Goal: Task Accomplishment & Management: Use online tool/utility

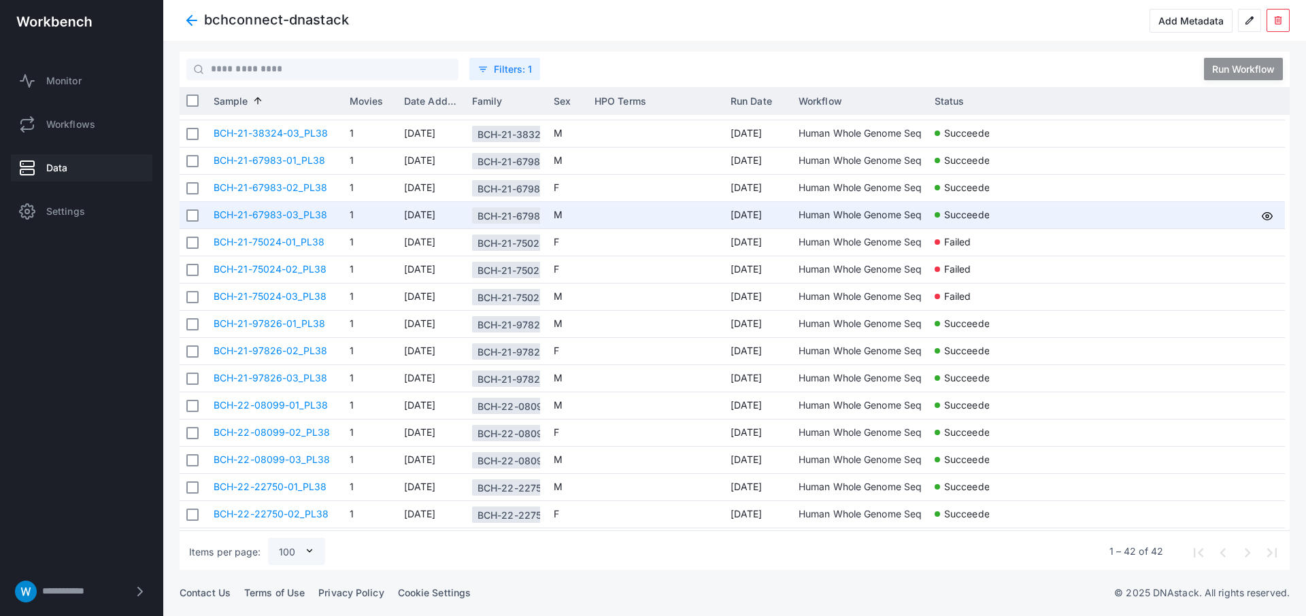
scroll to position [376, 0]
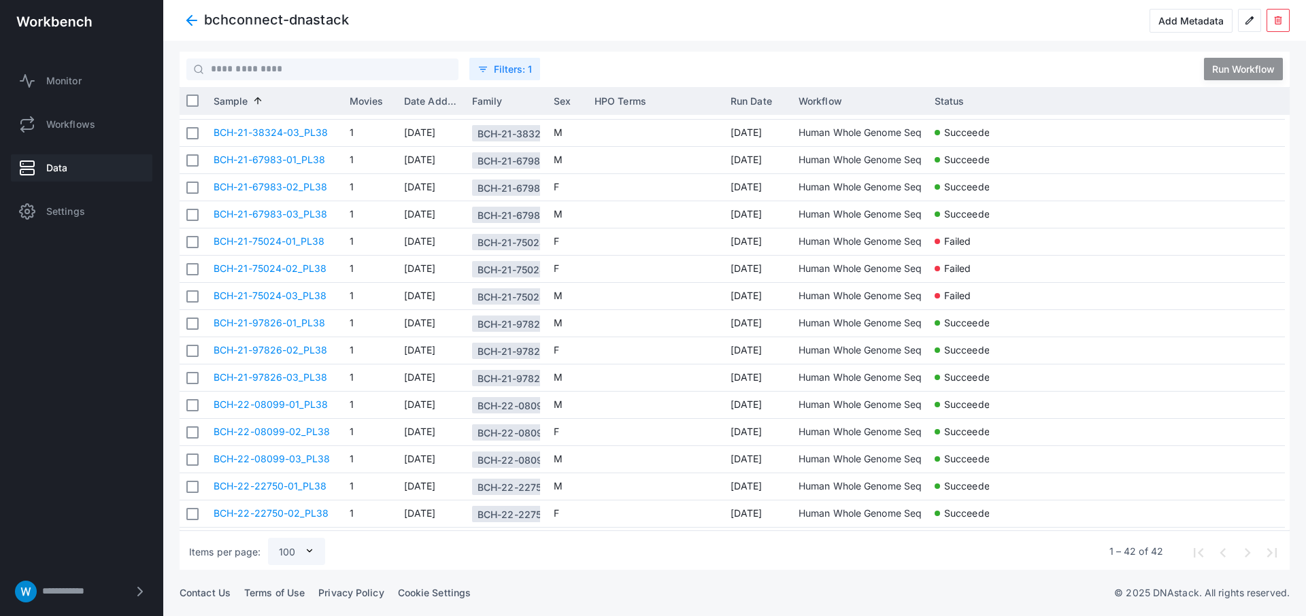
click at [99, 173] on link "Data" at bounding box center [82, 167] width 142 height 27
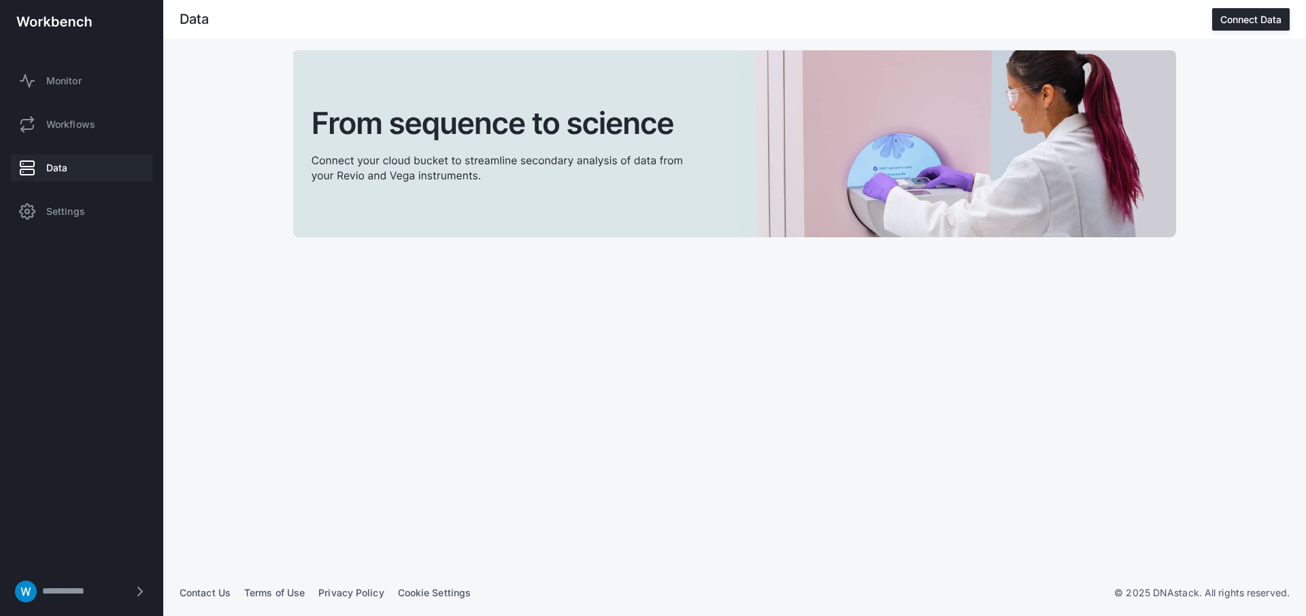
click at [61, 163] on span "Data" at bounding box center [56, 168] width 21 height 14
click at [59, 169] on span "Data" at bounding box center [56, 168] width 21 height 14
click at [54, 167] on span "Data" at bounding box center [56, 168] width 21 height 14
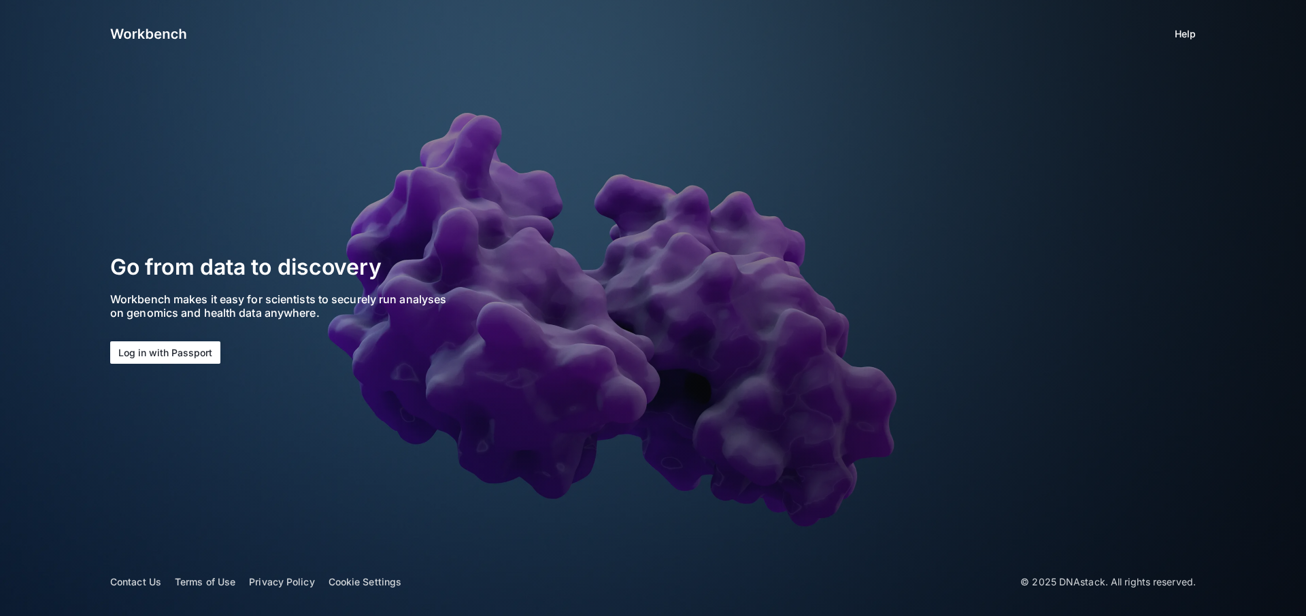
click at [129, 347] on button "Log in with Passport" at bounding box center [165, 353] width 110 height 22
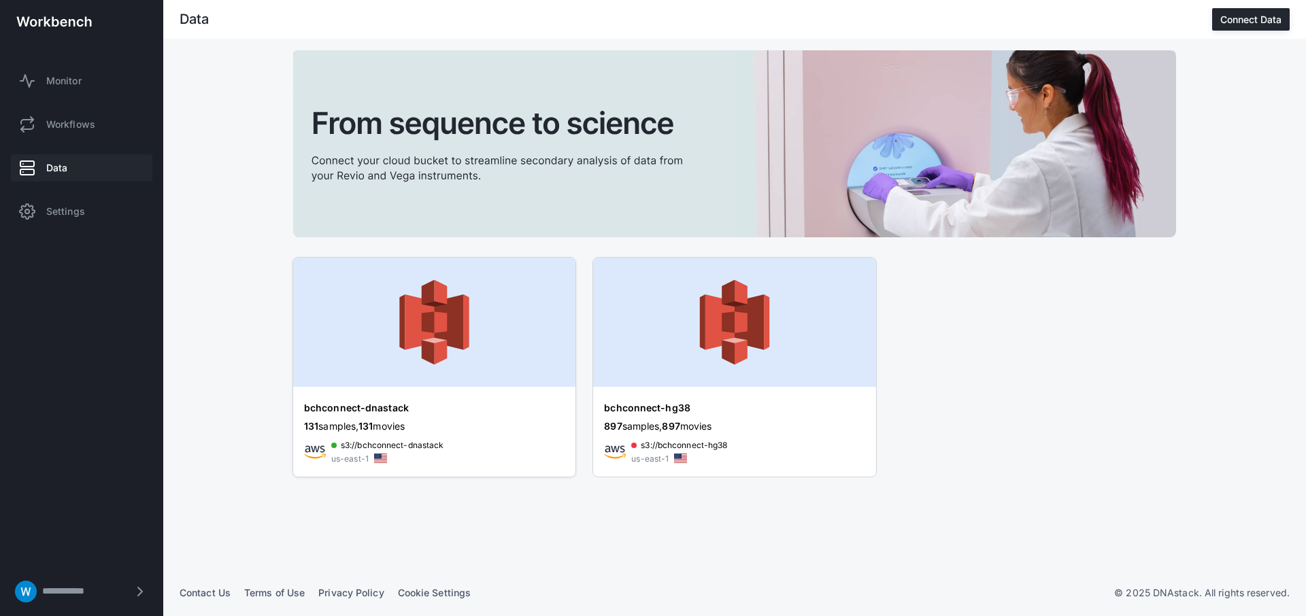
click at [440, 370] on img at bounding box center [434, 322] width 282 height 129
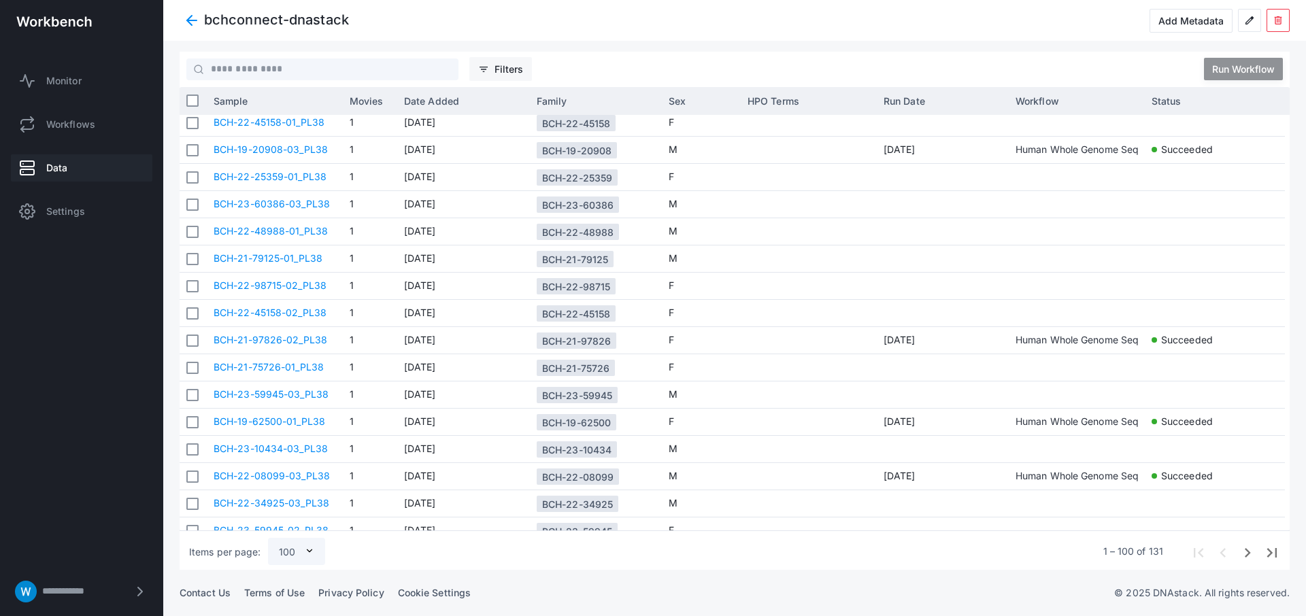
click at [501, 69] on span "Filters" at bounding box center [509, 69] width 29 height 12
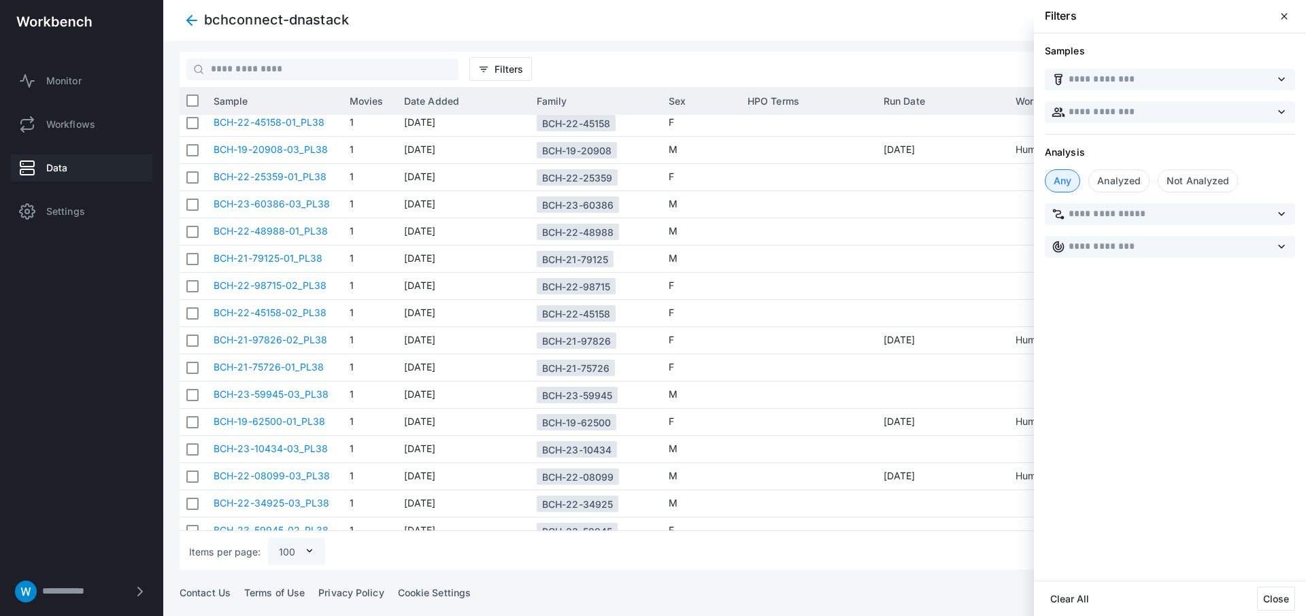
click at [1186, 184] on div "Not Analyzed" at bounding box center [1198, 180] width 80 height 23
click at [188, 26] on div at bounding box center [734, 308] width 1143 height 616
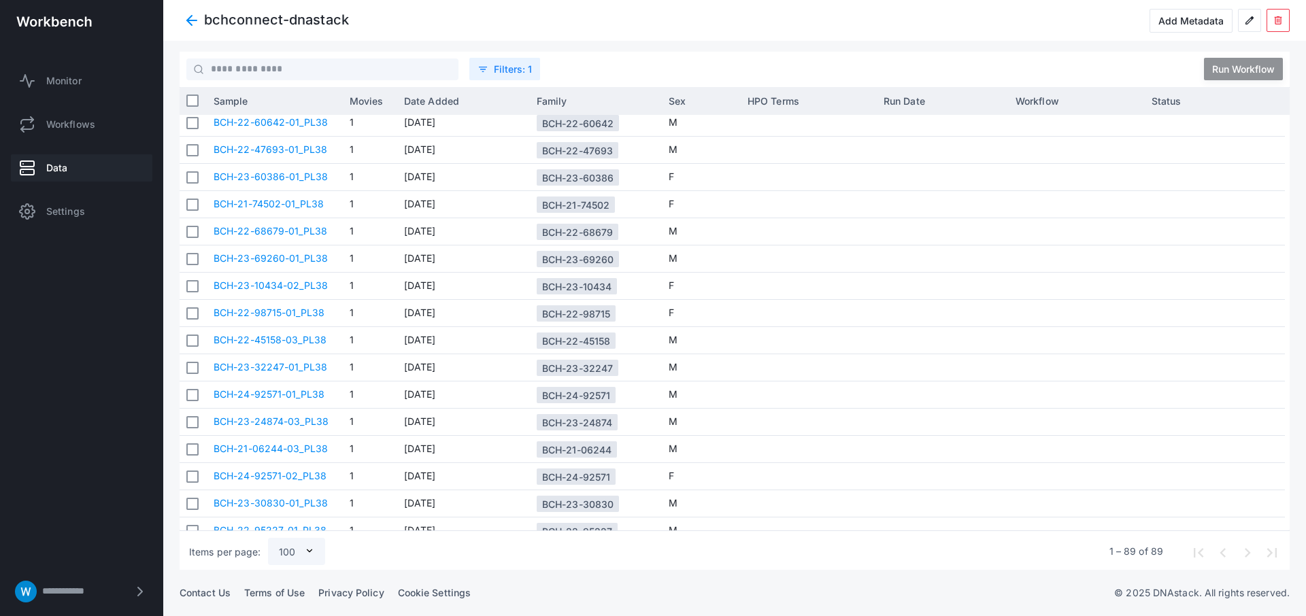
click at [71, 162] on link "Data" at bounding box center [82, 167] width 142 height 27
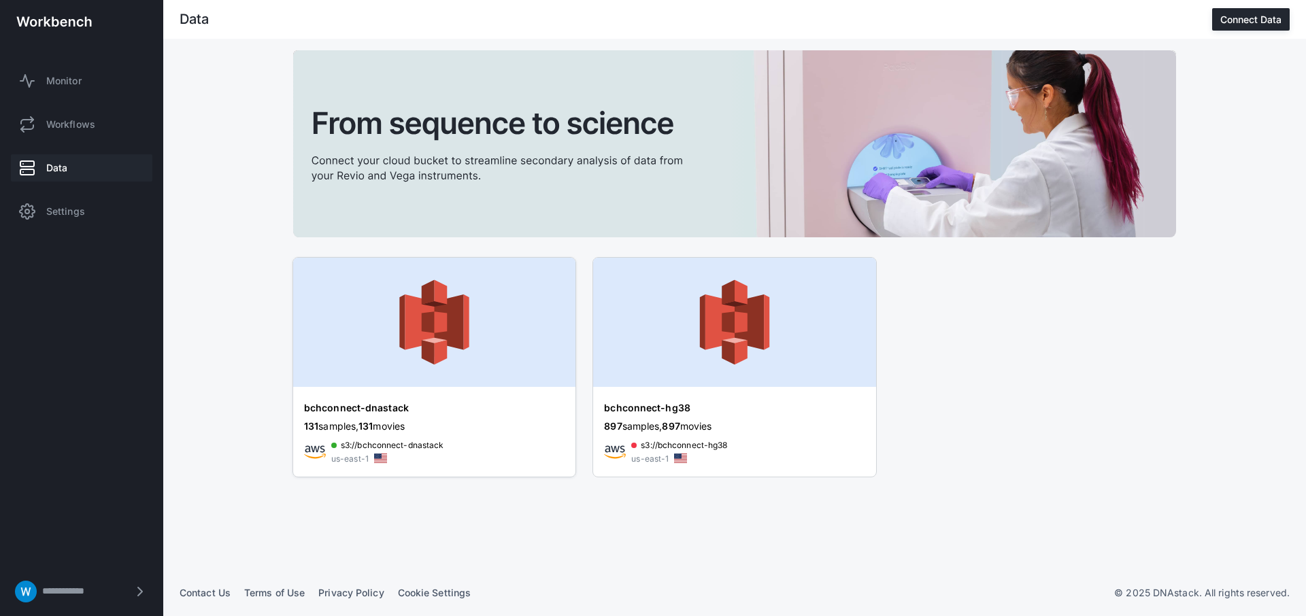
click at [472, 333] on img at bounding box center [434, 322] width 282 height 129
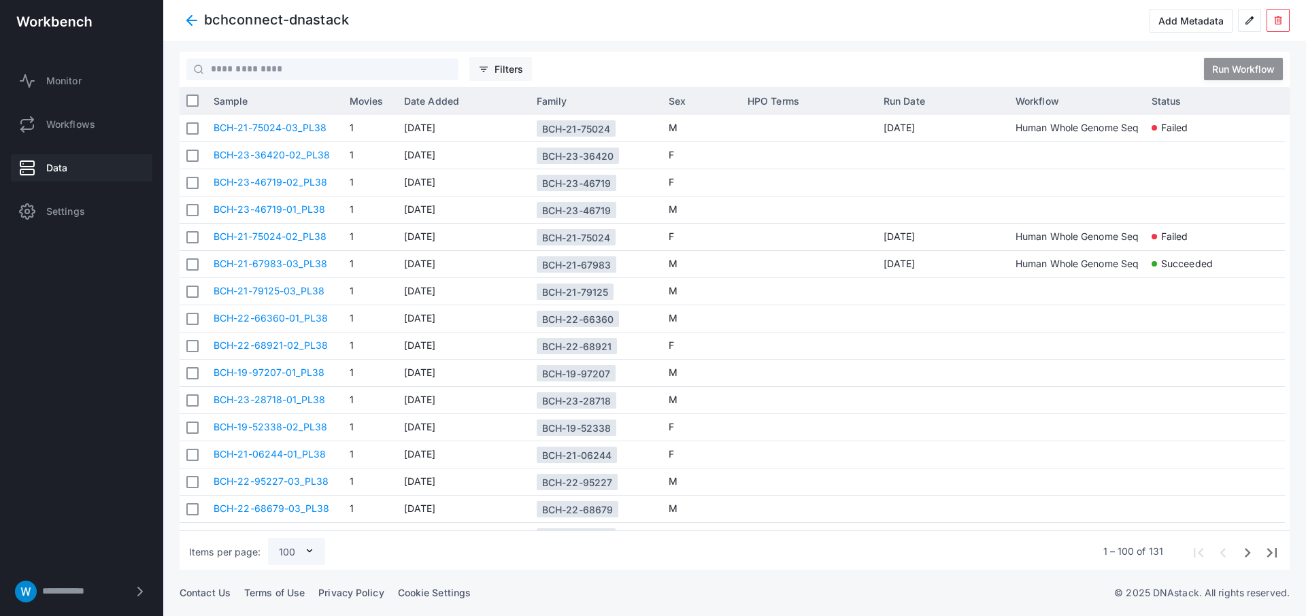
click at [515, 73] on span "Filters" at bounding box center [509, 69] width 29 height 12
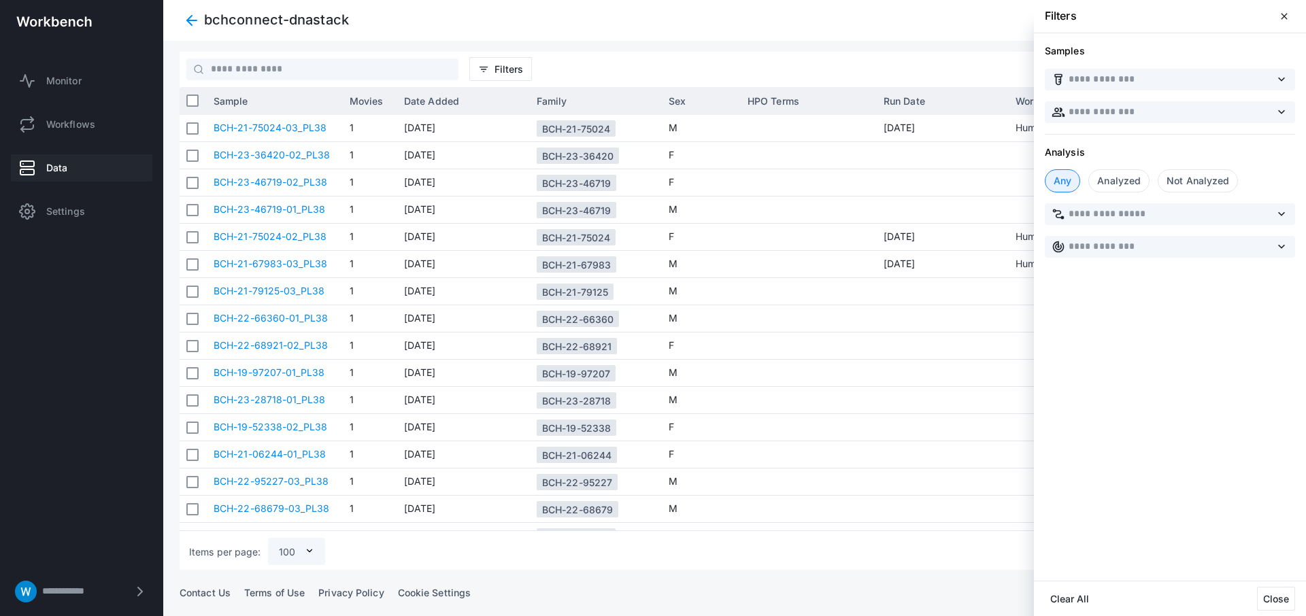
click at [1189, 176] on div "Not Analyzed" at bounding box center [1198, 180] width 80 height 23
click at [1280, 19] on span "close" at bounding box center [1284, 16] width 11 height 11
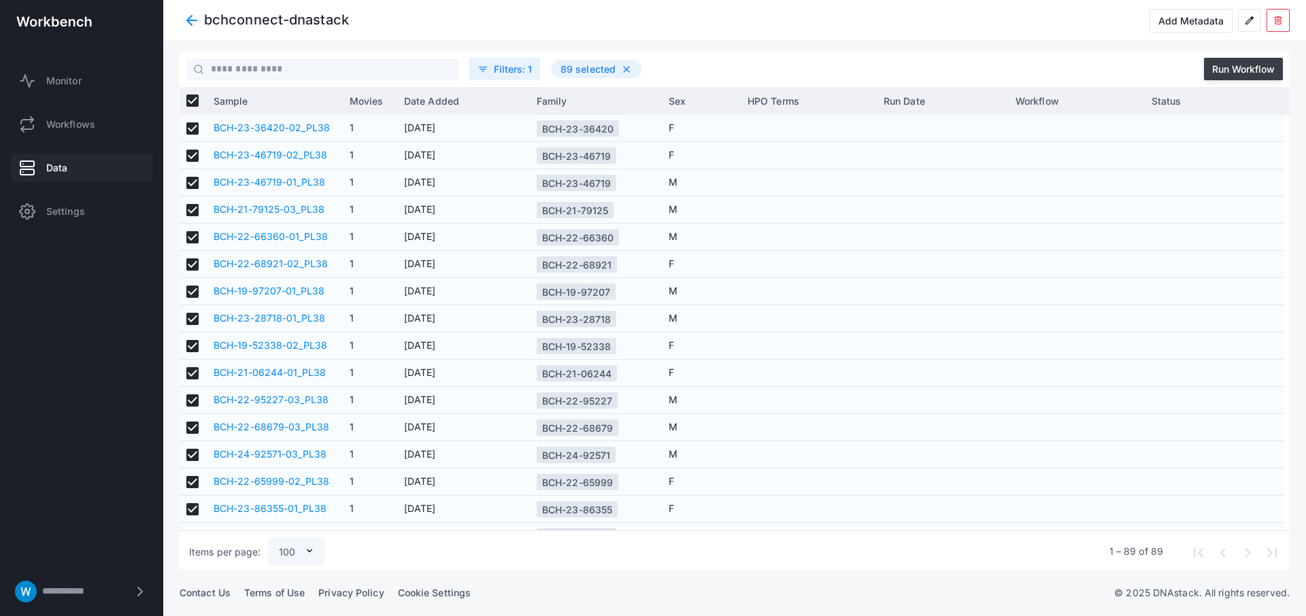
click at [1229, 69] on div "Run Workflow" at bounding box center [1244, 69] width 63 height 12
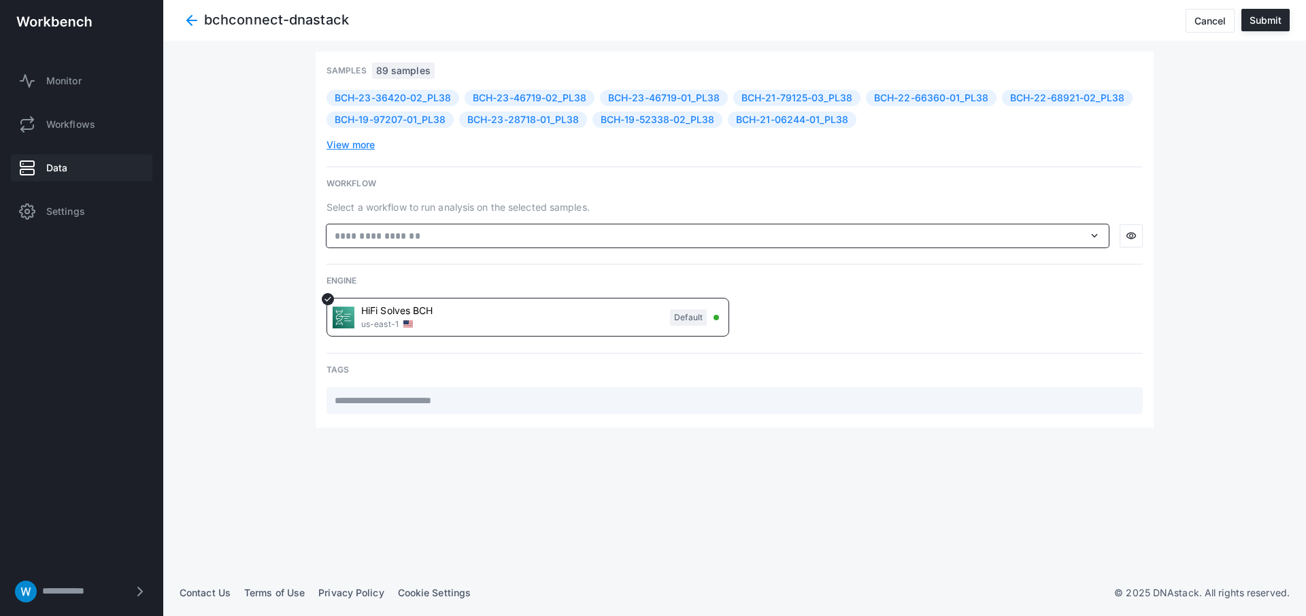
click at [837, 240] on input "text" at bounding box center [708, 236] width 751 height 15
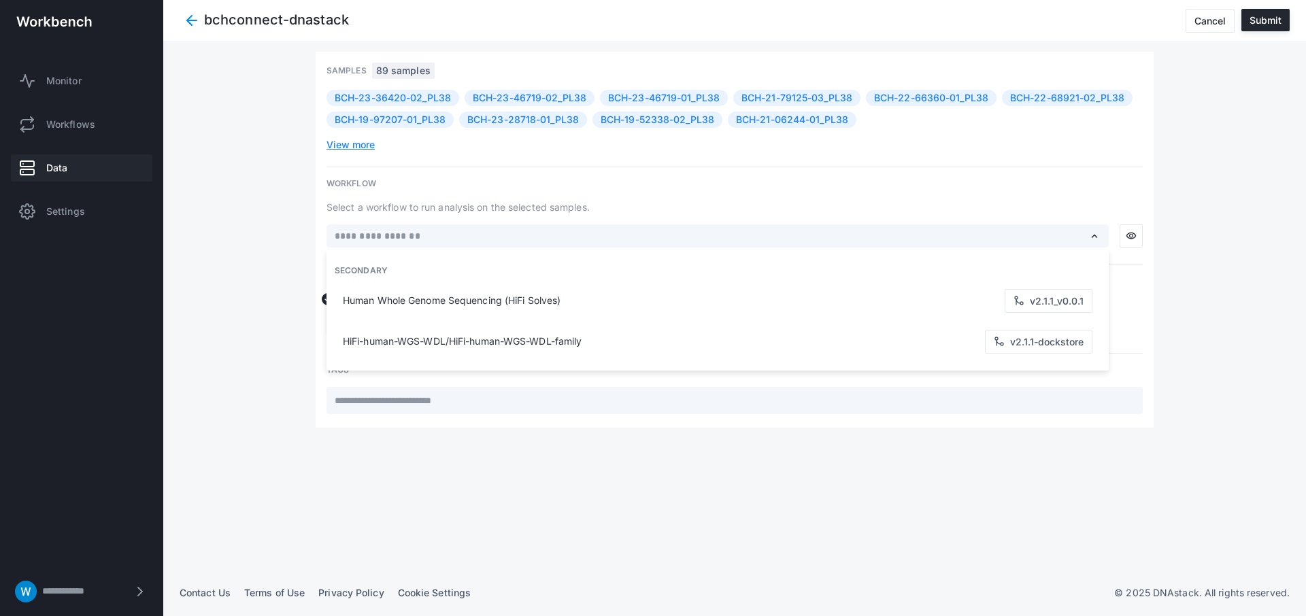
click at [689, 295] on div "Human Whole Genome Sequencing (HiFi Solves) v2.1.1_v0.0.1" at bounding box center [717, 301] width 755 height 40
type input "**********"
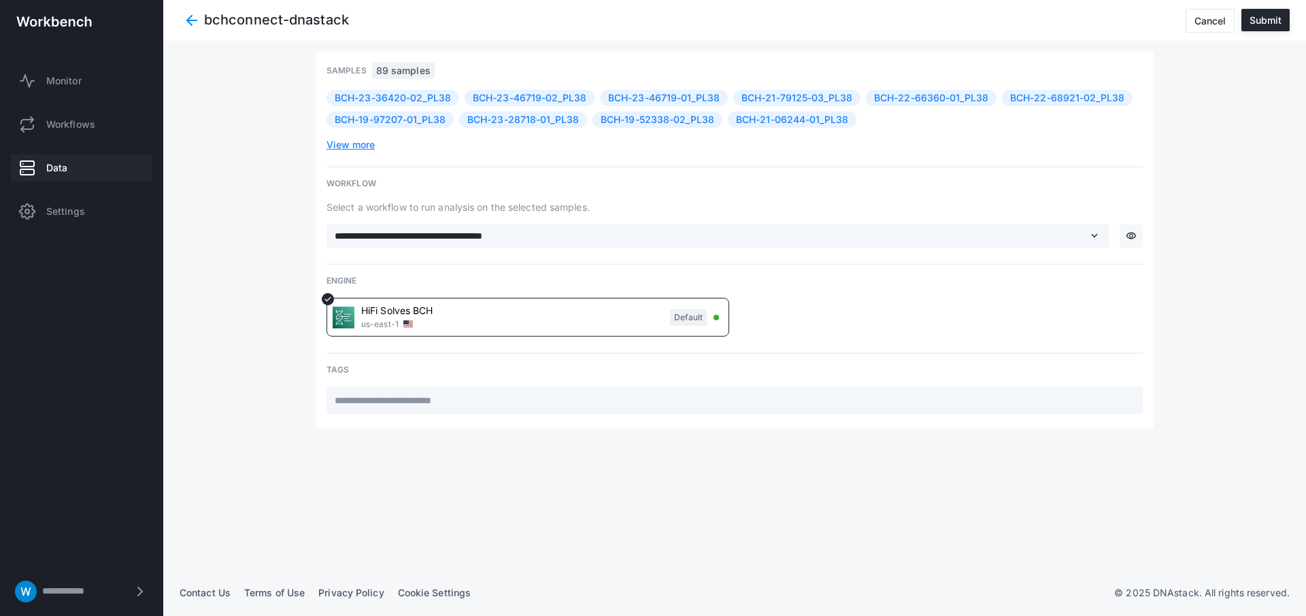
drag, startPoint x: 1149, startPoint y: 234, endPoint x: 1140, endPoint y: 234, distance: 8.8
click at [1147, 234] on div "**********" at bounding box center [735, 240] width 838 height 376
click at [1138, 234] on button "visibility" at bounding box center [1131, 236] width 23 height 23
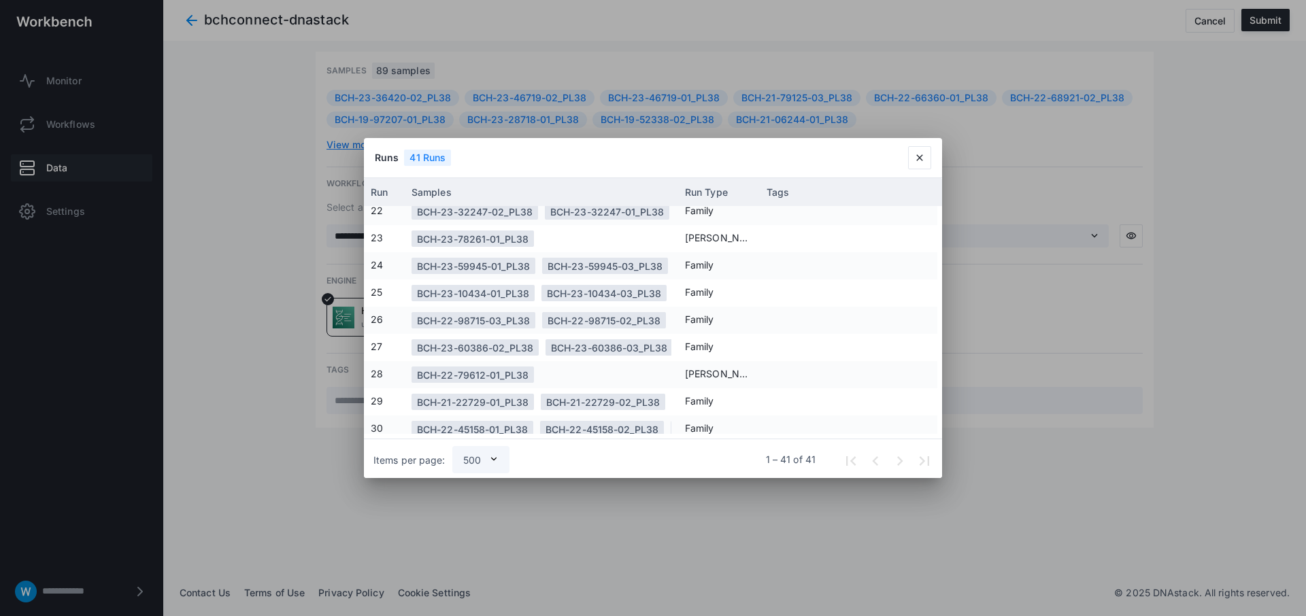
scroll to position [876, 0]
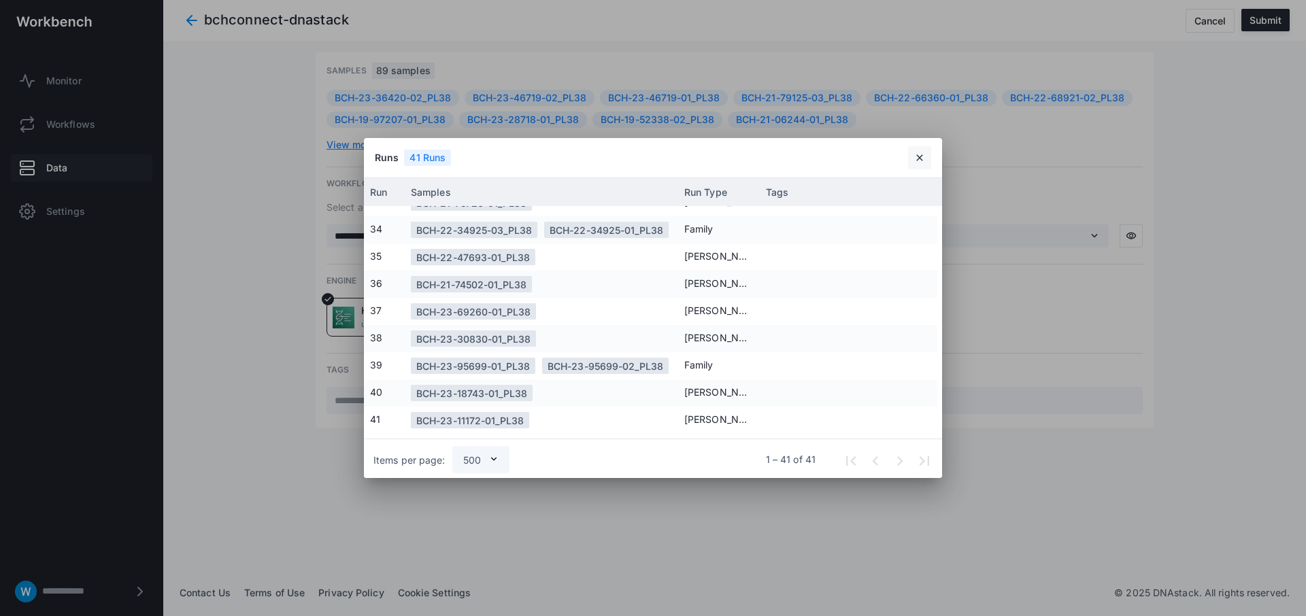
click at [921, 157] on span "close" at bounding box center [920, 157] width 11 height 11
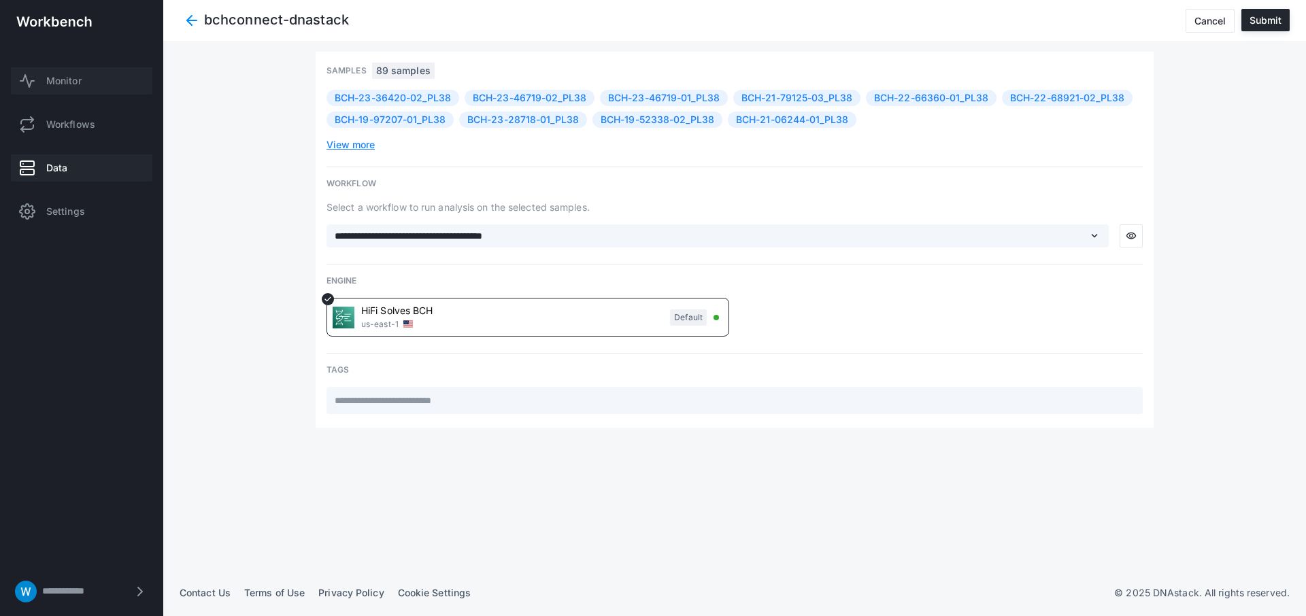
click at [78, 88] on link "Monitor" at bounding box center [82, 80] width 142 height 27
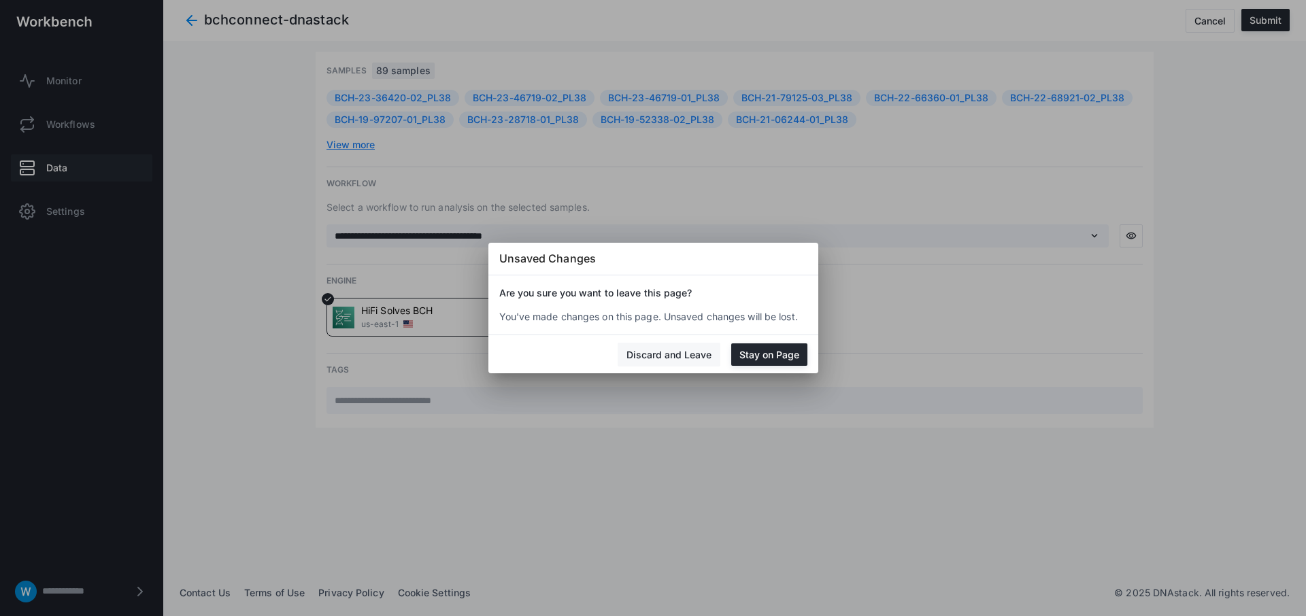
click at [672, 361] on button "Discard and Leave" at bounding box center [669, 355] width 103 height 24
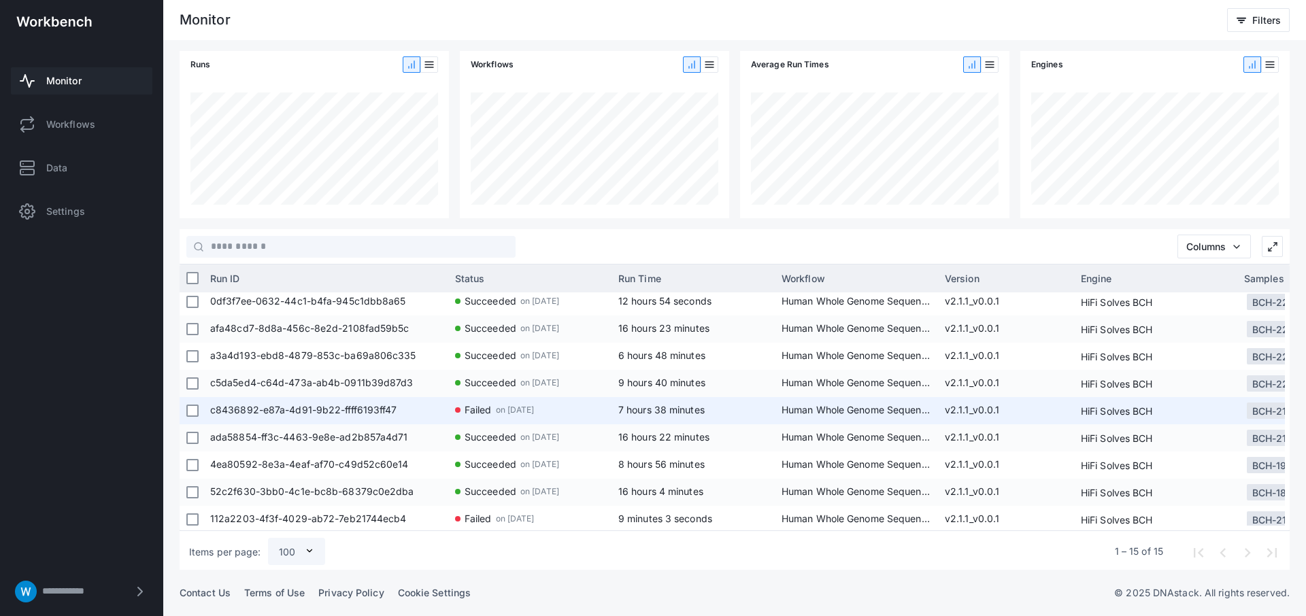
click at [326, 410] on span "c8436892-e87a-4d91-9b22-ffff6193ff47" at bounding box center [325, 410] width 231 height 27
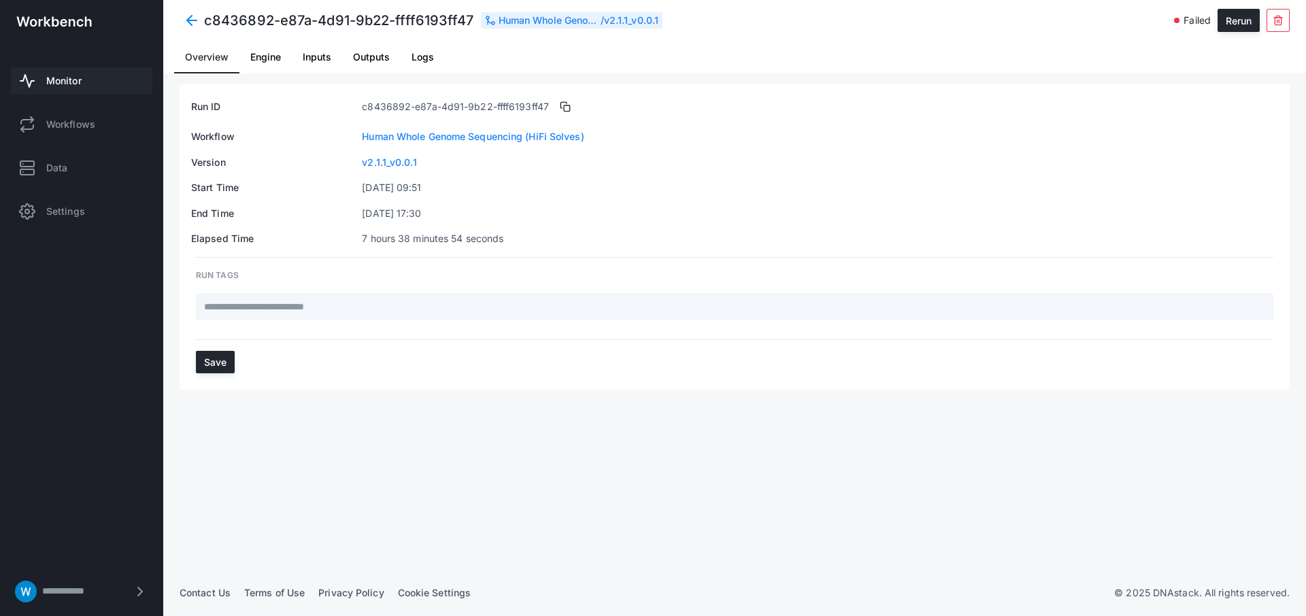
click at [257, 52] on span "Engine" at bounding box center [265, 57] width 31 height 10
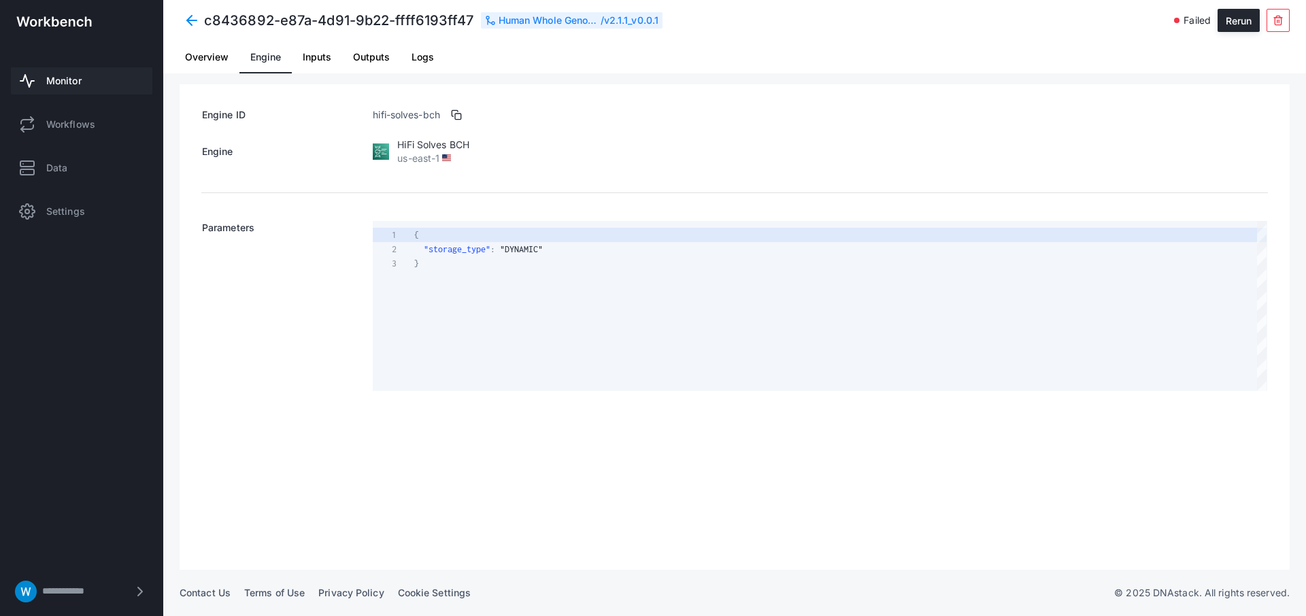
click at [425, 57] on span "Logs" at bounding box center [423, 57] width 22 height 10
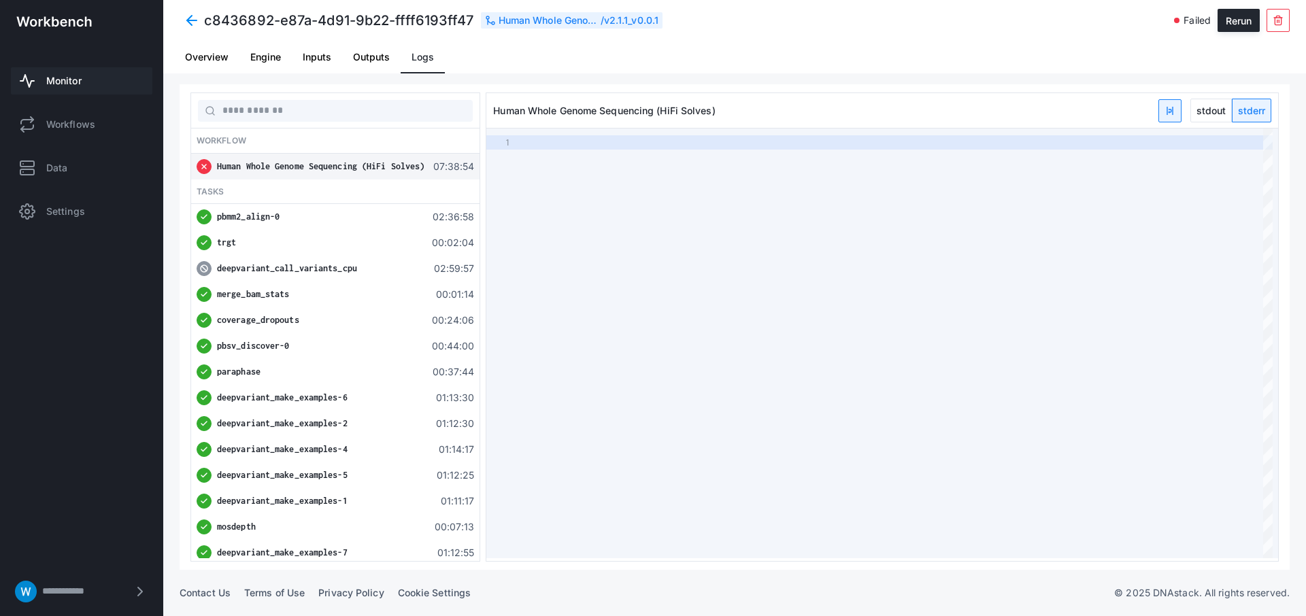
type textarea "**********"
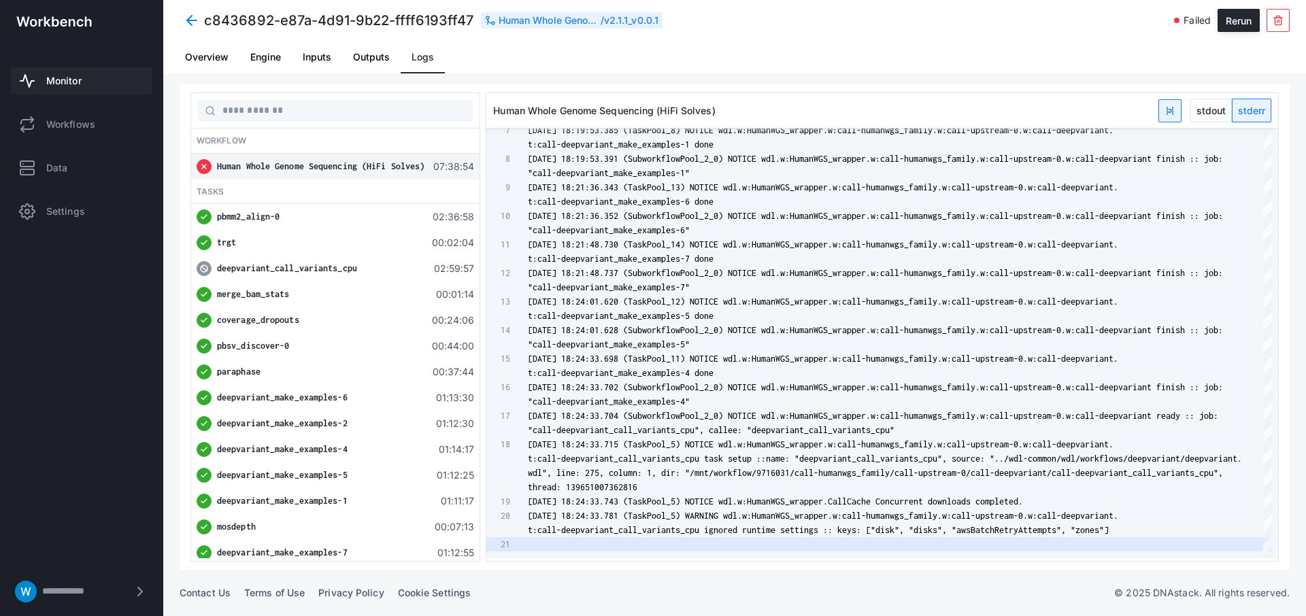
click at [333, 263] on span "deepvariant_call_variants_cpu" at bounding box center [287, 268] width 140 height 10
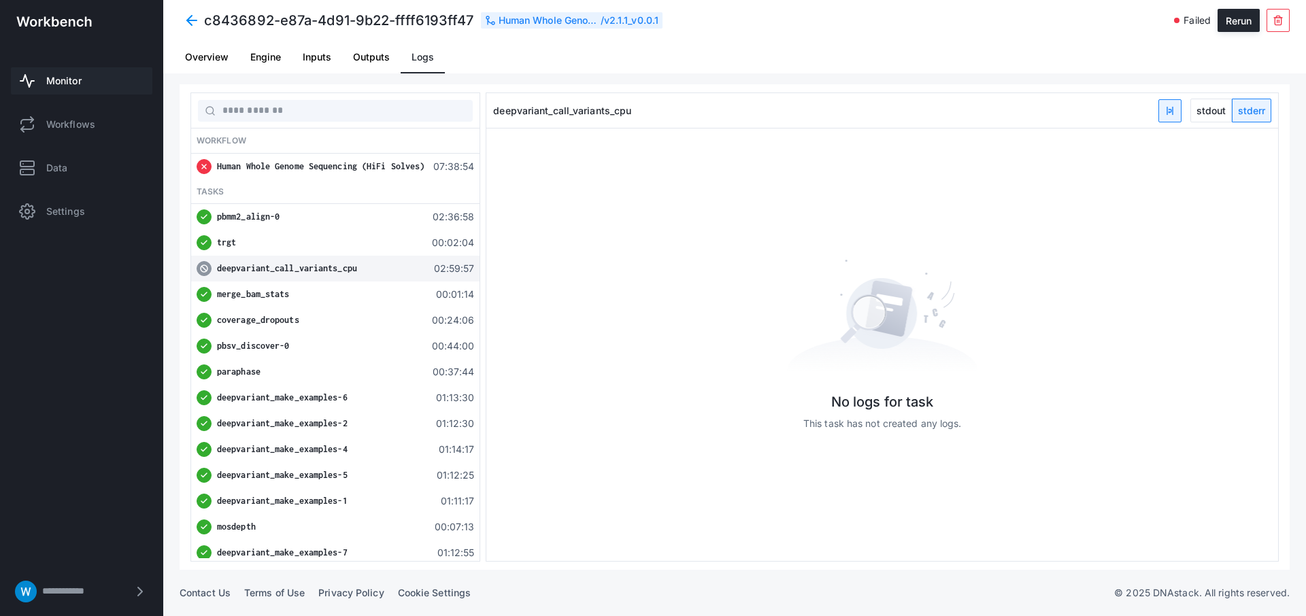
drag, startPoint x: 301, startPoint y: 153, endPoint x: 303, endPoint y: 161, distance: 8.3
click at [301, 154] on div "Human Whole Genome Sequencing (HiFi Solves) 07:38:54" at bounding box center [335, 167] width 289 height 26
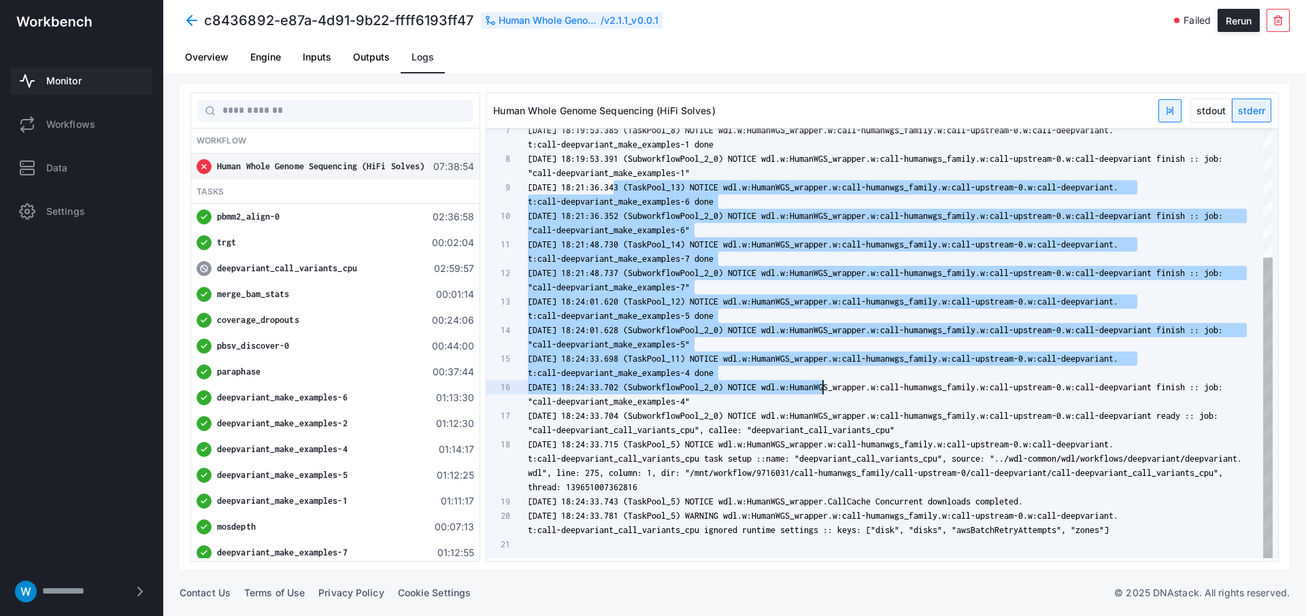
type textarea "**********"
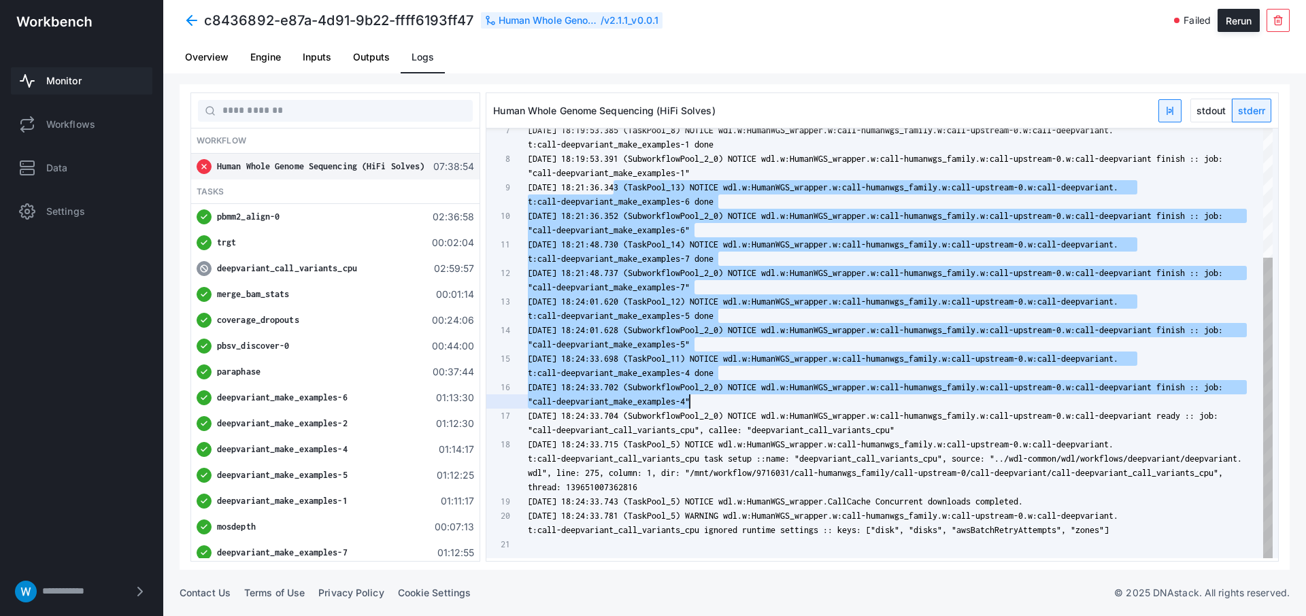
drag, startPoint x: 621, startPoint y: 182, endPoint x: 833, endPoint y: 401, distance: 304.6
click at [833, 401] on div "2025-08-18 18:19:53.385 (TaskPool_8) NOTICE wdl.w: HumanWGS_wrapper.w:call-huma…" at bounding box center [900, 252] width 745 height 614
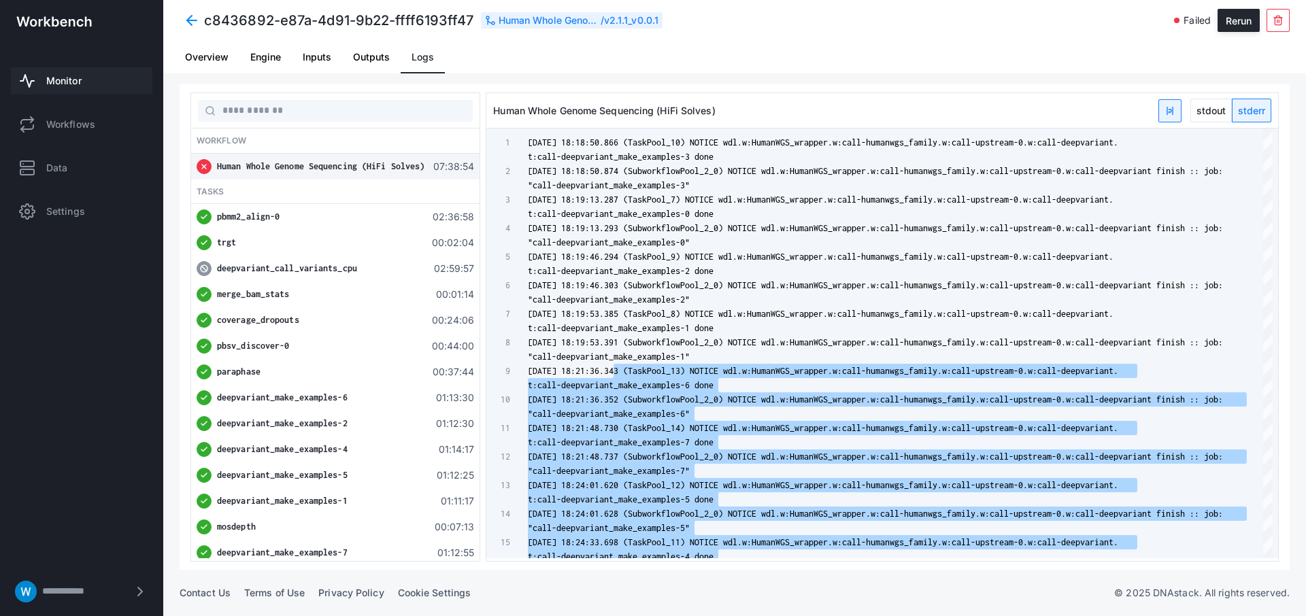
click at [1221, 116] on span "stdout" at bounding box center [1211, 110] width 40 height 22
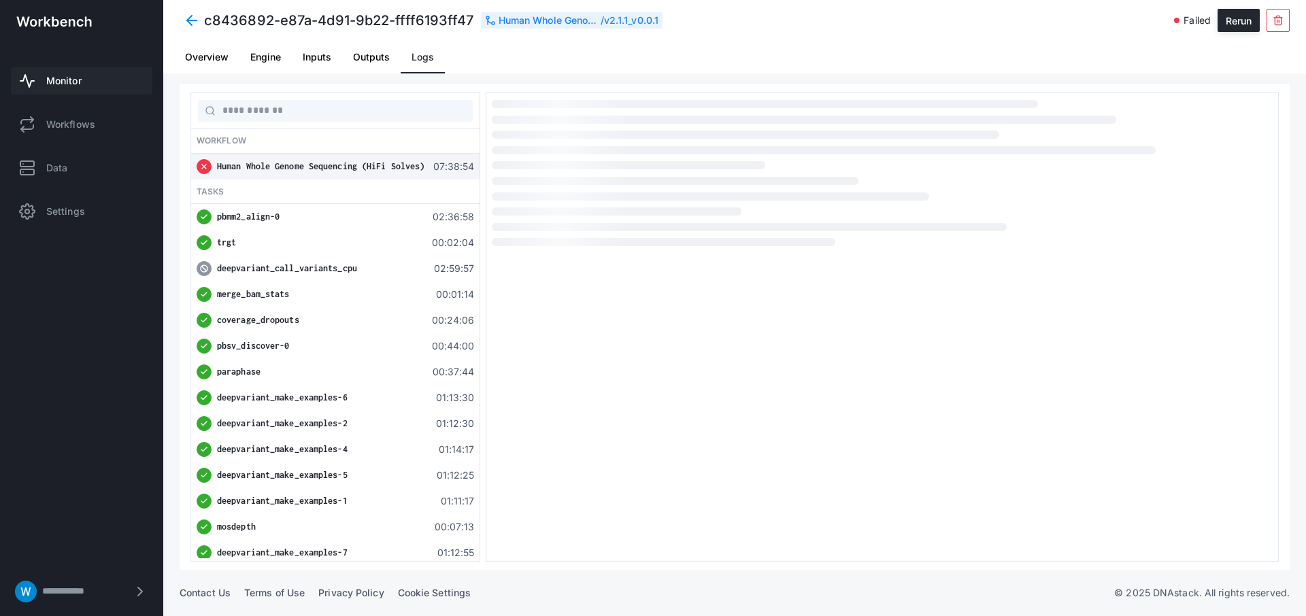
click at [286, 276] on div "deepvariant_call_variants_cpu 02:59:57" at bounding box center [335, 269] width 289 height 26
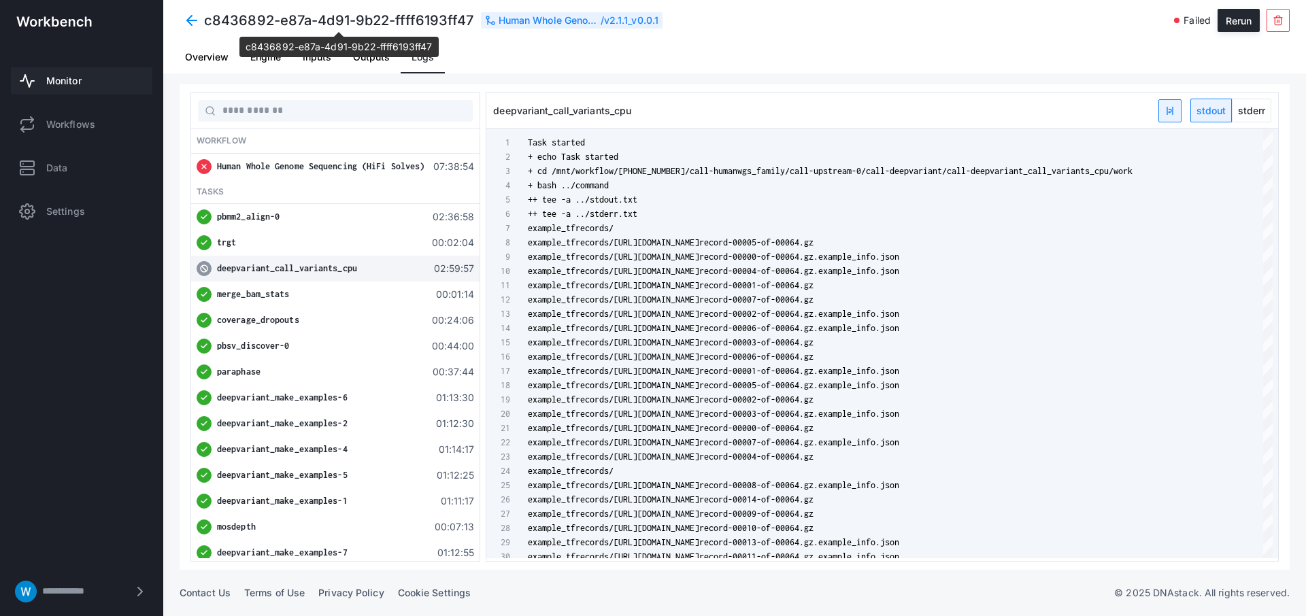
drag, startPoint x: 200, startPoint y: 23, endPoint x: 461, endPoint y: 22, distance: 261.3
click at [461, 22] on div "c8436892-e87a-4d91-9b22-ffff6193ff47 Human Whole Genome Sequencing (HiFi Solves…" at bounding box center [696, 20] width 1032 height 24
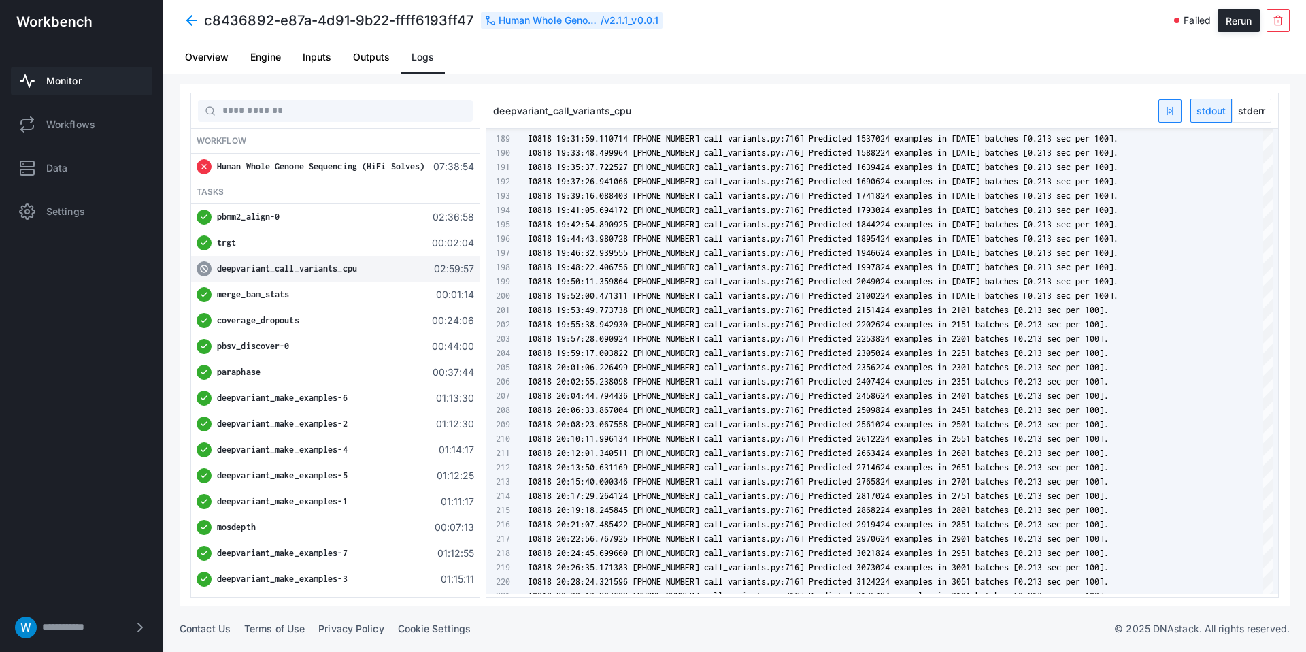
click at [1256, 106] on span "stderr" at bounding box center [1252, 110] width 38 height 22
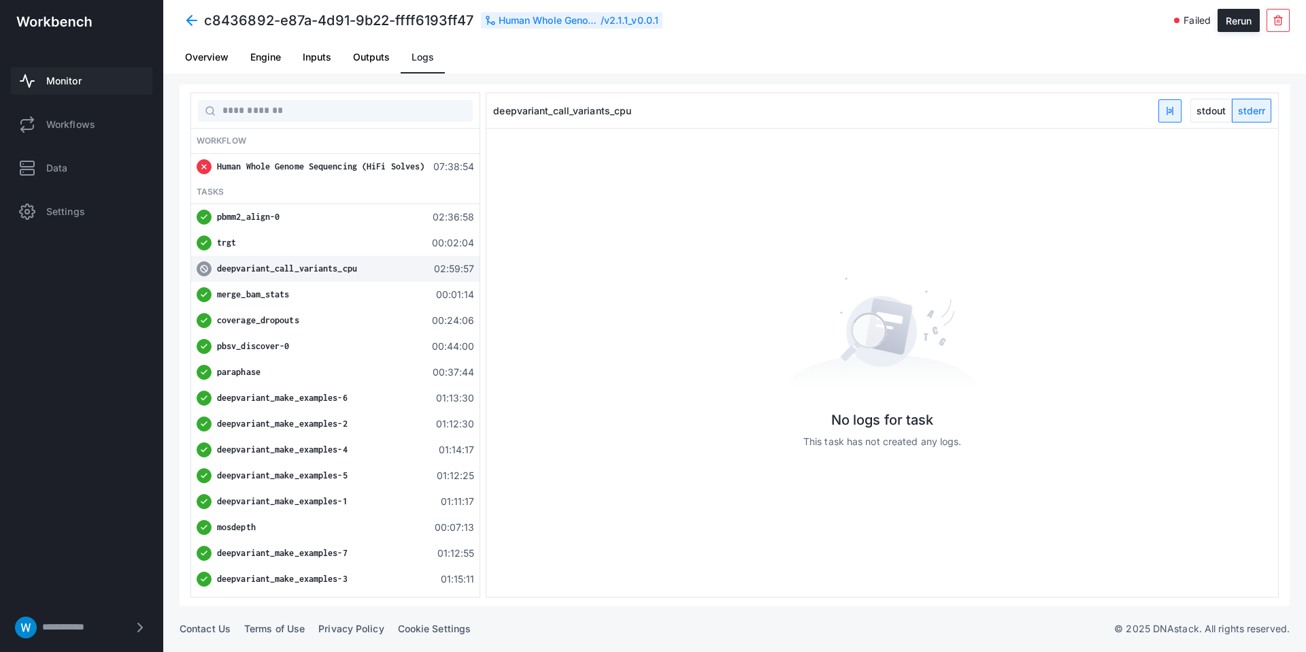
click at [1155, 270] on div "No logs for task This task has not created any logs." at bounding box center [883, 363] width 792 height 468
click at [303, 167] on span "Human Whole Genome Sequencing (HiFi Solves)" at bounding box center [321, 166] width 208 height 10
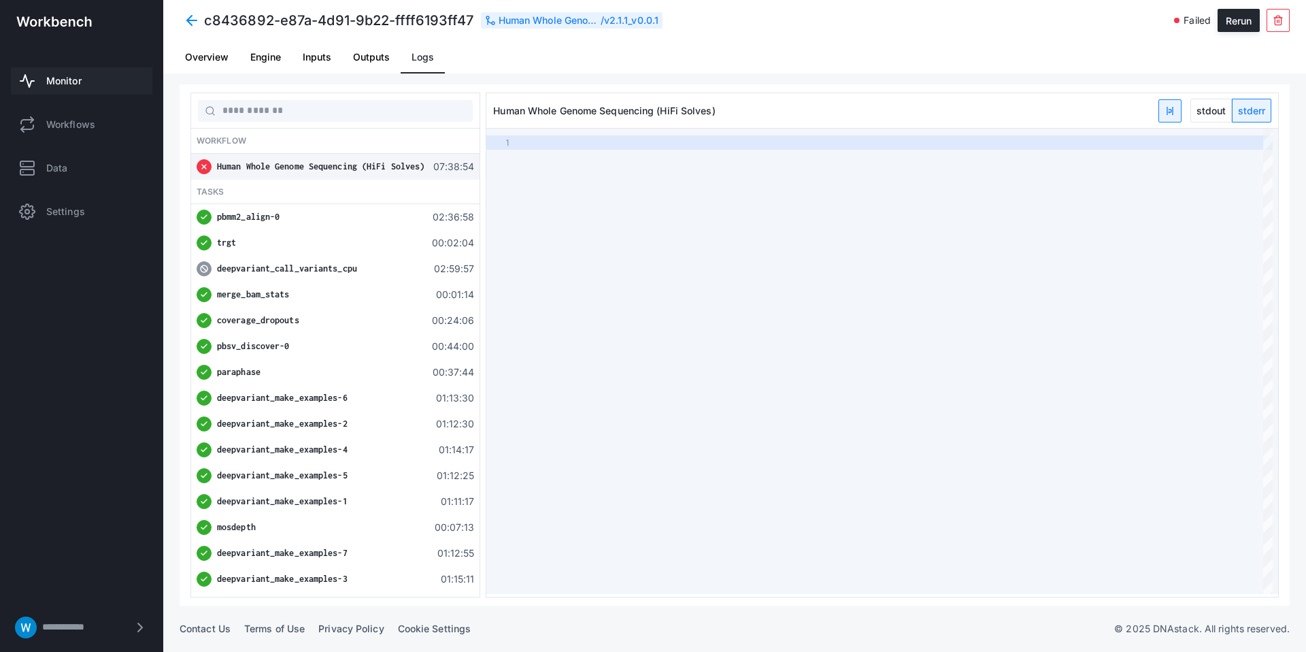
type textarea "**********"
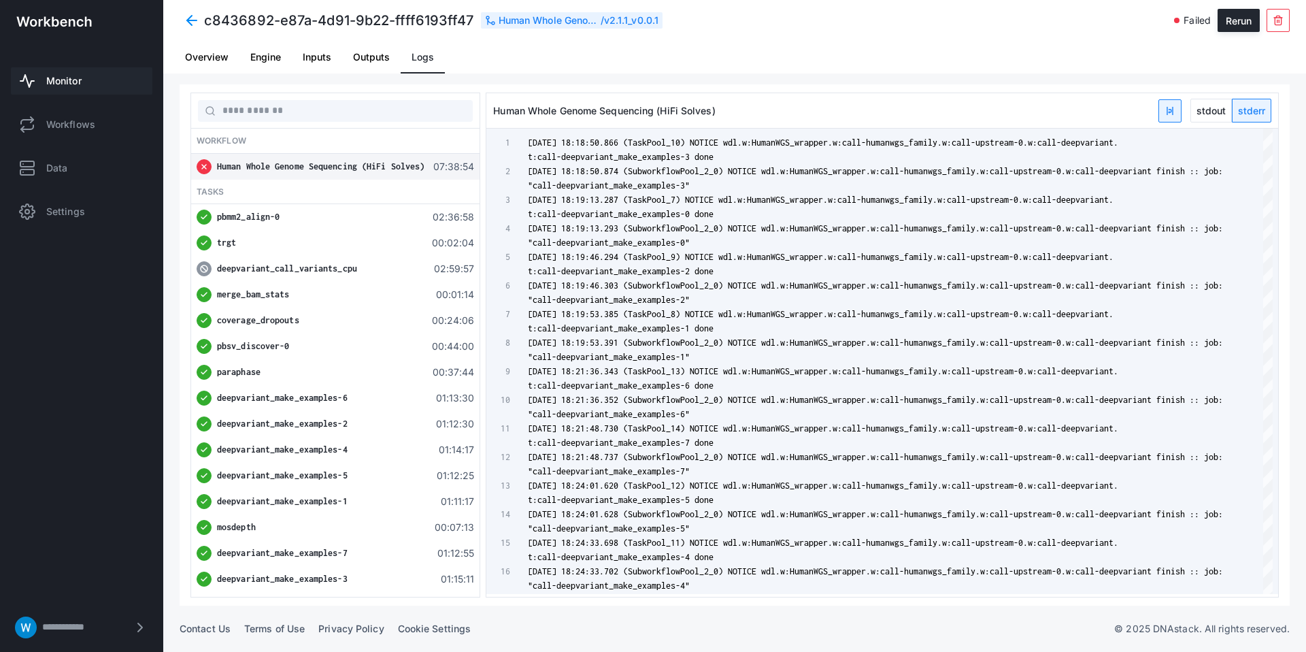
drag, startPoint x: 472, startPoint y: 18, endPoint x: 203, endPoint y: 12, distance: 269.5
click at [203, 12] on div "c8436892-e87a-4d91-9b22-ffff6193ff47 Human Whole Genome Sequencing (HiFi Solves…" at bounding box center [696, 20] width 1032 height 24
copy h4 "c8436892-e87a-4d91-9b22-ffff6193ff47"
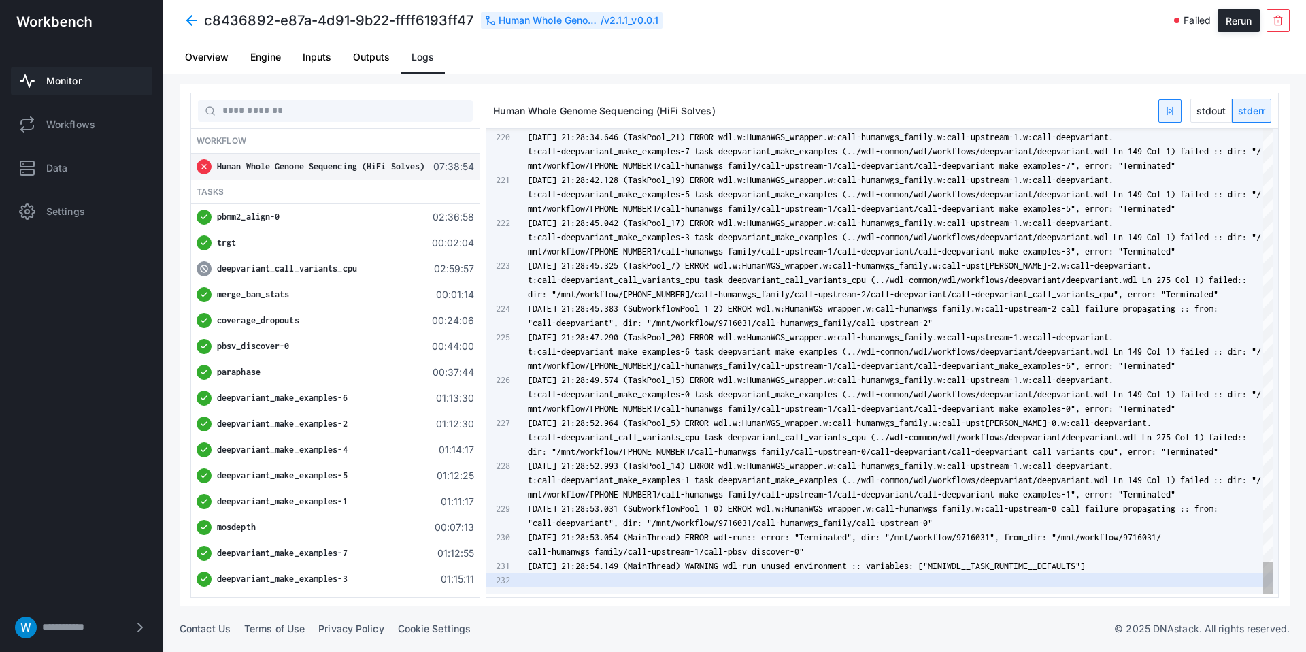
scroll to position [43, 0]
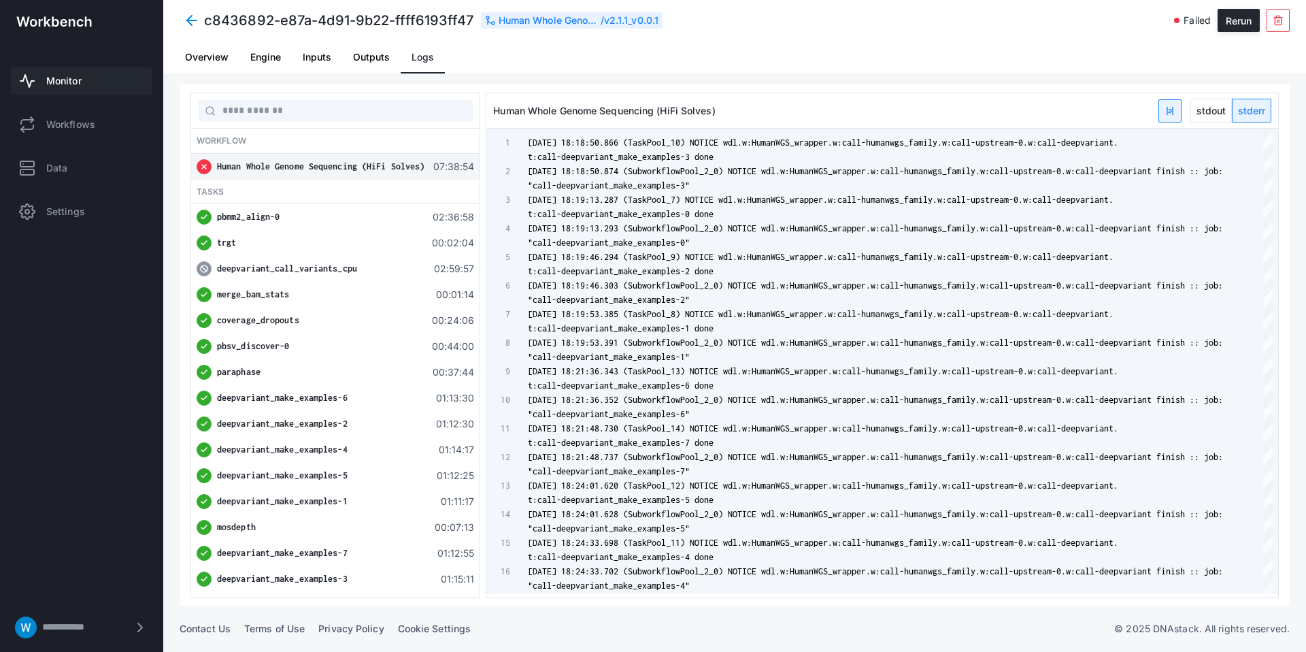
click at [188, 22] on span at bounding box center [192, 20] width 24 height 24
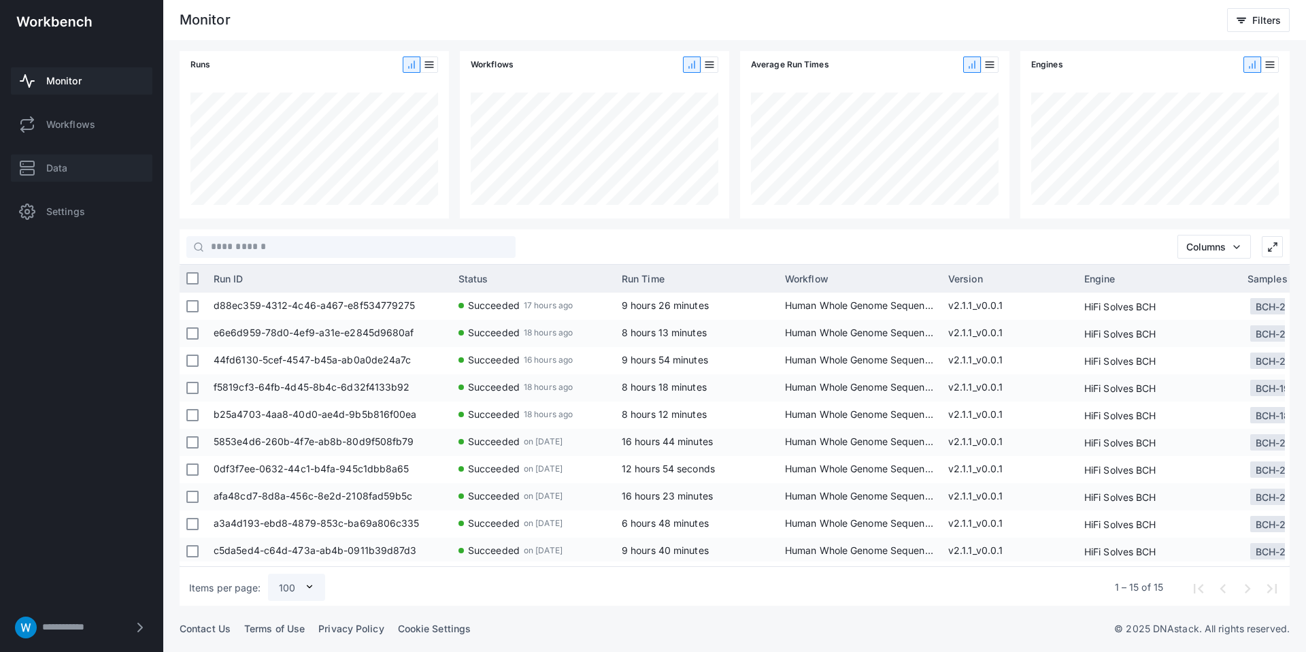
click at [110, 164] on link "Data" at bounding box center [82, 167] width 142 height 27
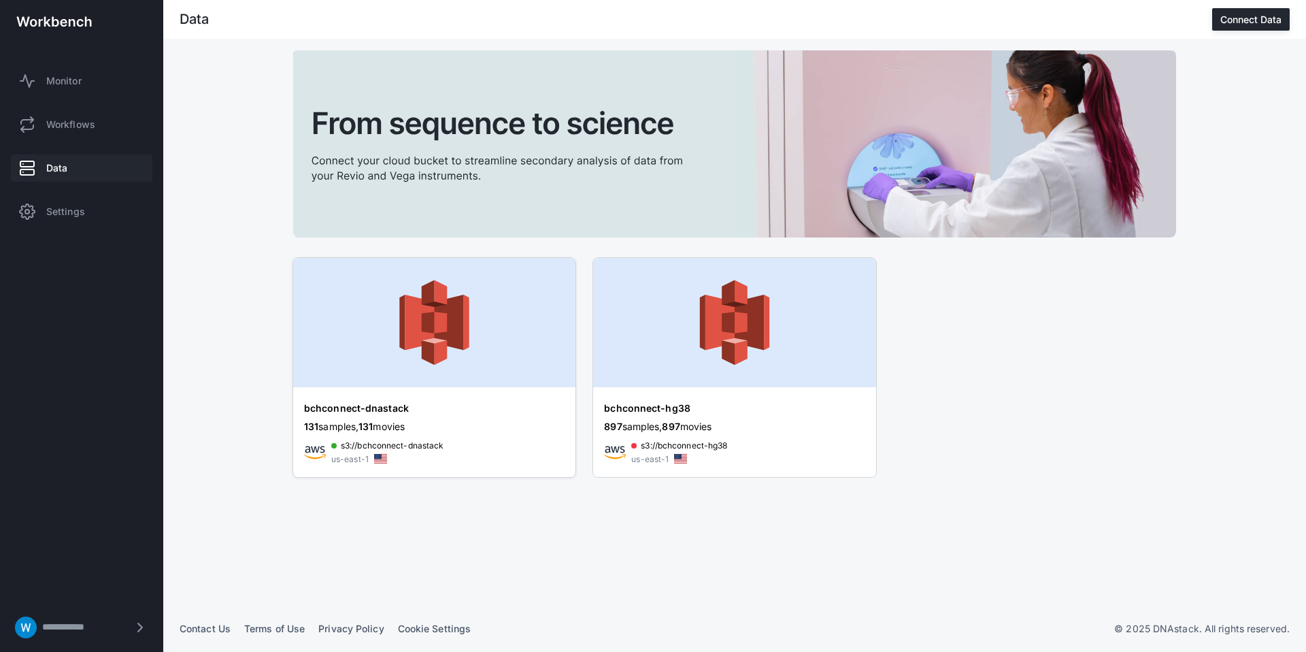
click at [419, 294] on img at bounding box center [434, 322] width 282 height 129
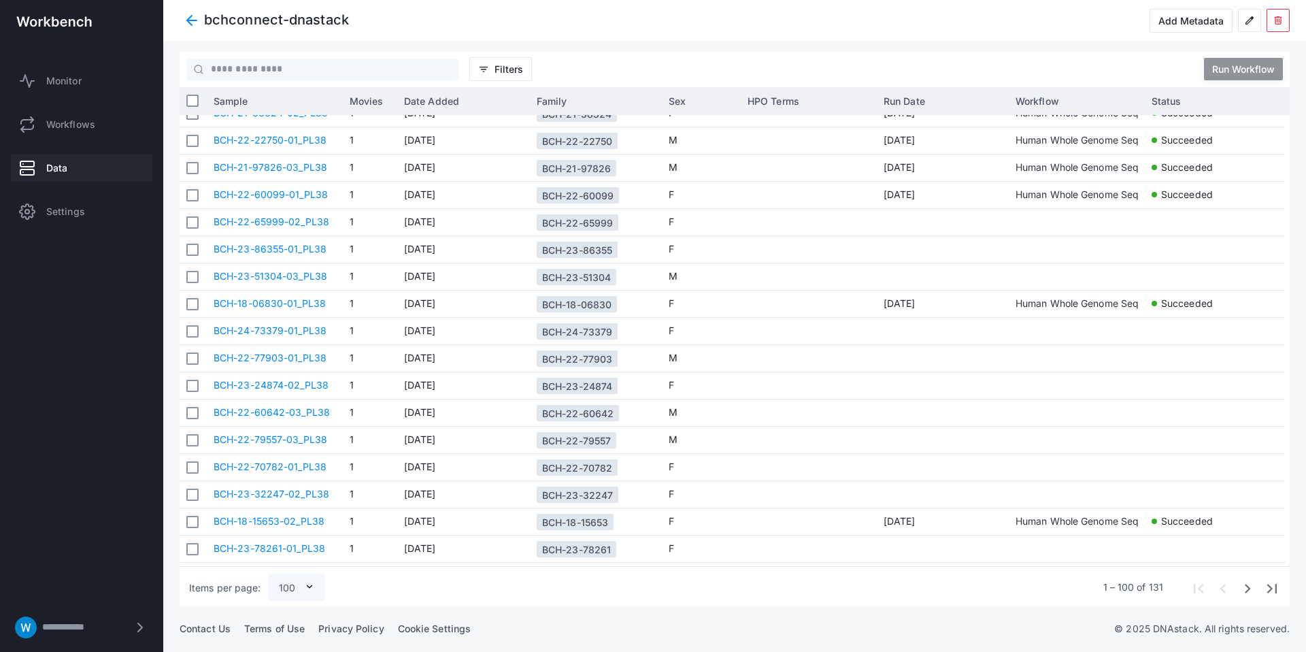
scroll to position [147, 0]
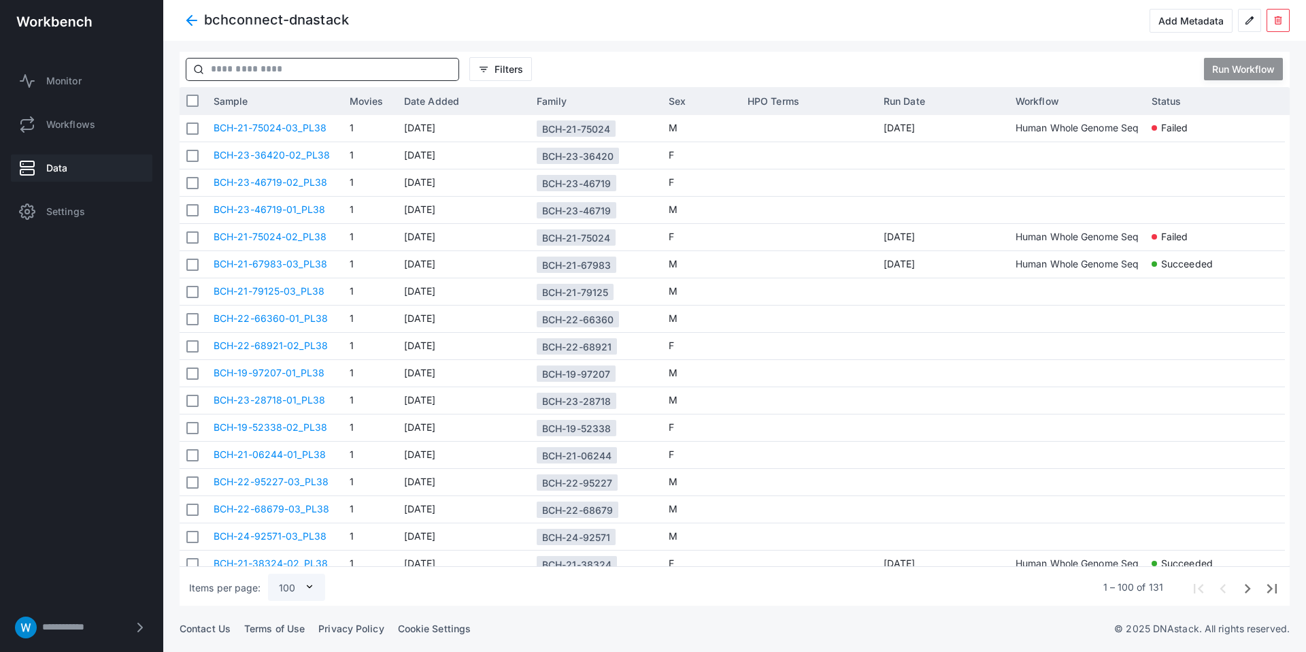
click at [357, 75] on input "text" at bounding box center [331, 70] width 254 height 22
paste input "**********"
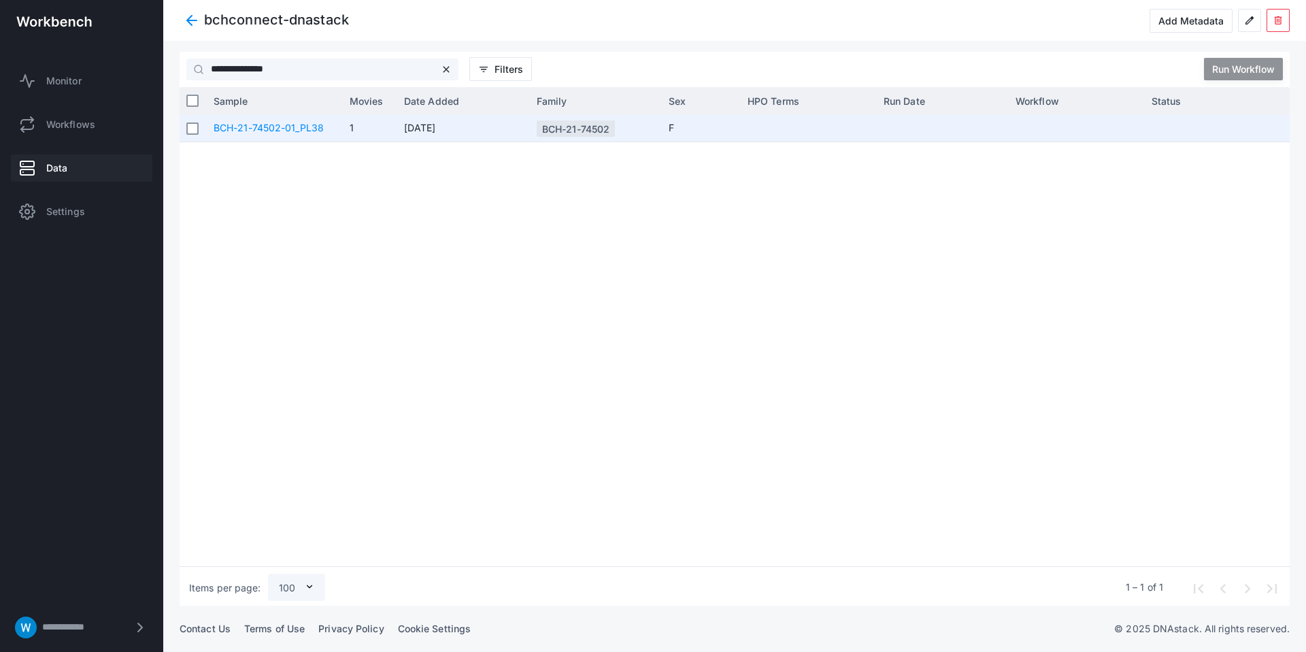
click at [184, 131] on div at bounding box center [193, 128] width 27 height 27
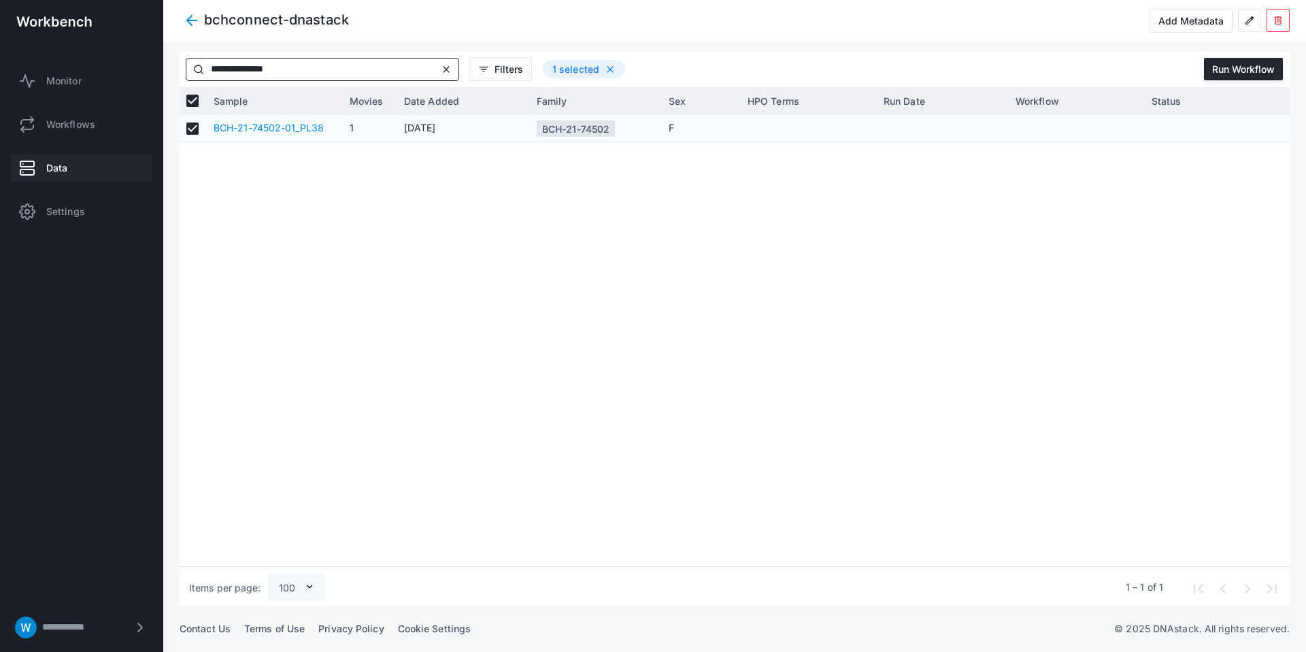
click at [292, 67] on input "**********" at bounding box center [321, 70] width 234 height 22
paste input "text"
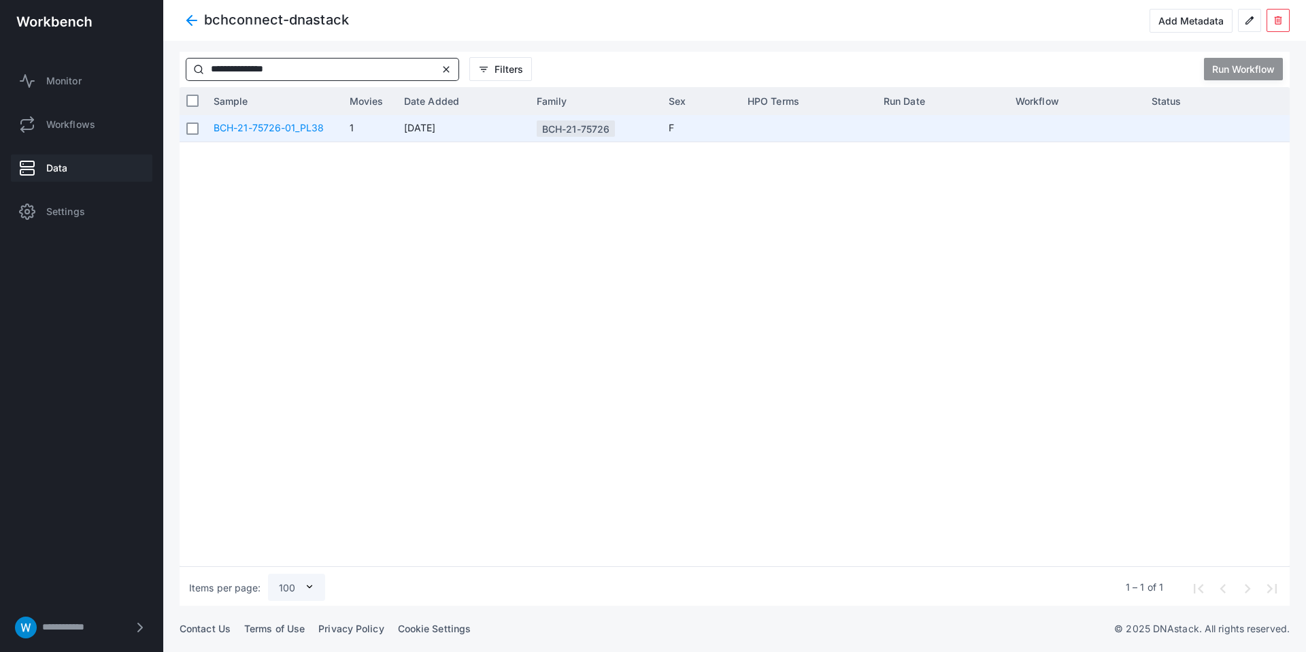
type input "**********"
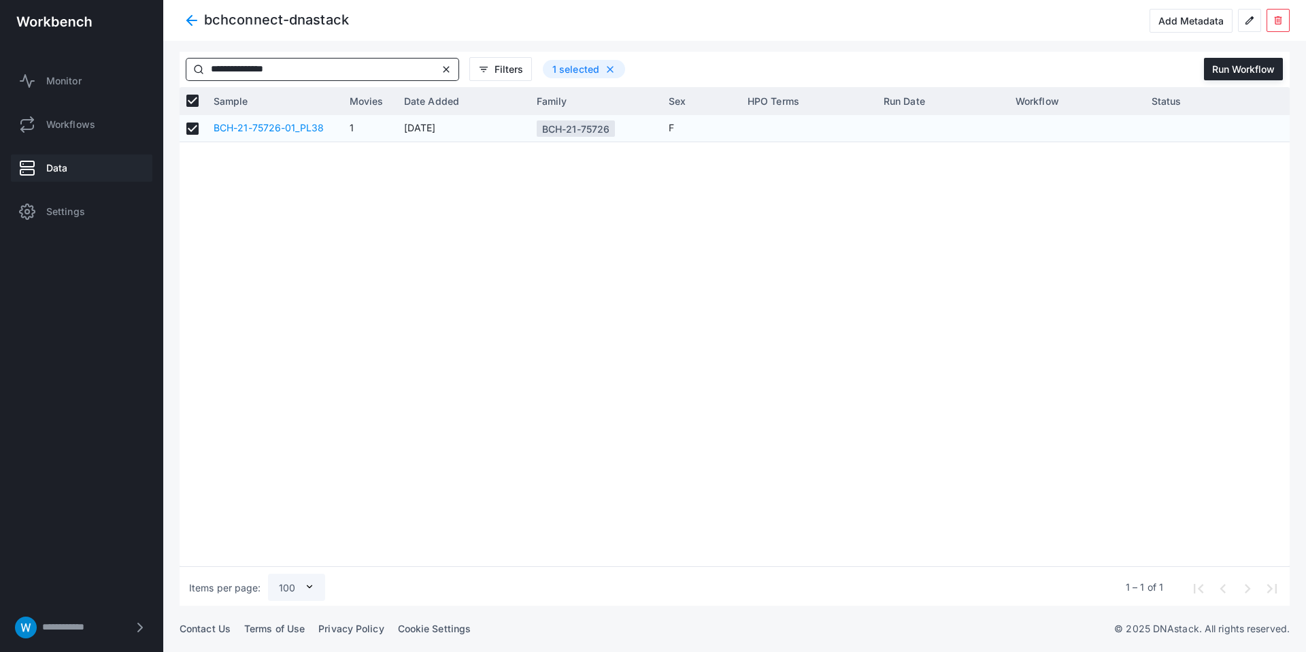
click at [447, 71] on span "Clear input" at bounding box center [446, 69] width 16 height 16
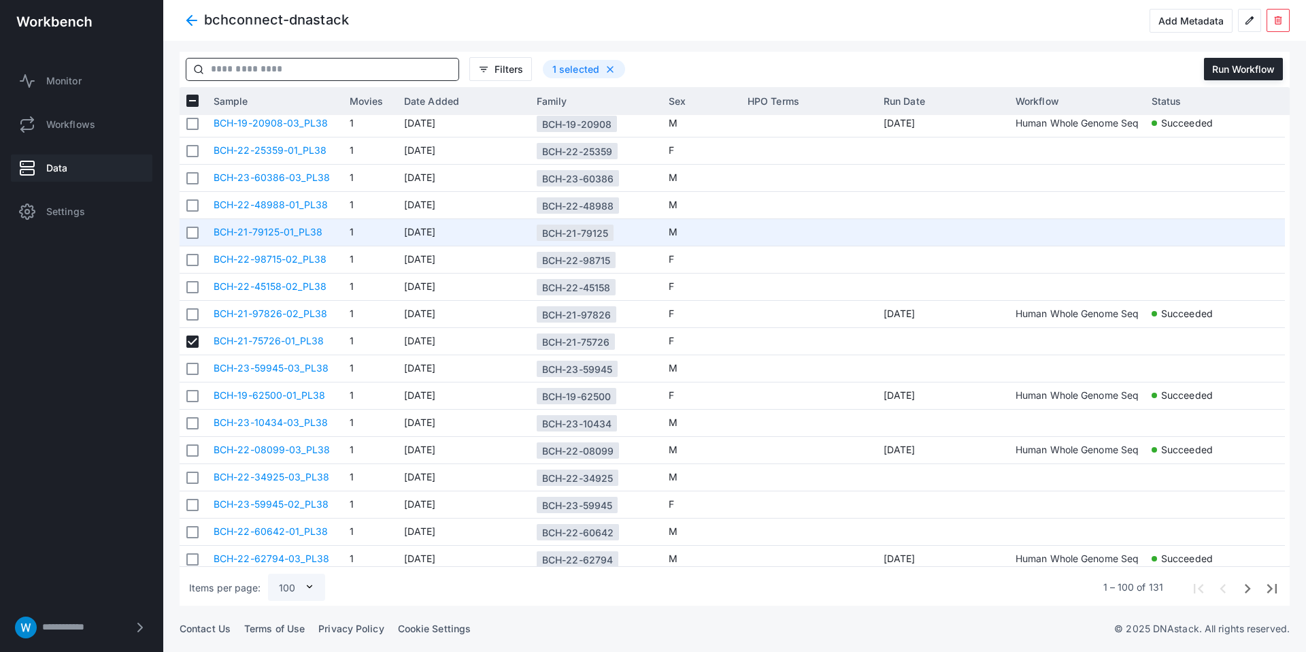
scroll to position [1283, 0]
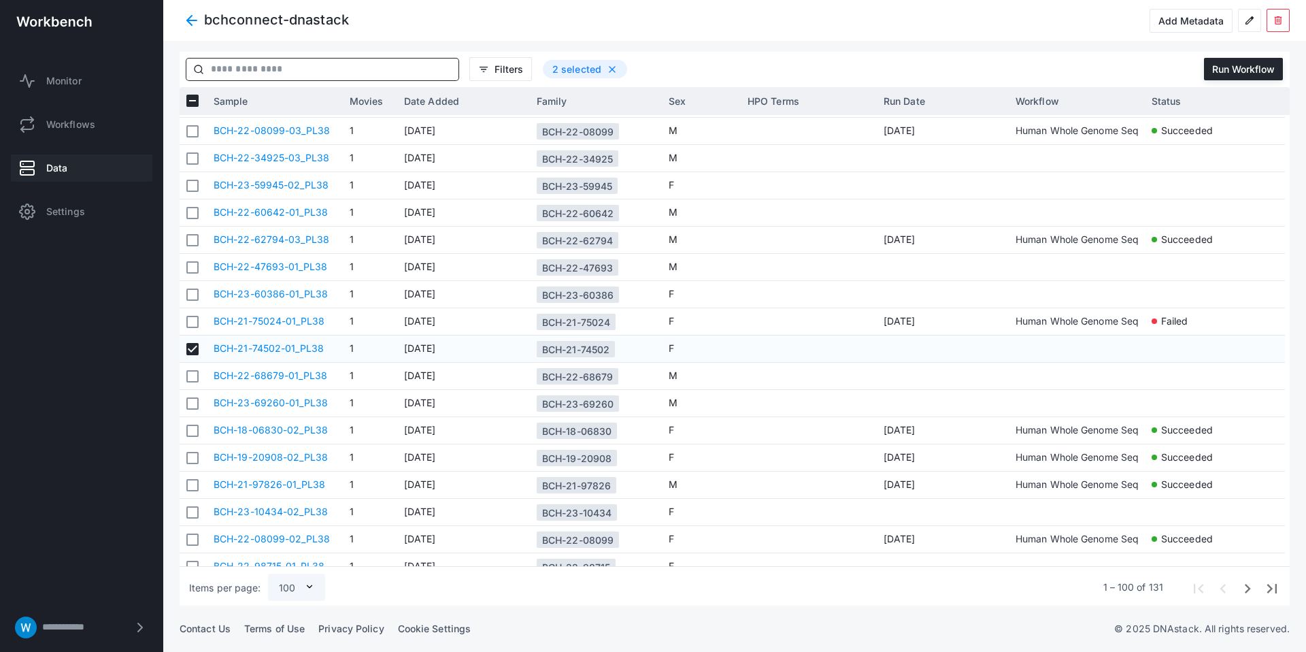
click at [316, 73] on input "text" at bounding box center [331, 70] width 254 height 22
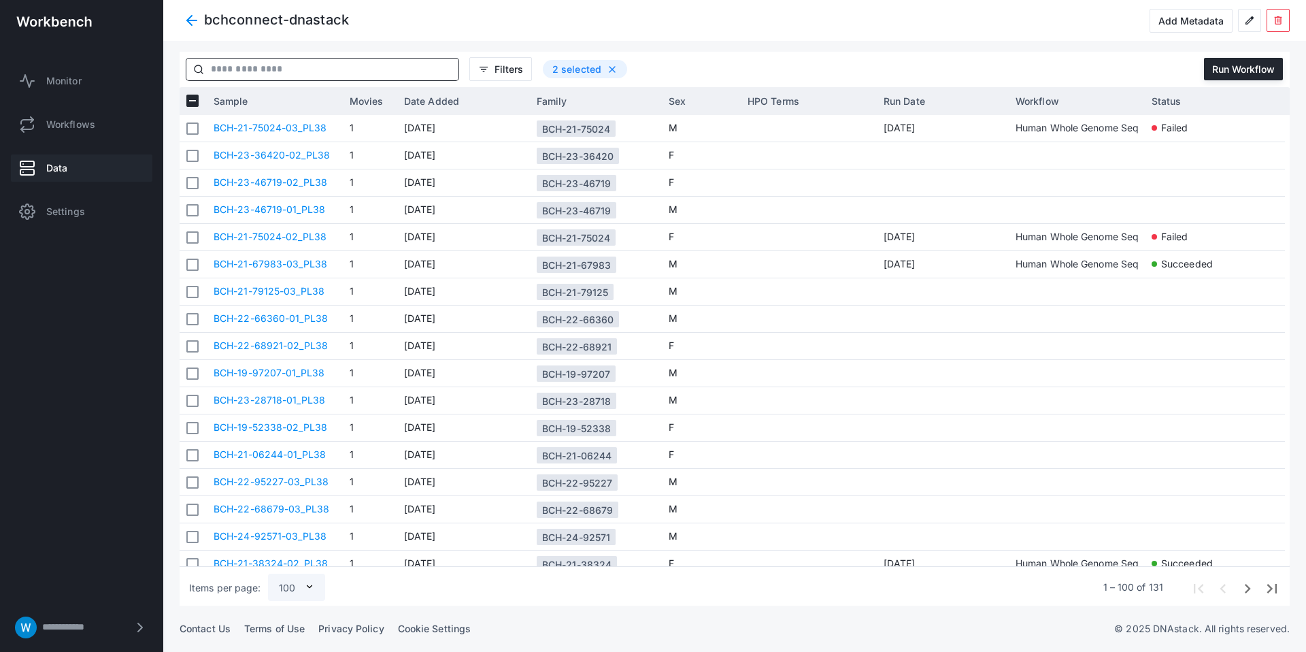
click at [333, 70] on input "text" at bounding box center [331, 70] width 254 height 22
paste input "**********"
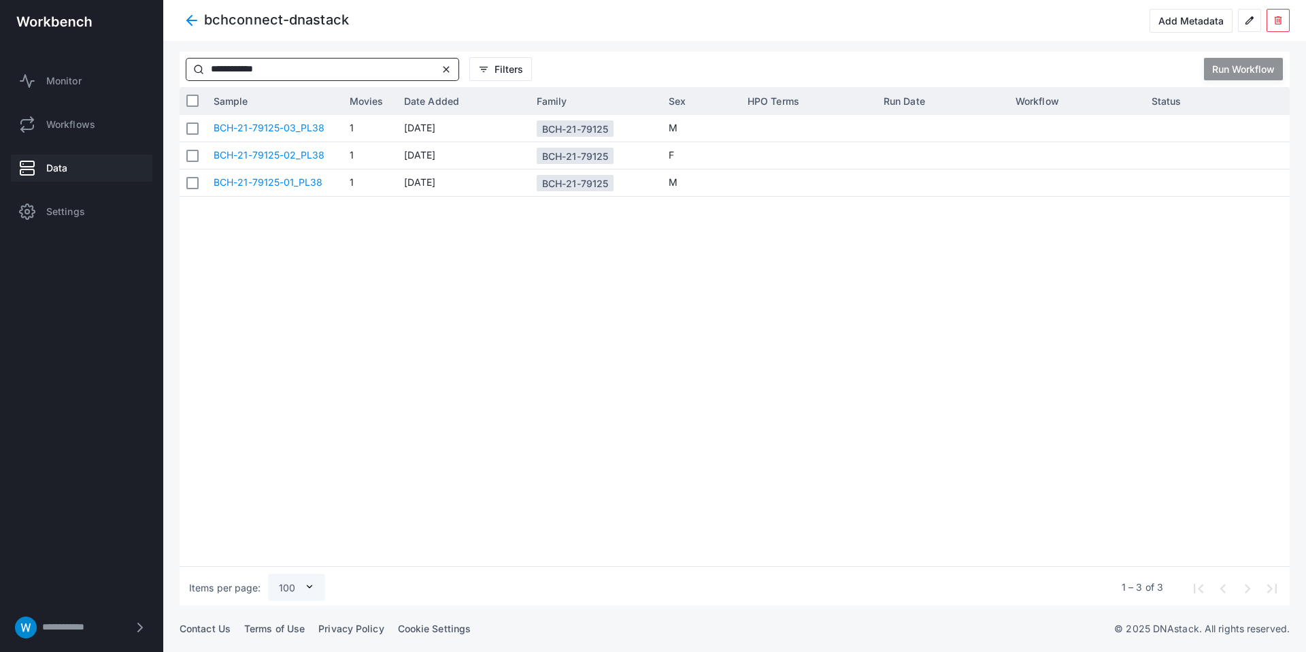
type input "**********"
click at [446, 65] on span "Clear input" at bounding box center [446, 69] width 16 height 16
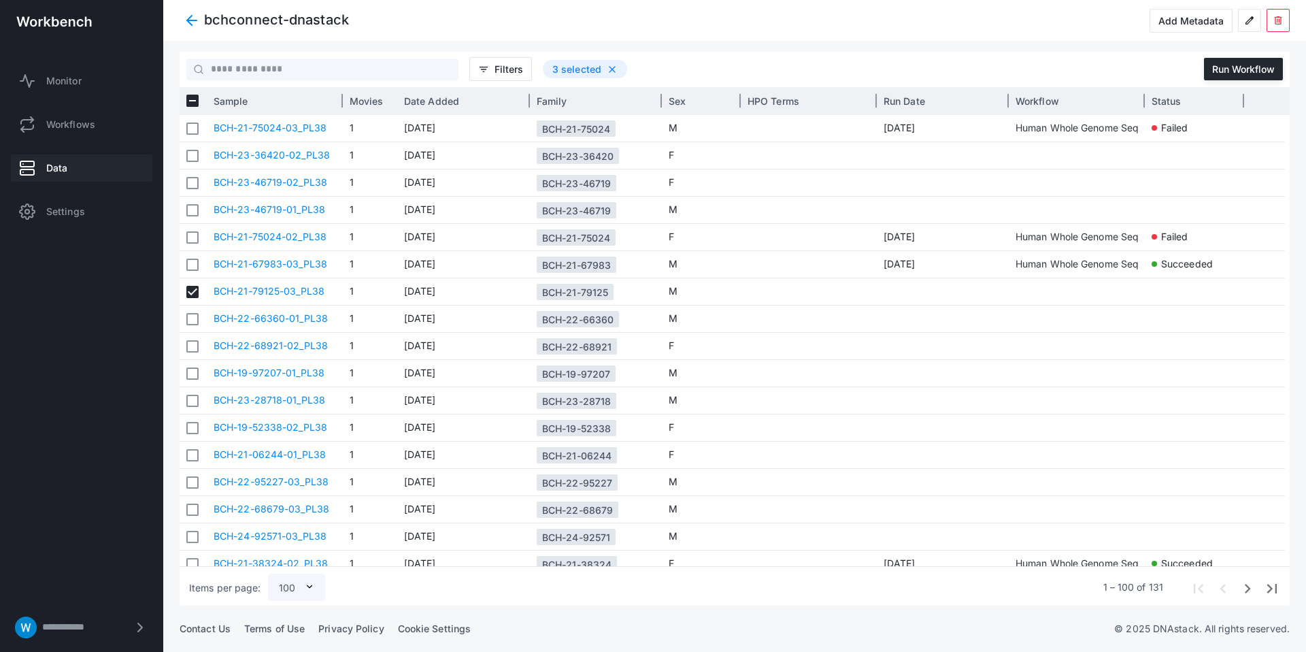
click at [280, 99] on div "Sample" at bounding box center [275, 100] width 122 height 20
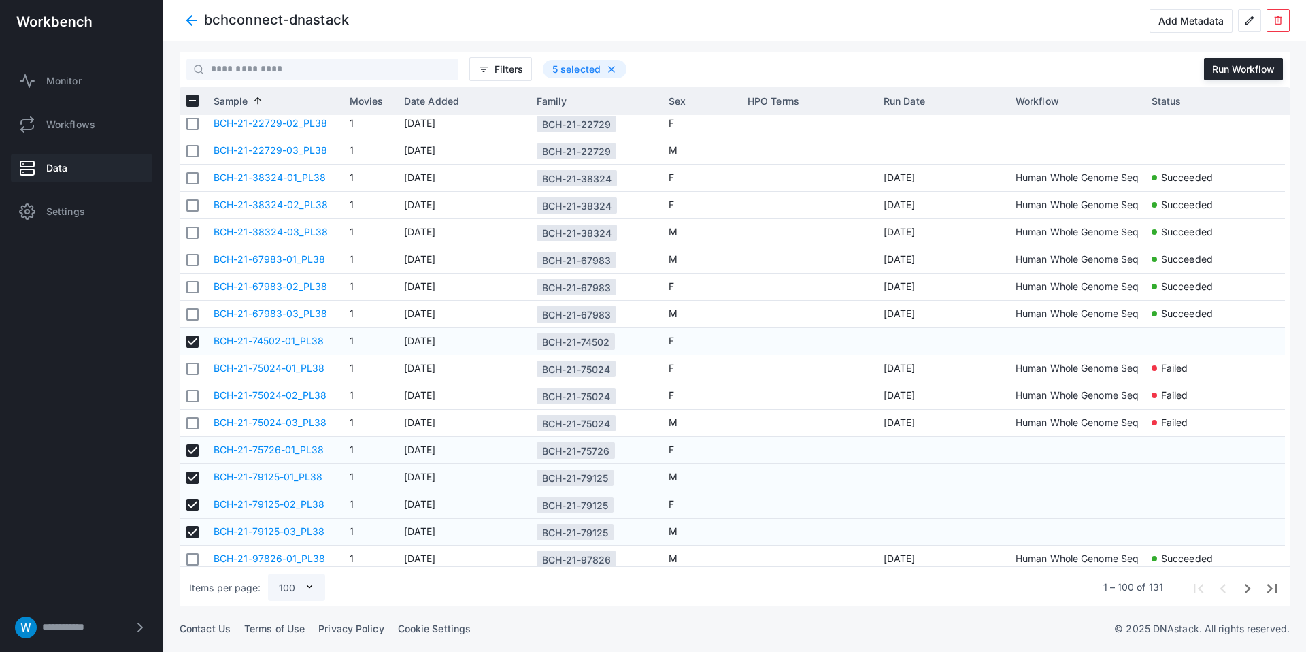
scroll to position [1066, 0]
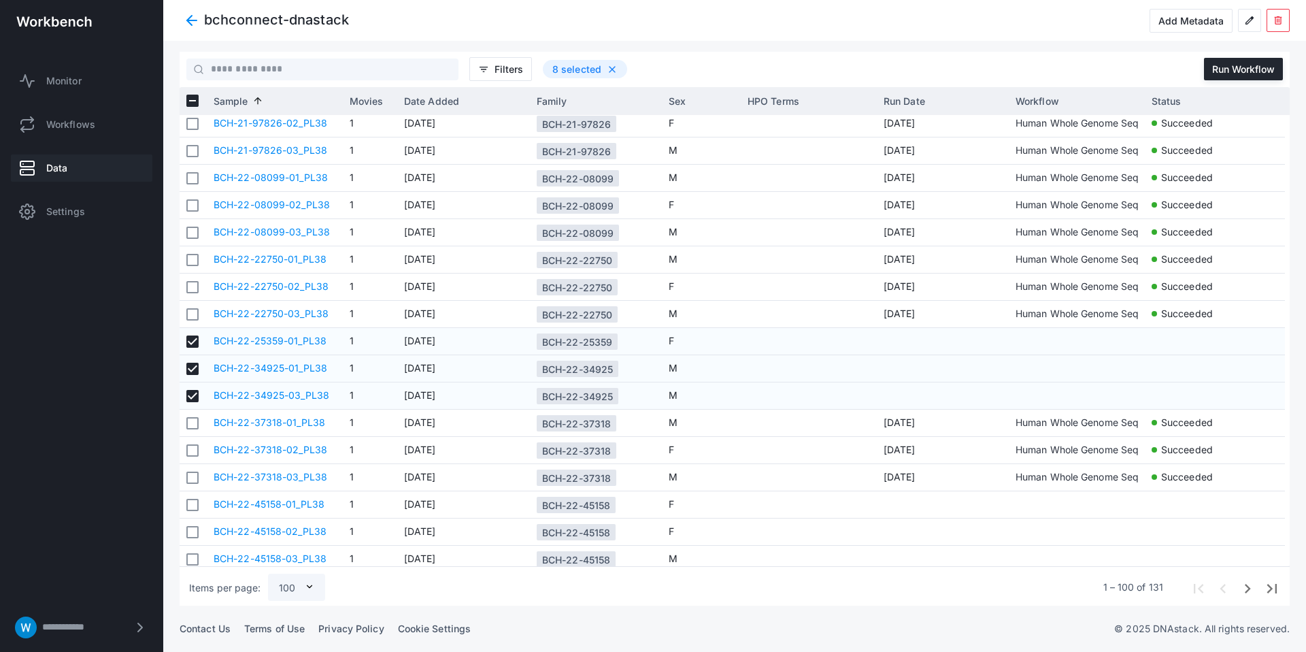
click at [103, 398] on libds-dashboard-sidebar "**********" at bounding box center [81, 326] width 163 height 652
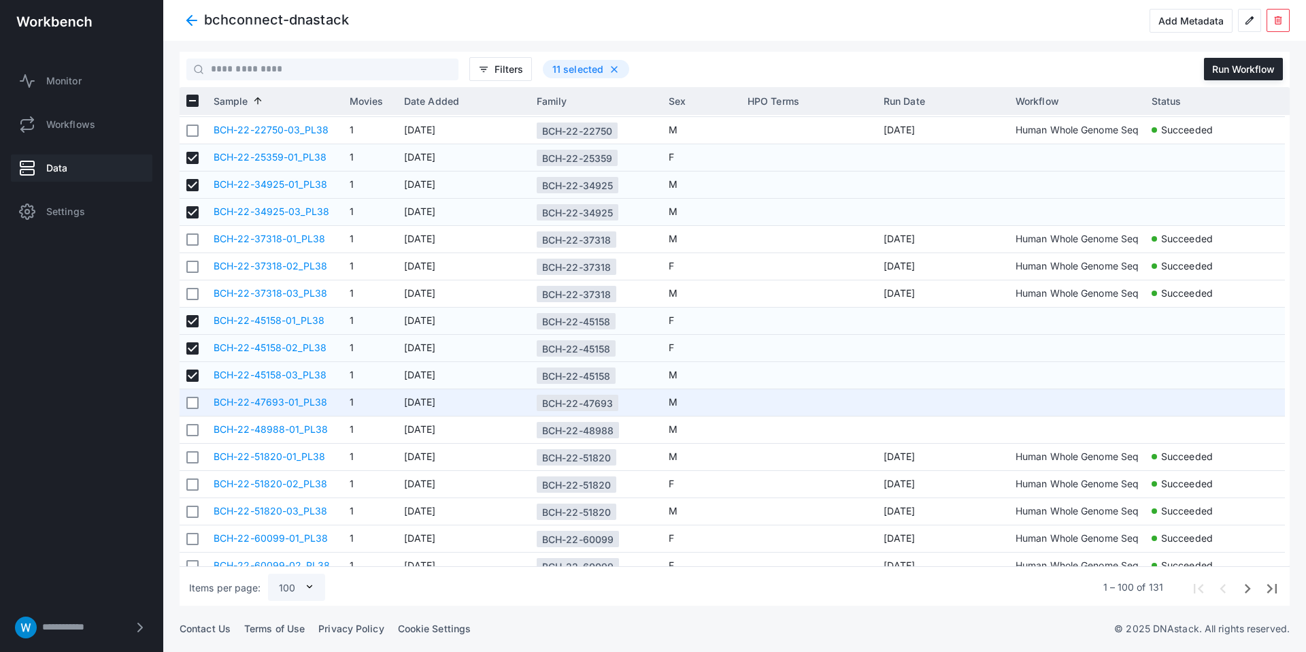
click at [191, 408] on div at bounding box center [192, 402] width 12 height 25
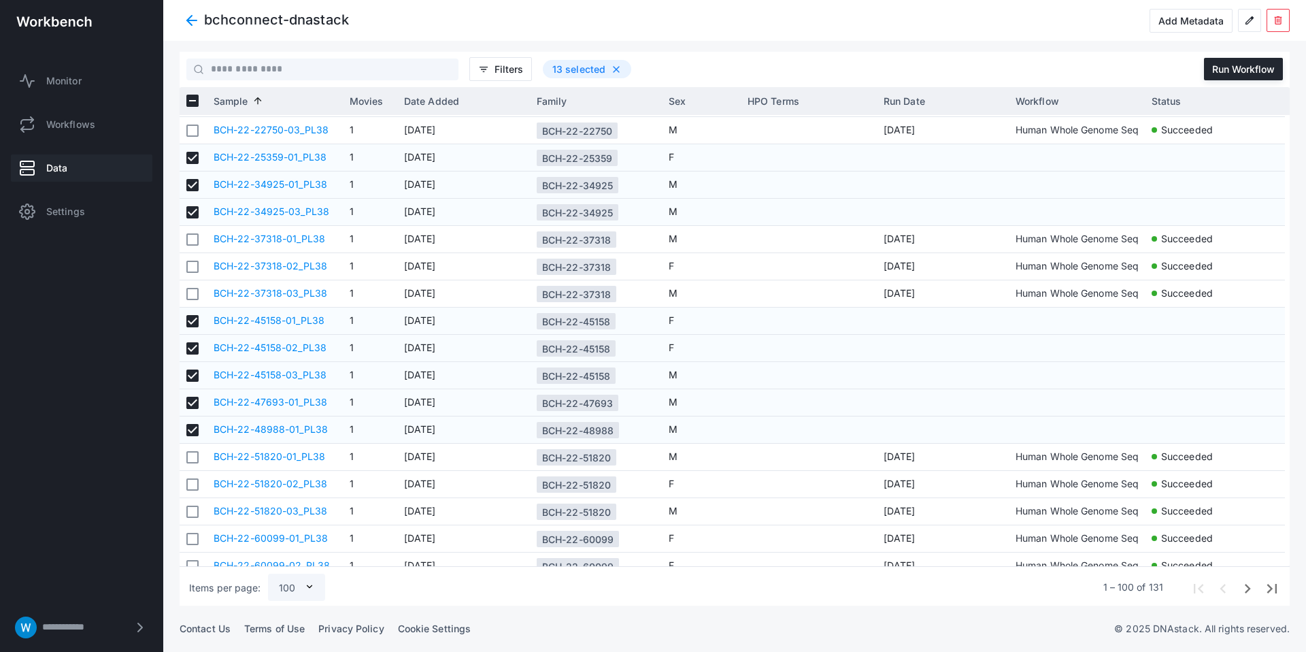
click at [98, 448] on libds-dashboard-sidebar "**********" at bounding box center [81, 326] width 163 height 652
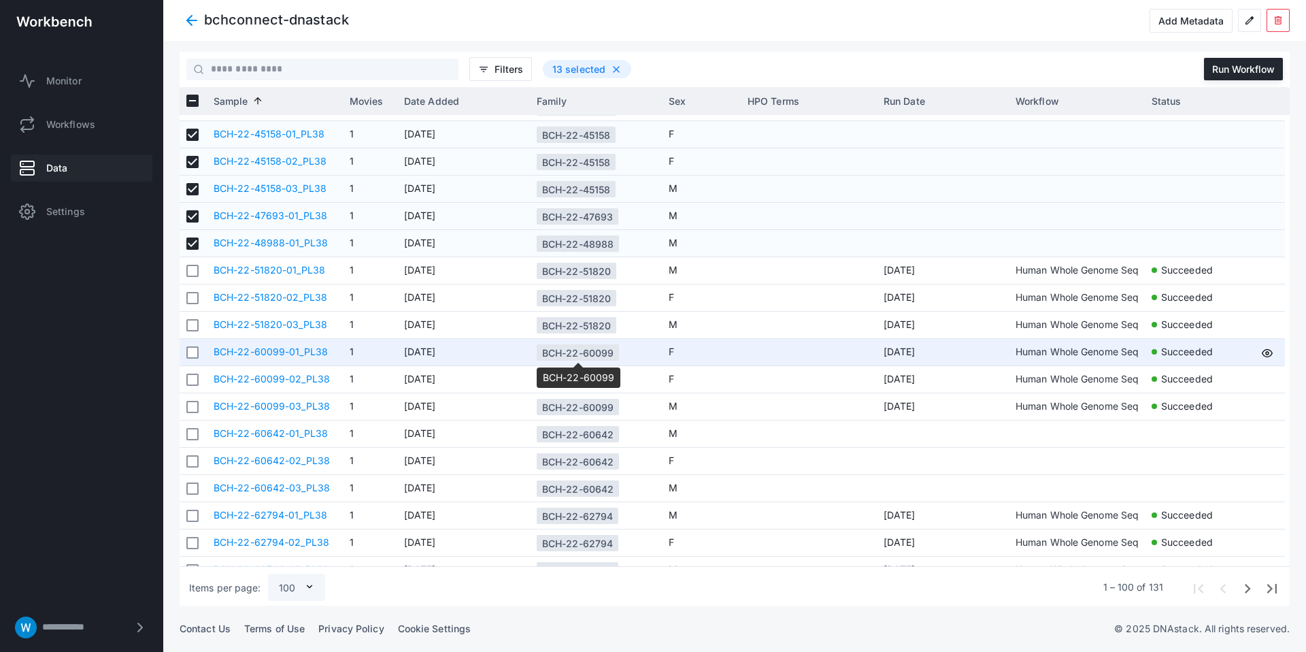
scroll to position [1465, 0]
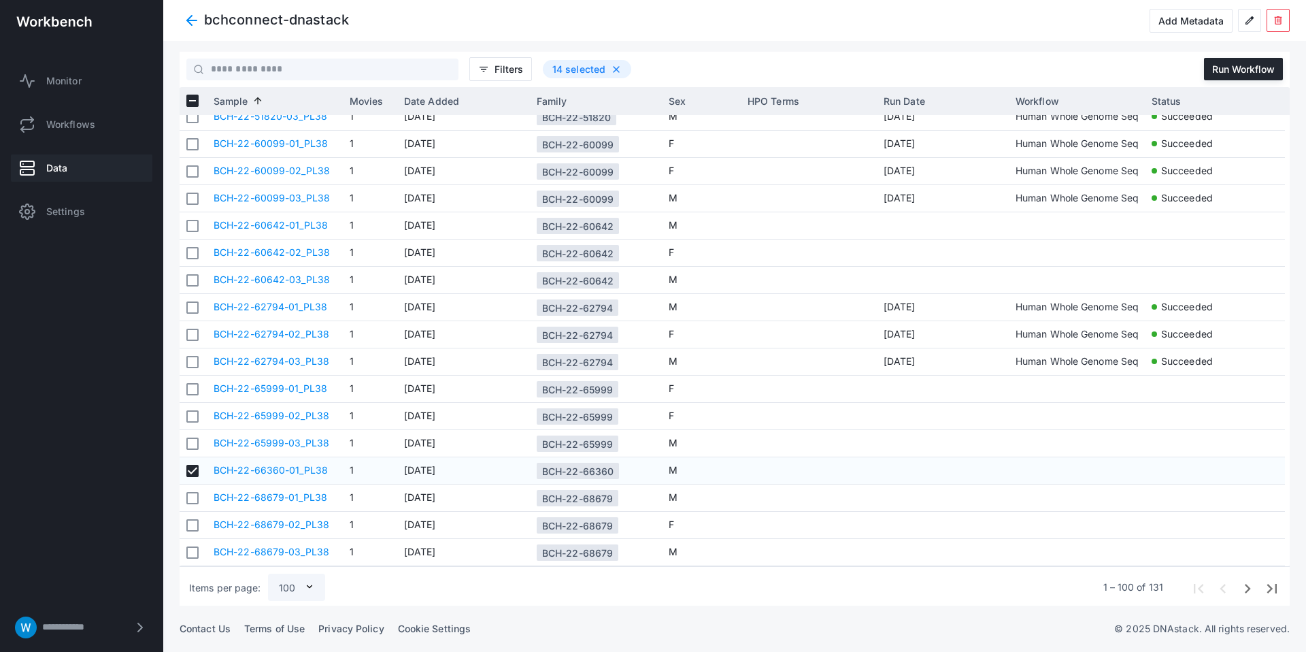
click at [48, 380] on libds-dashboard-sidebar "**********" at bounding box center [81, 326] width 163 height 652
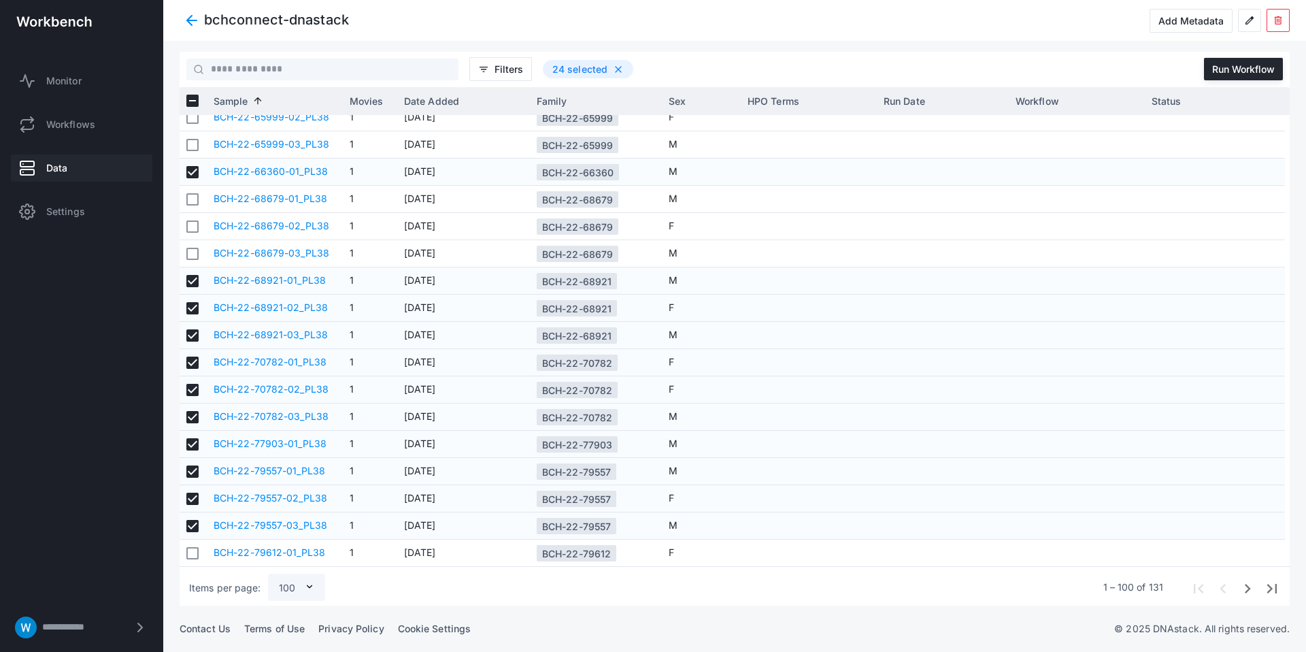
scroll to position [1946, 0]
click at [82, 417] on libds-dashboard-sidebar "**********" at bounding box center [81, 326] width 163 height 652
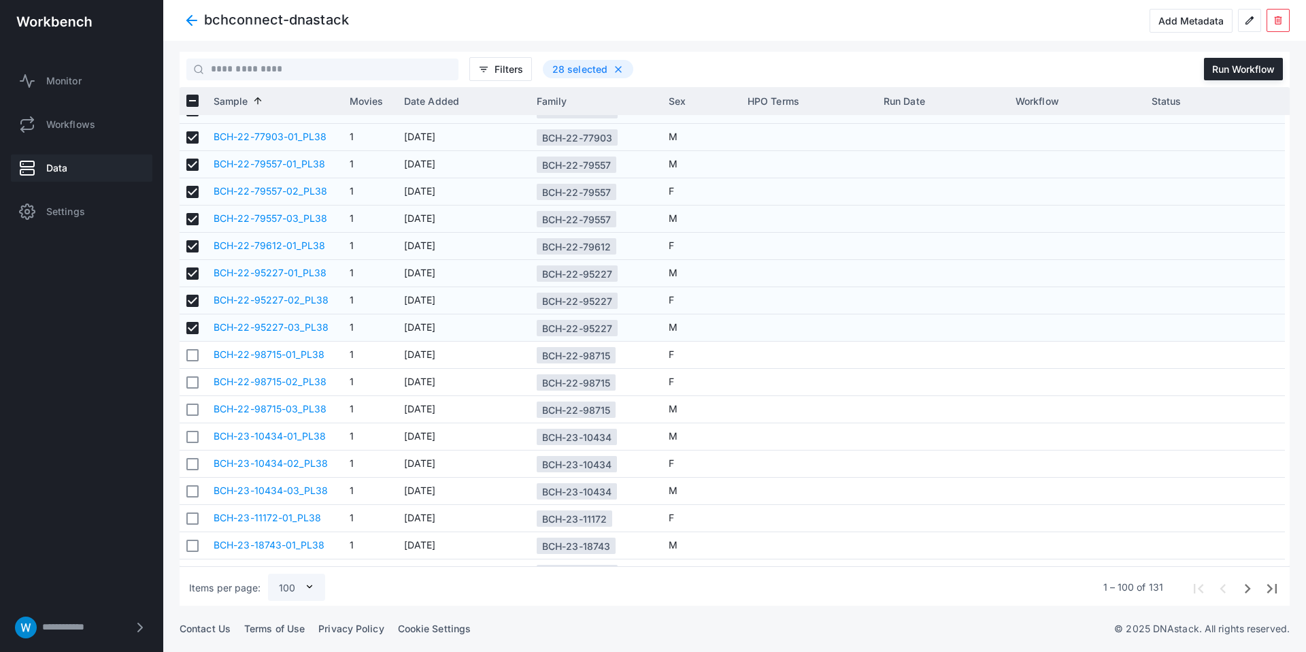
scroll to position [2254, 0]
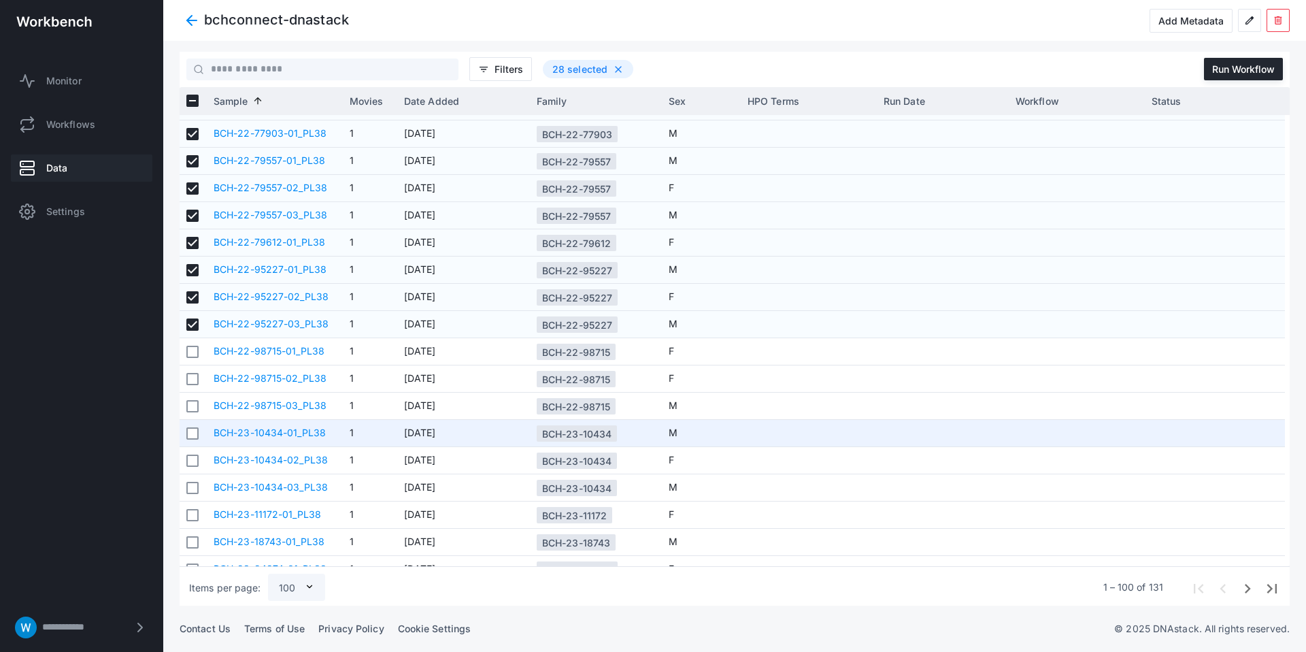
click at [194, 440] on div at bounding box center [192, 433] width 12 height 25
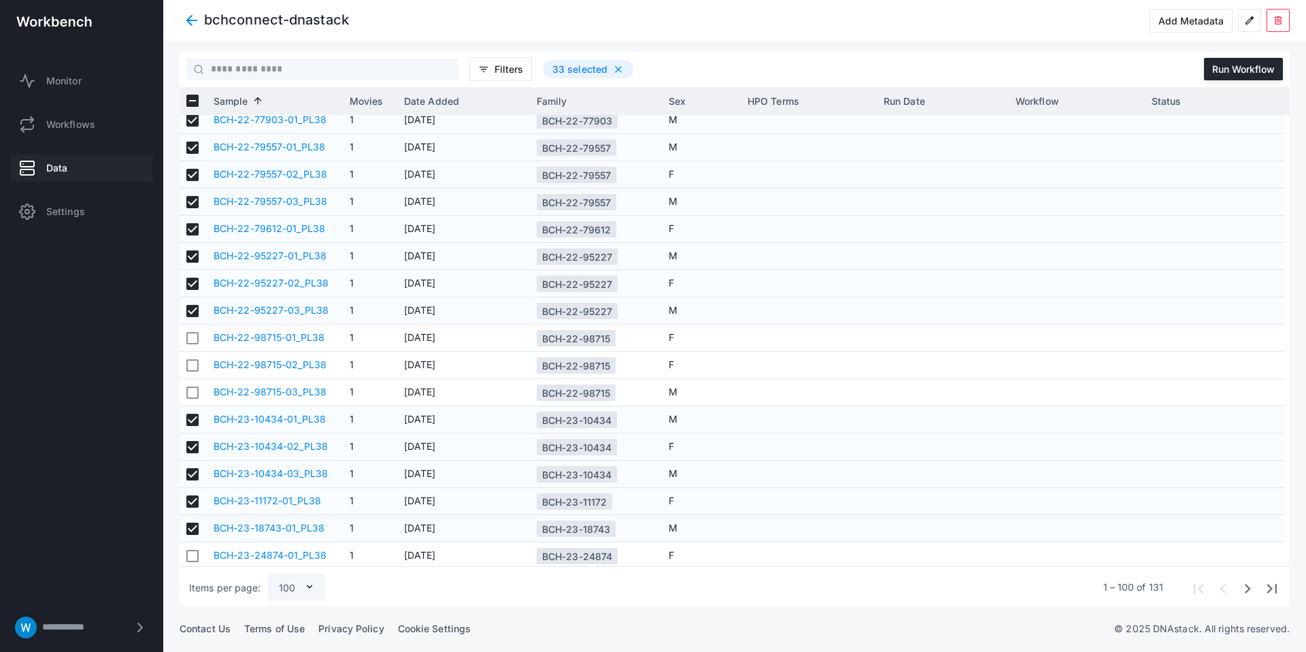
scroll to position [2271, 0]
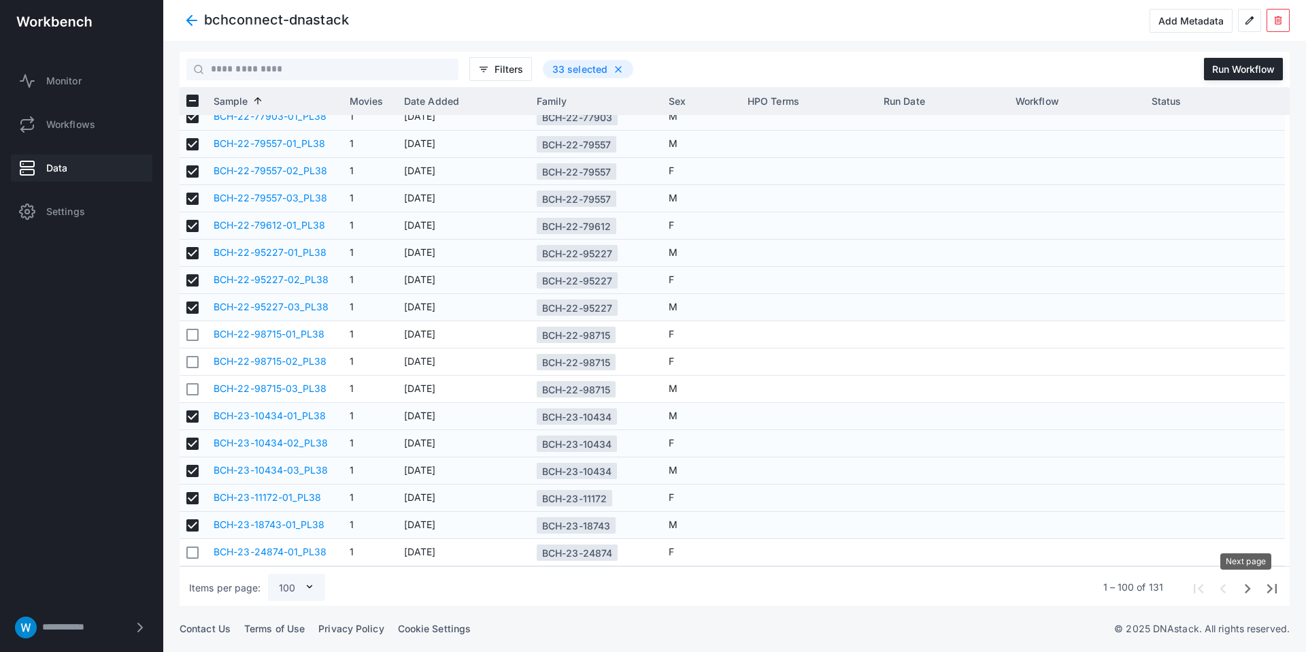
click at [1247, 591] on span "Next page" at bounding box center [1246, 587] width 24 height 24
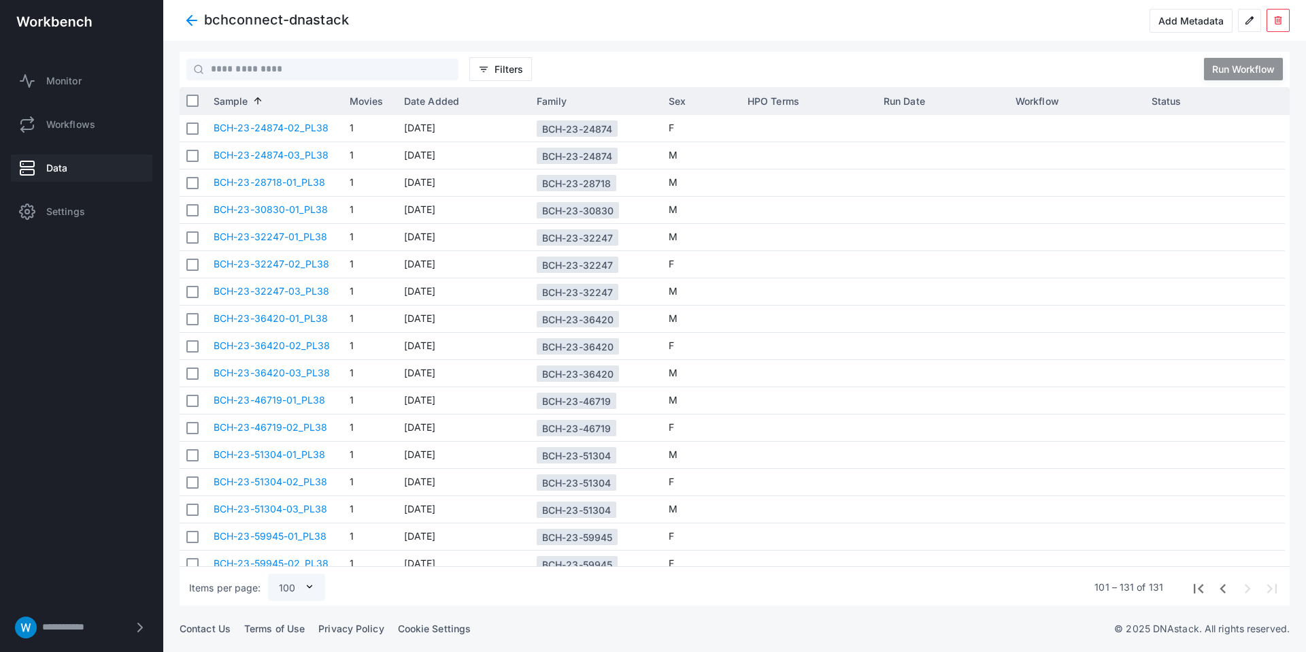
click at [292, 585] on div at bounding box center [296, 587] width 57 height 33
drag, startPoint x: 291, startPoint y: 559, endPoint x: 670, endPoint y: 578, distance: 378.8
click at [291, 559] on span "100" at bounding box center [289, 559] width 41 height 14
click at [1224, 585] on span "Previous page" at bounding box center [1222, 587] width 24 height 24
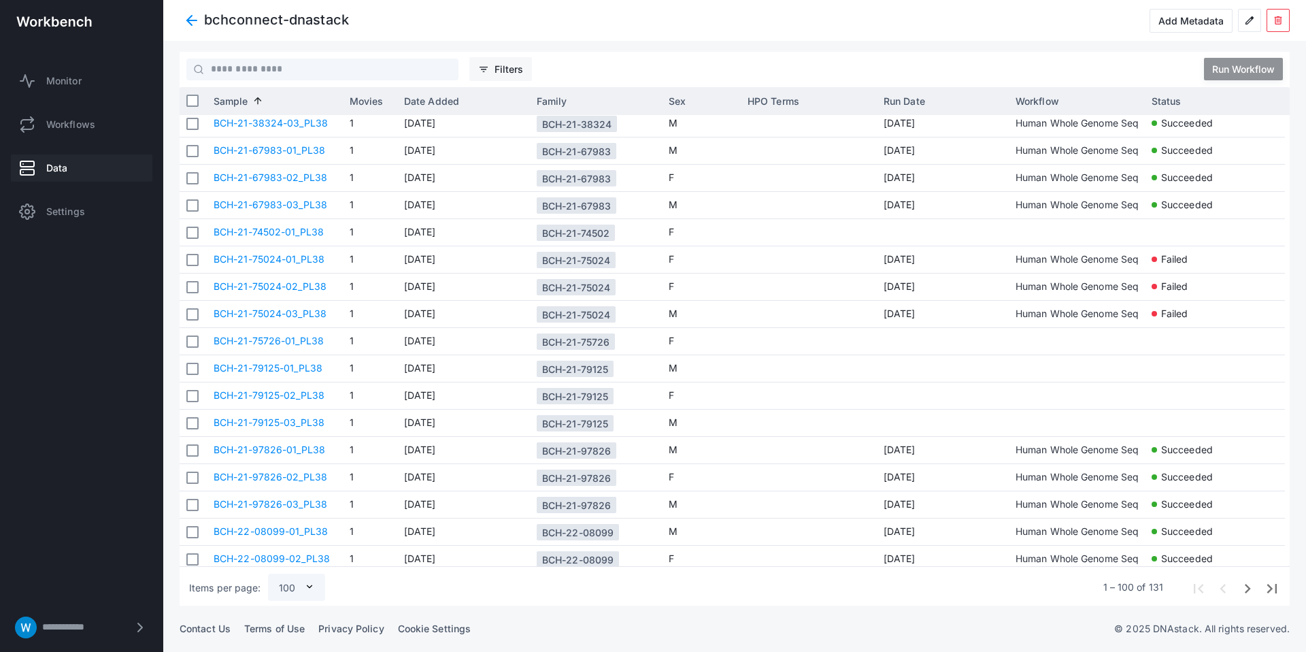
click at [493, 70] on ds-ngx-button-icon "filter_list" at bounding box center [486, 69] width 16 height 11
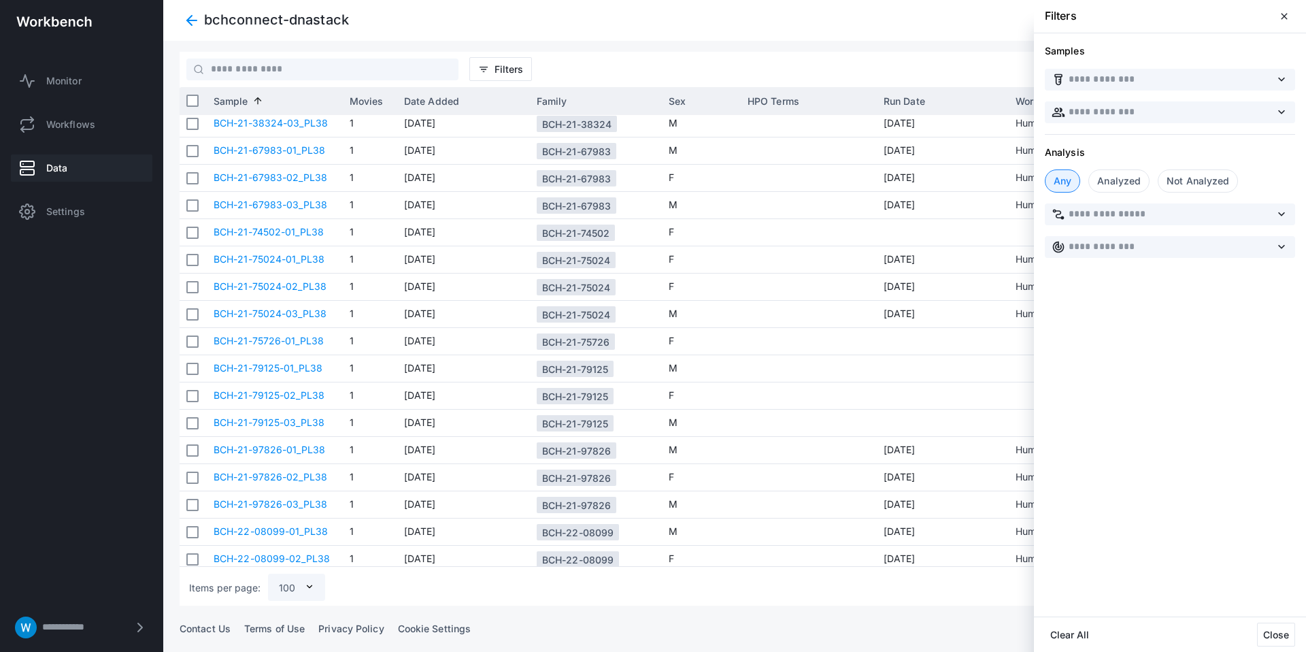
click at [1181, 184] on div "Not Analyzed" at bounding box center [1198, 180] width 80 height 23
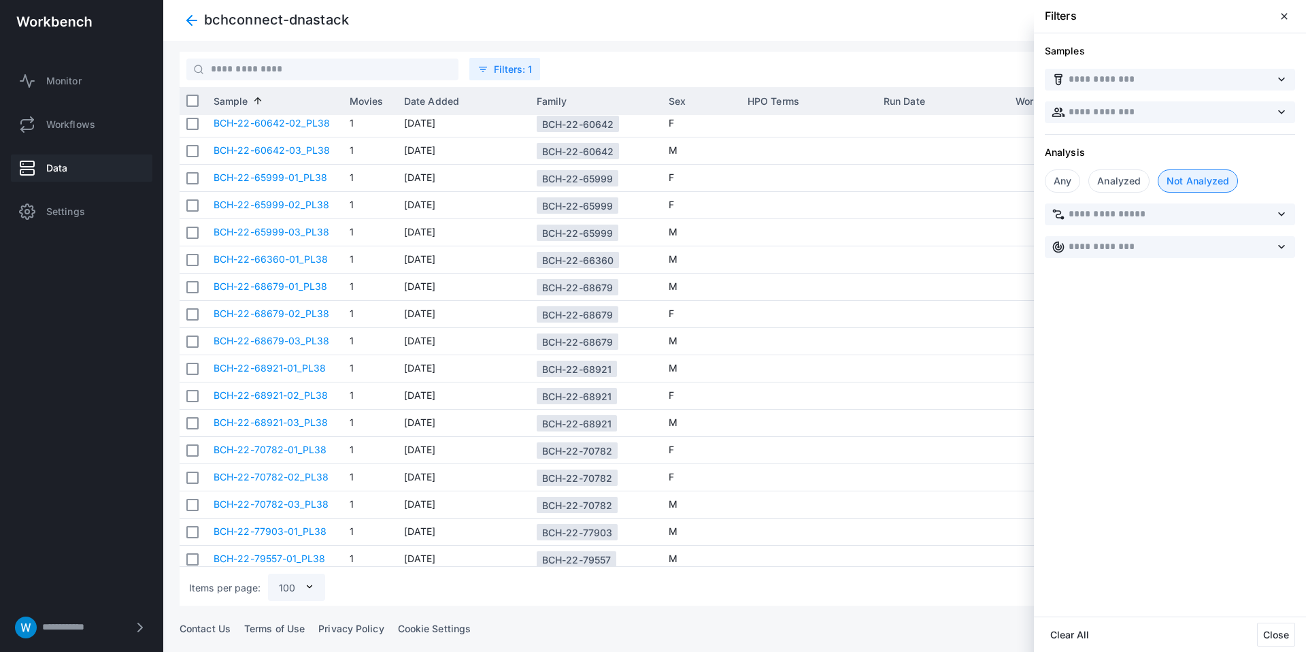
click at [659, 60] on div at bounding box center [734, 326] width 1143 height 652
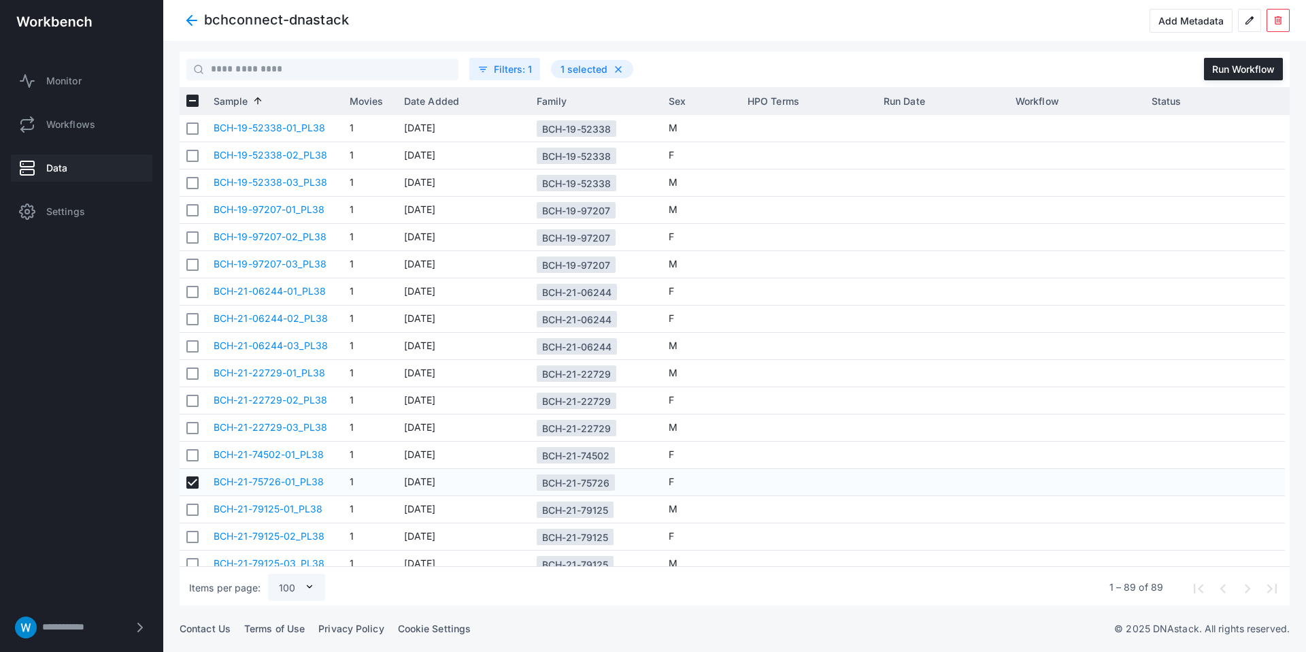
click at [7, 300] on libds-dashboard-sidebar "**********" at bounding box center [81, 326] width 163 height 652
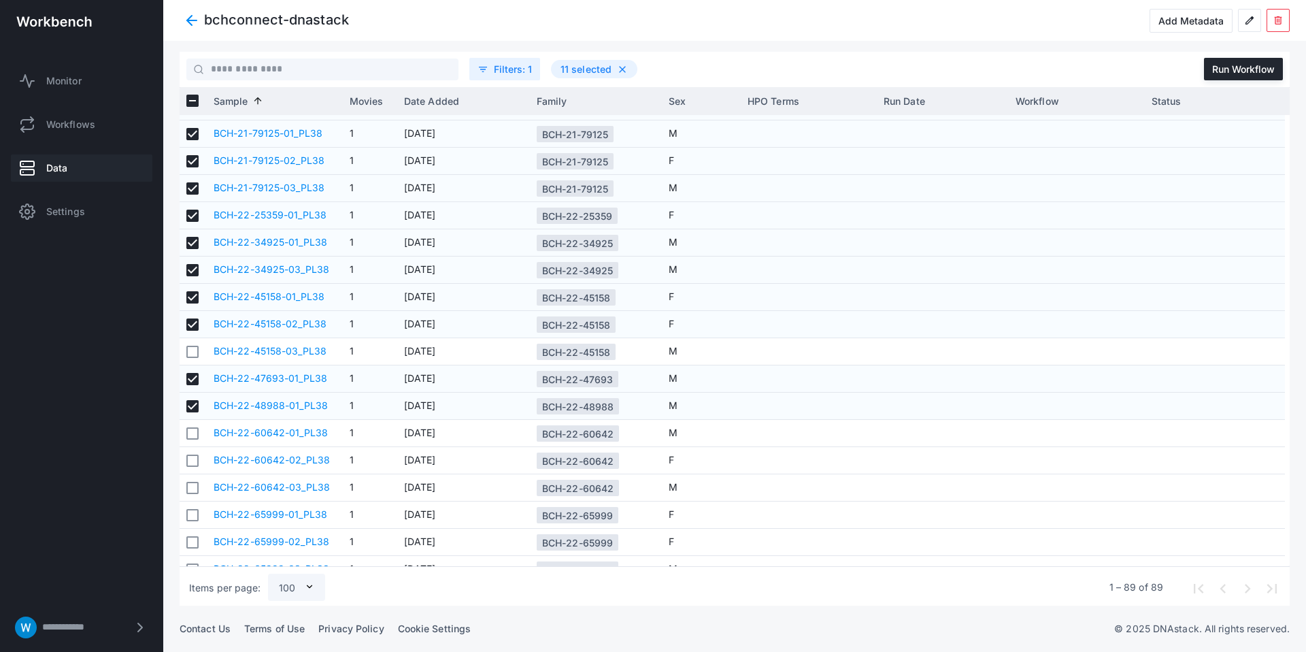
scroll to position [631, 0]
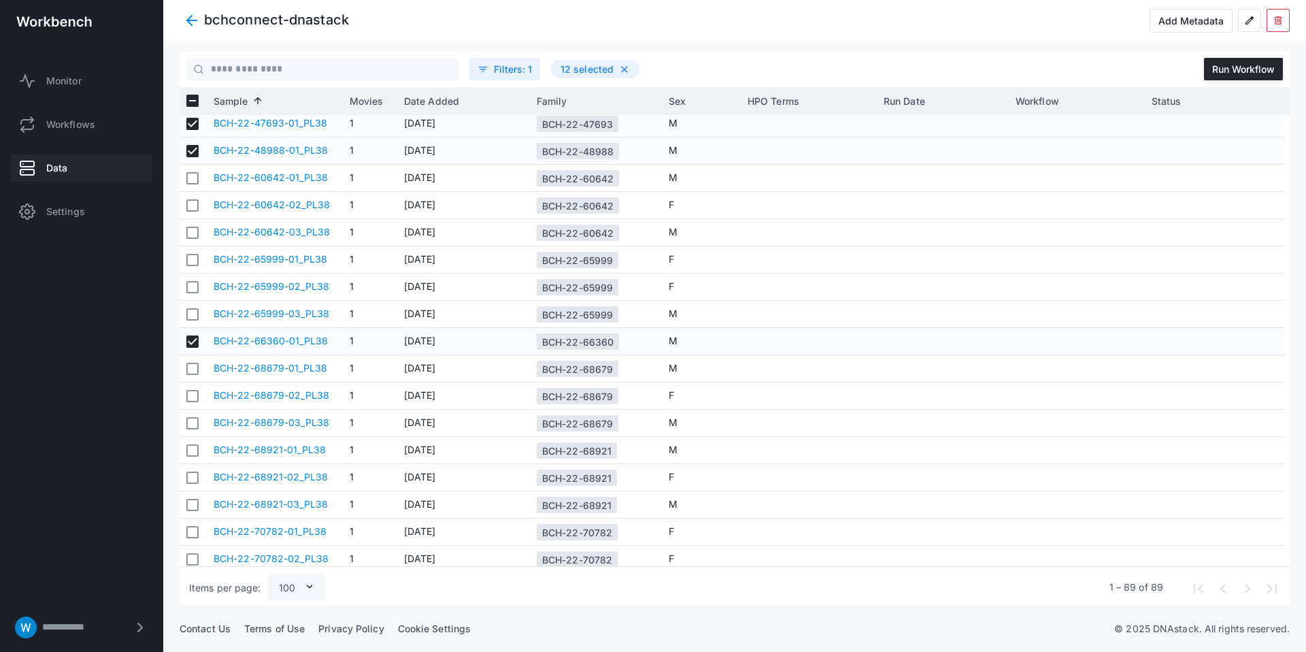
click at [48, 440] on libds-dashboard-sidebar "**********" at bounding box center [81, 326] width 163 height 652
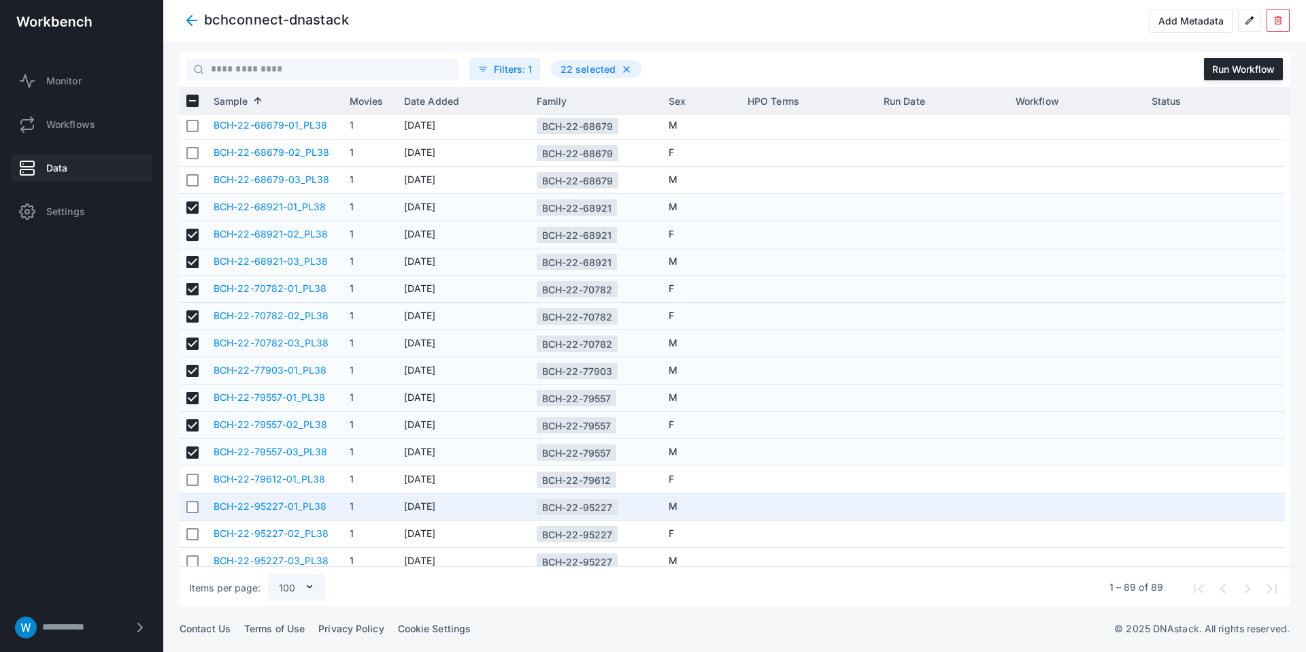
scroll to position [925, 0]
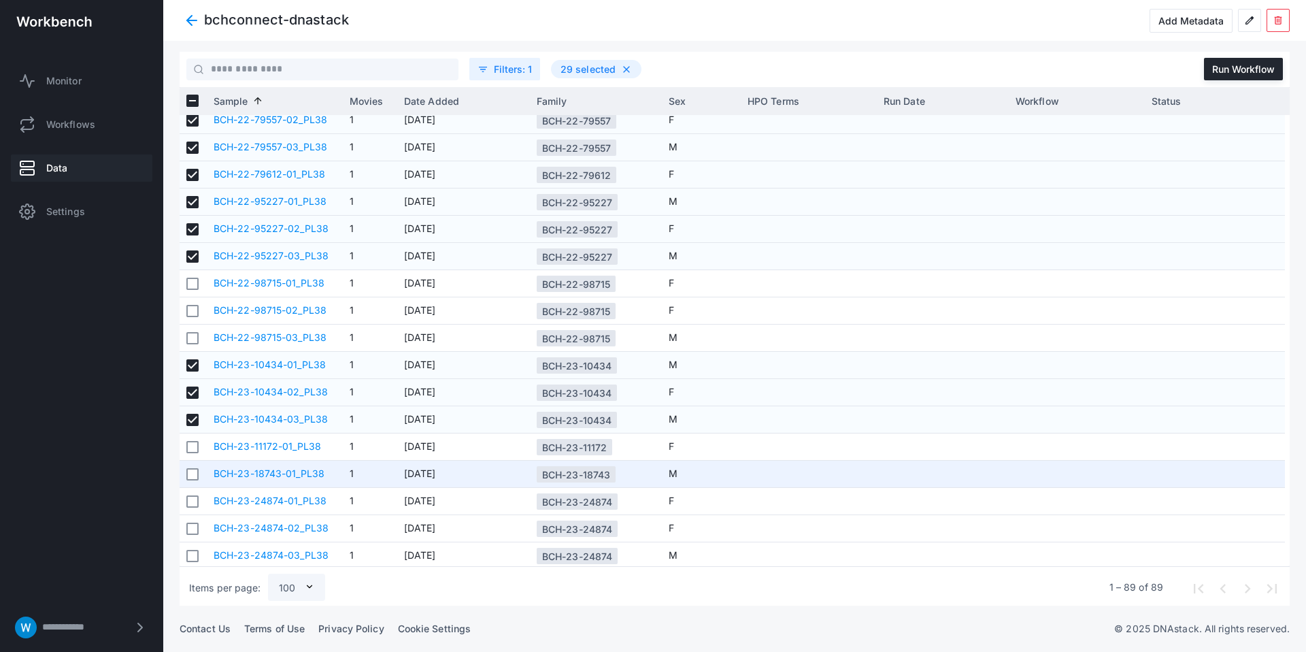
scroll to position [1179, 0]
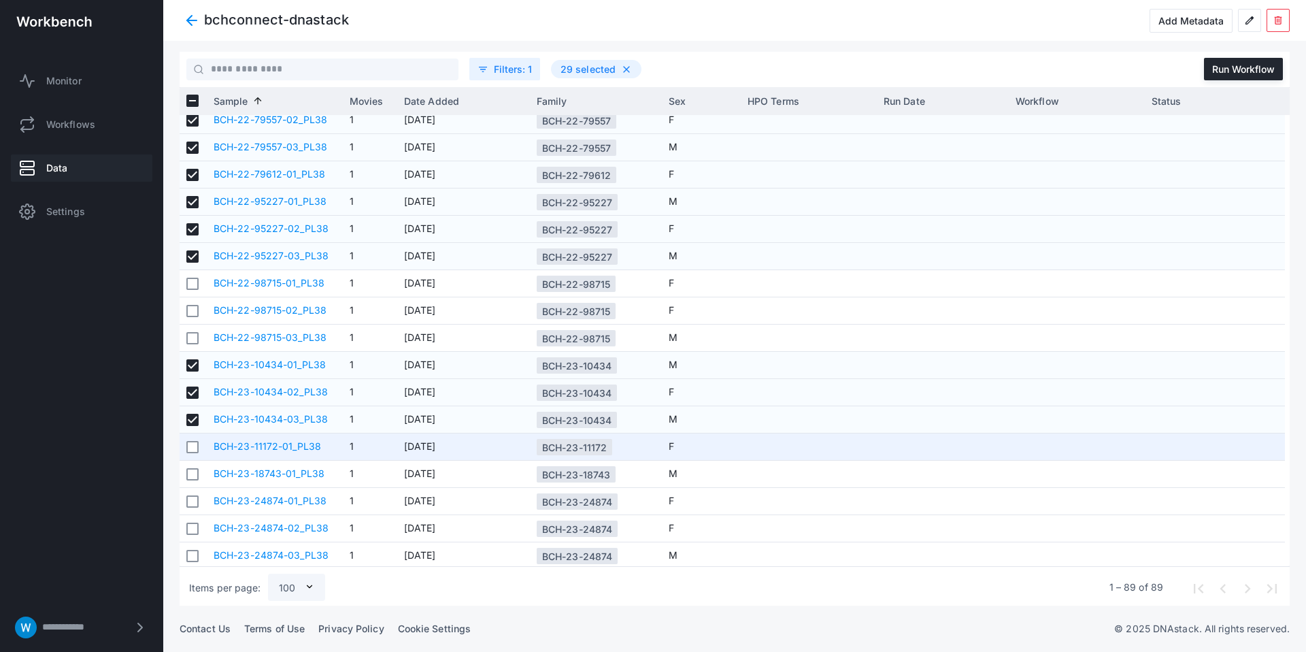
click at [200, 445] on div at bounding box center [193, 446] width 27 height 27
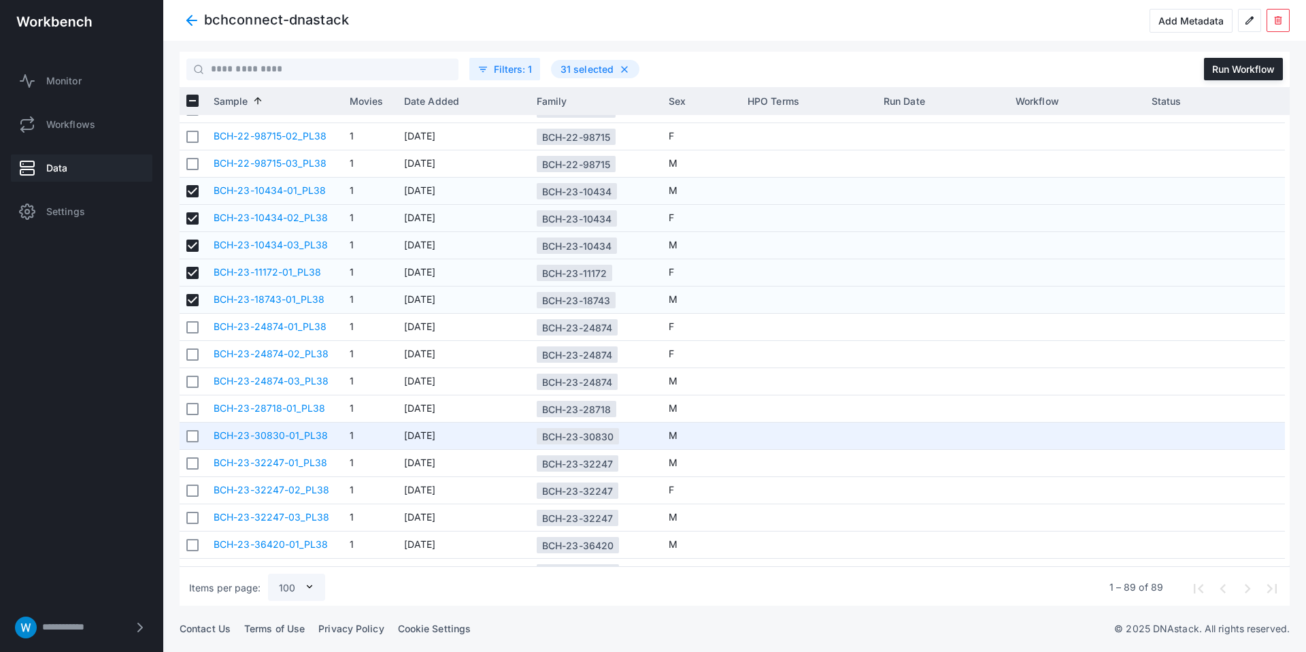
scroll to position [1378, 0]
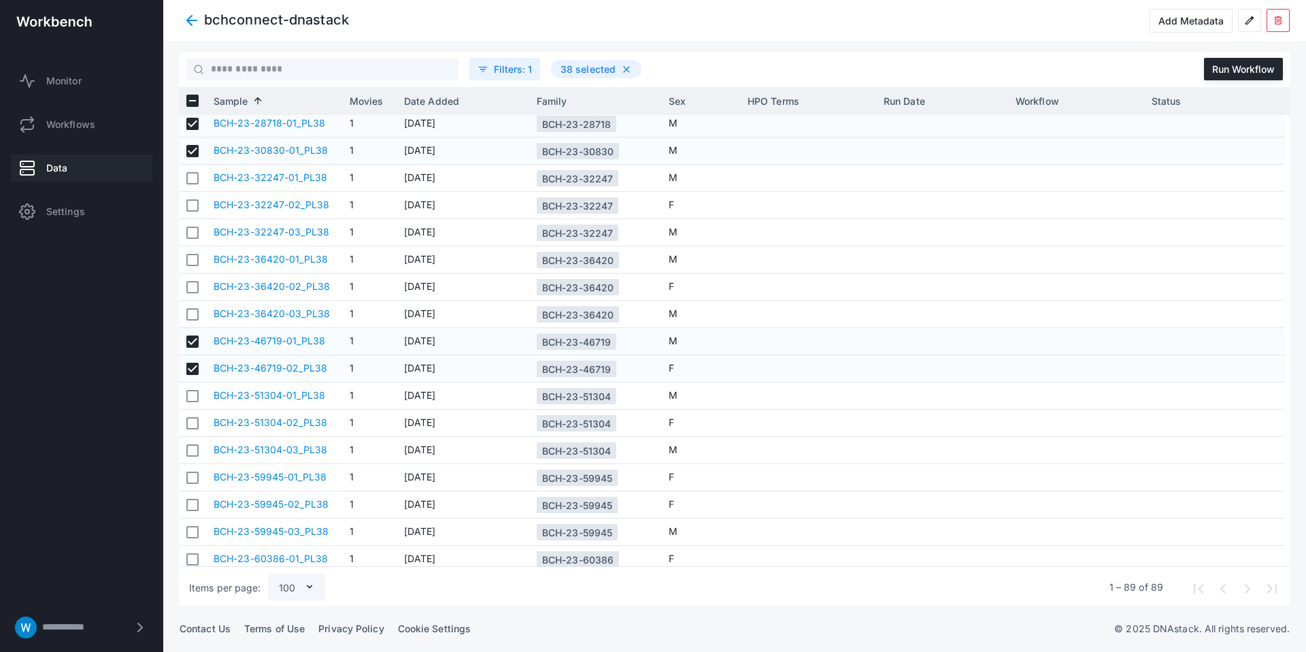
click at [67, 450] on libds-dashboard-sidebar "**********" at bounding box center [81, 326] width 163 height 652
click at [104, 491] on libds-dashboard-sidebar "**********" at bounding box center [81, 326] width 163 height 652
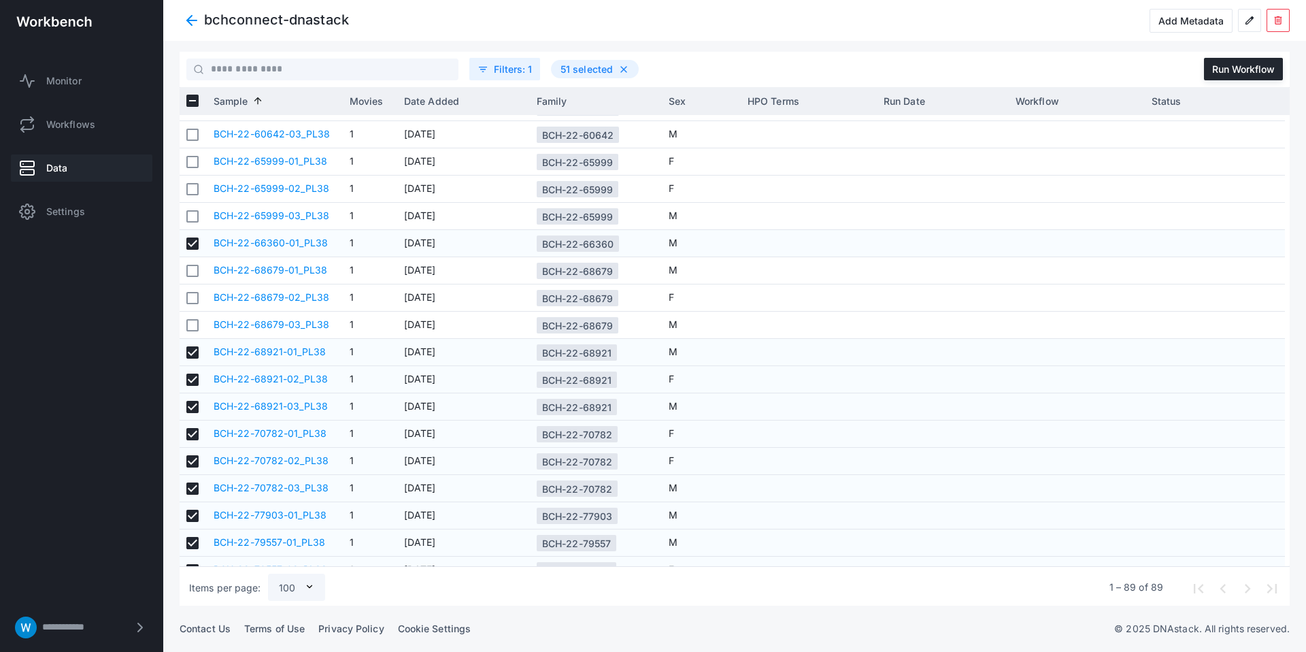
scroll to position [527, 0]
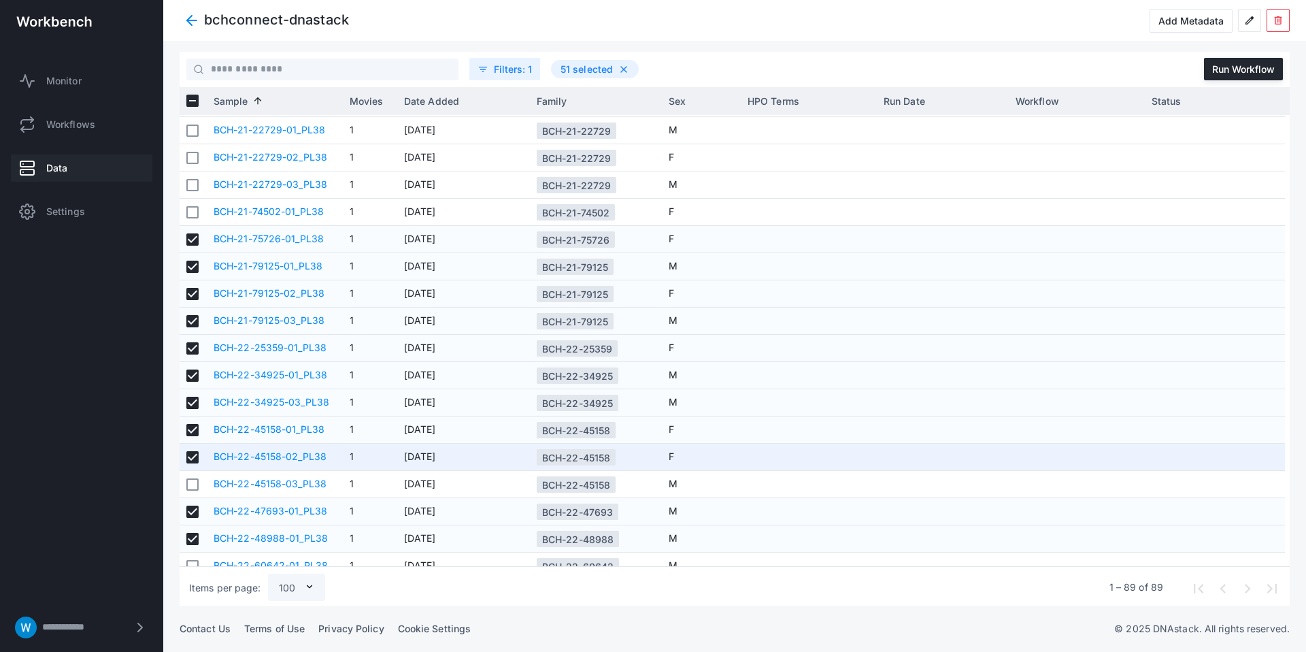
drag, startPoint x: 540, startPoint y: 456, endPoint x: 623, endPoint y: 459, distance: 82.4
click at [623, 459] on app-col-family-cell-renderer "BCH-22-45158" at bounding box center [596, 462] width 118 height 37
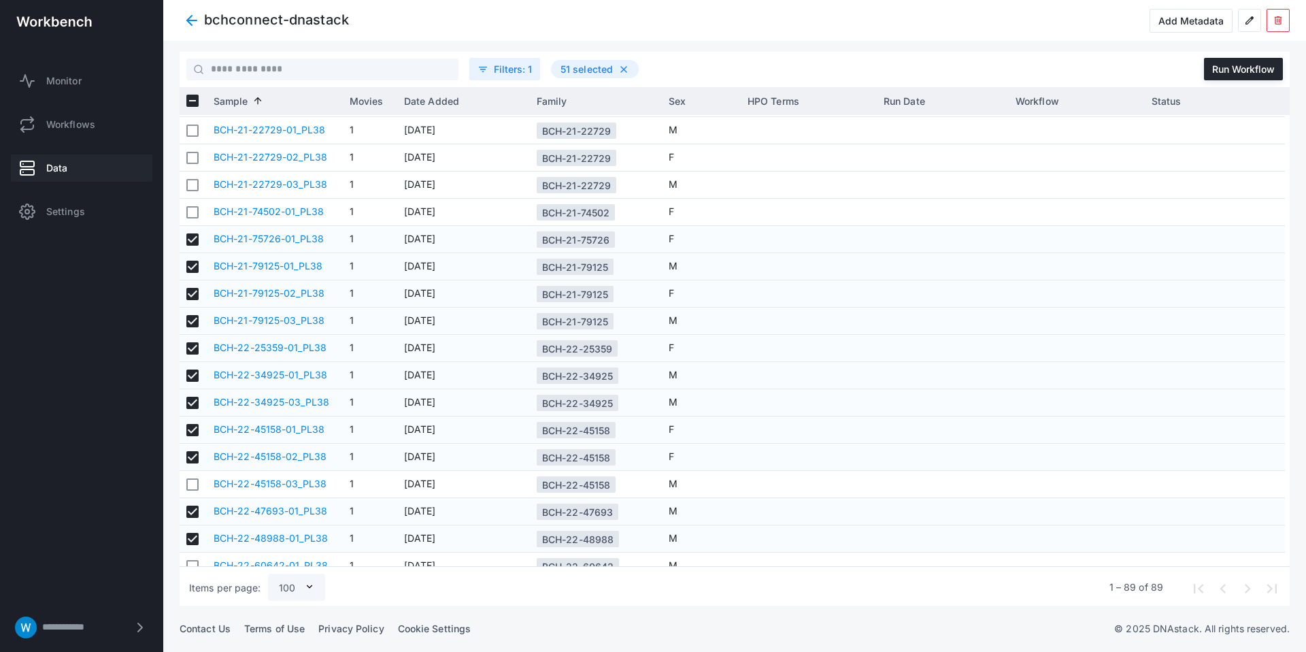
copy div "BCH-22-45158"
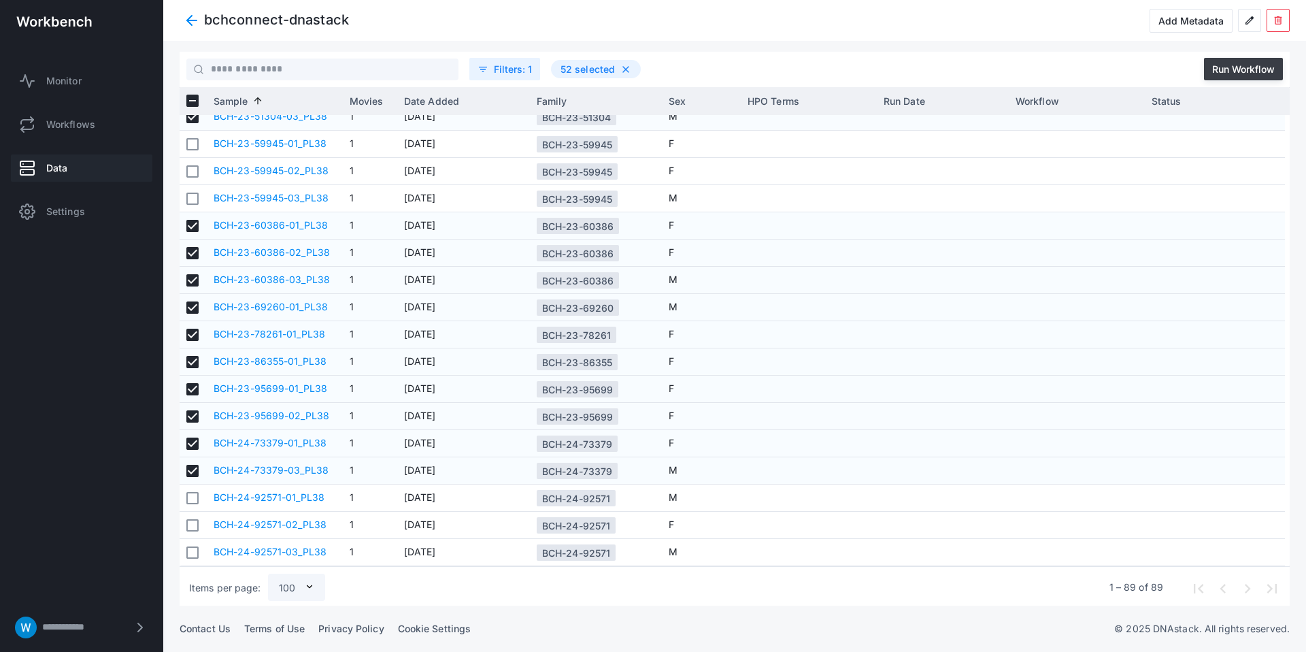
click at [1220, 71] on div "Run Workflow" at bounding box center [1244, 69] width 63 height 12
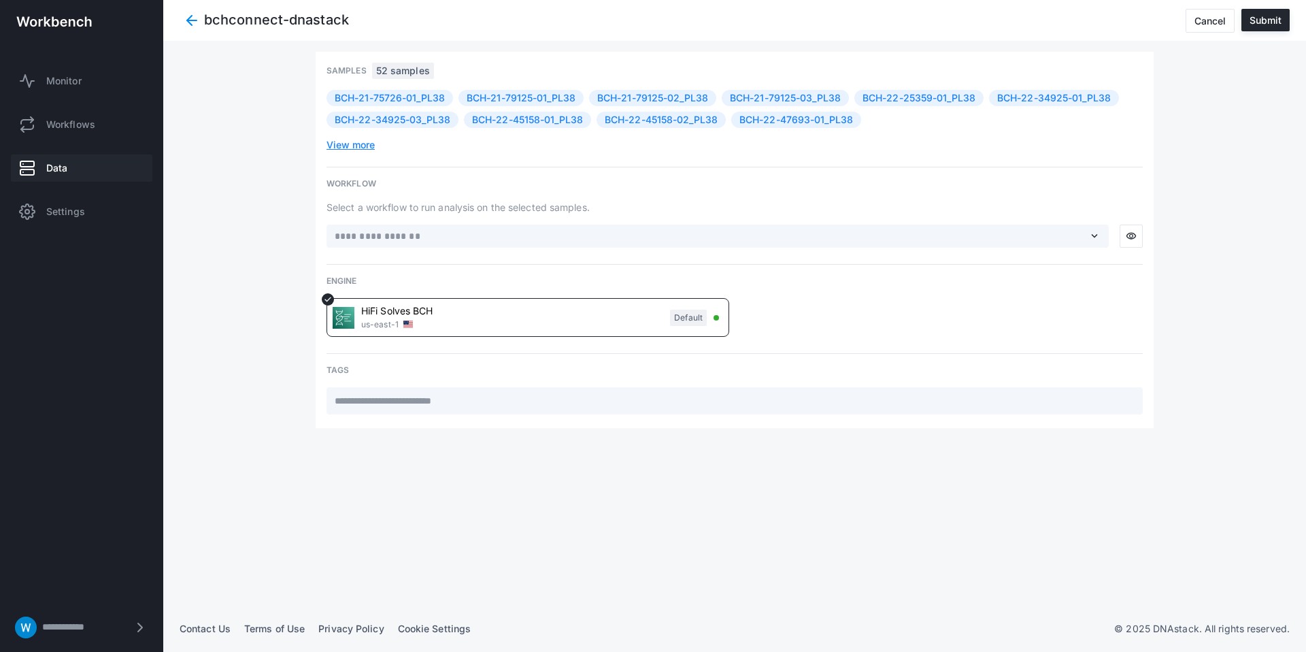
click at [1095, 233] on span "expand_more" at bounding box center [1095, 236] width 12 height 12
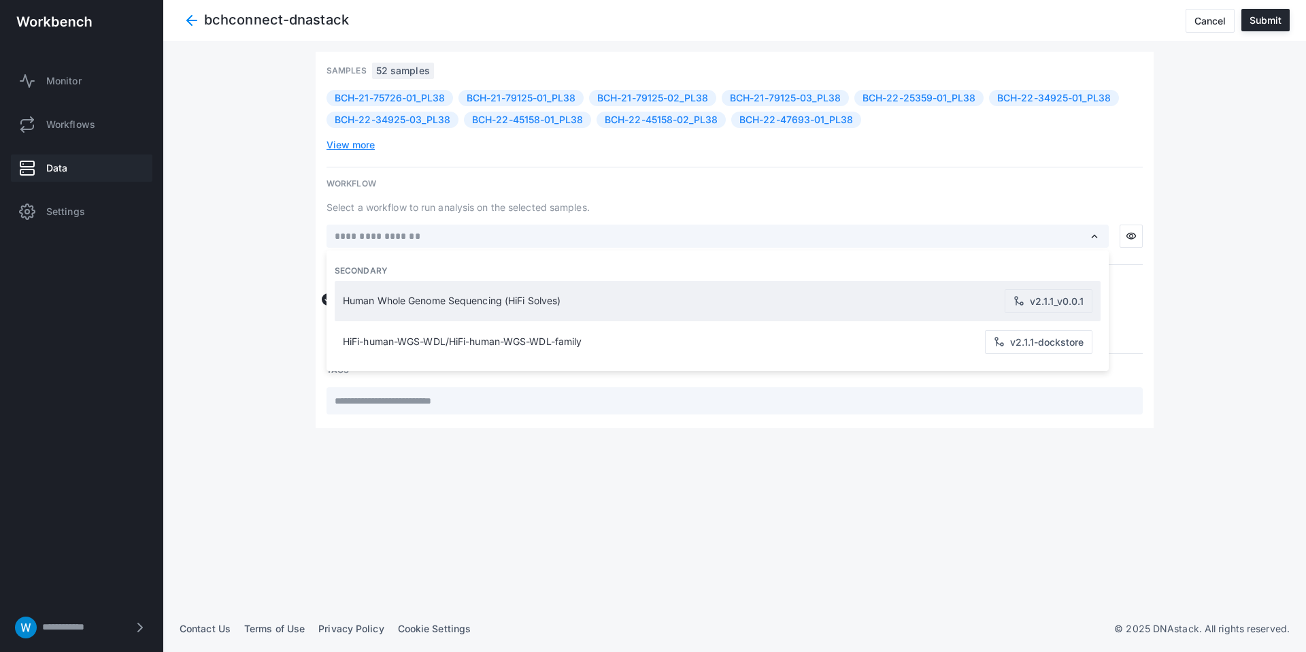
click at [576, 286] on div "Human Whole Genome Sequencing (HiFi Solves) v2.1.1_v0.0.1" at bounding box center [717, 301] width 755 height 40
type input "**********"
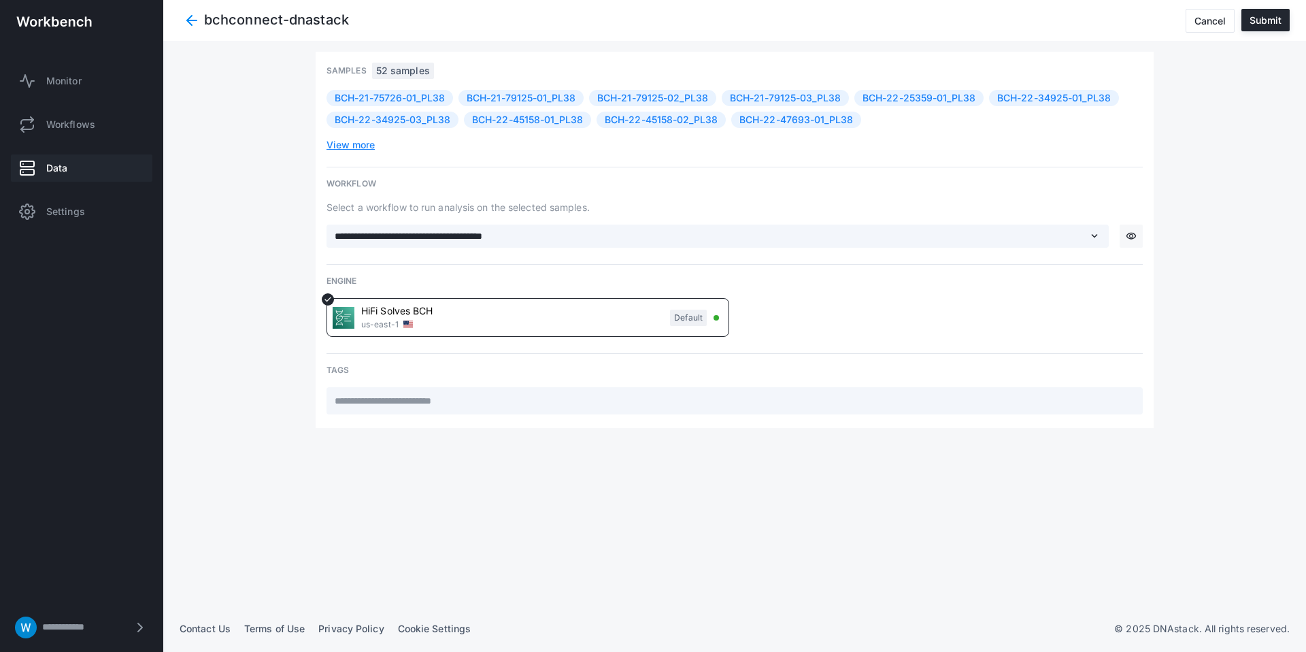
click at [1135, 233] on span "visibility" at bounding box center [1131, 236] width 11 height 11
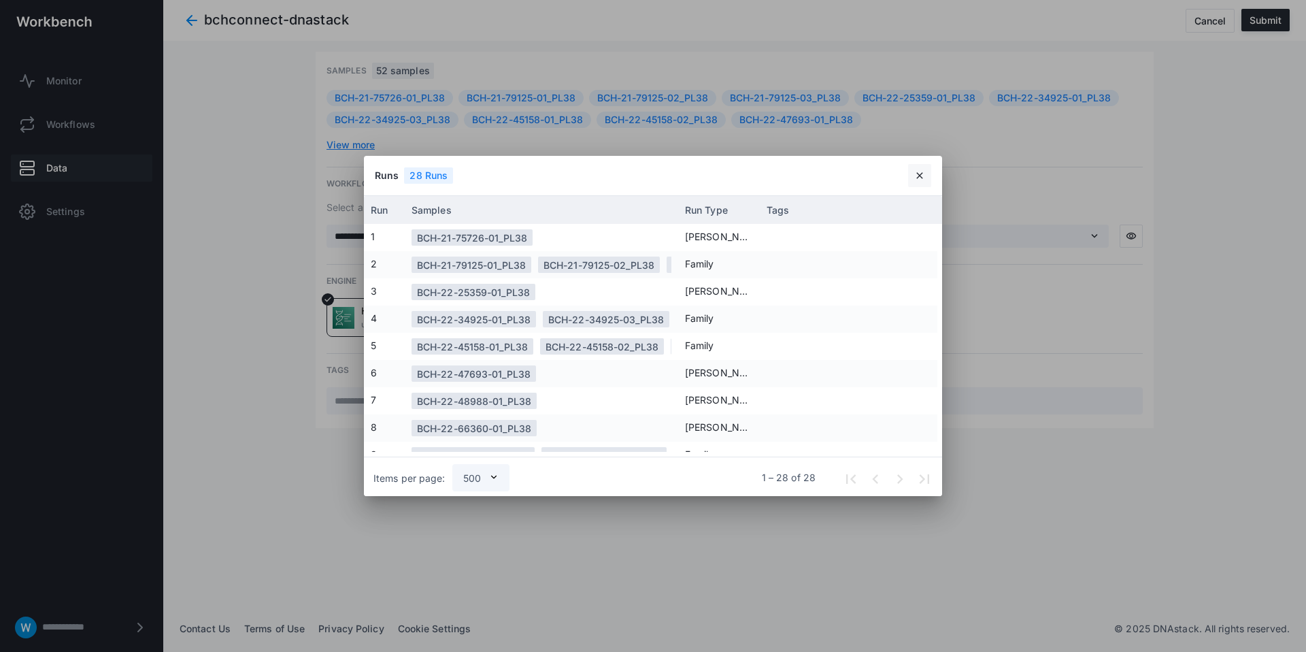
click at [923, 181] on button "close" at bounding box center [919, 175] width 23 height 23
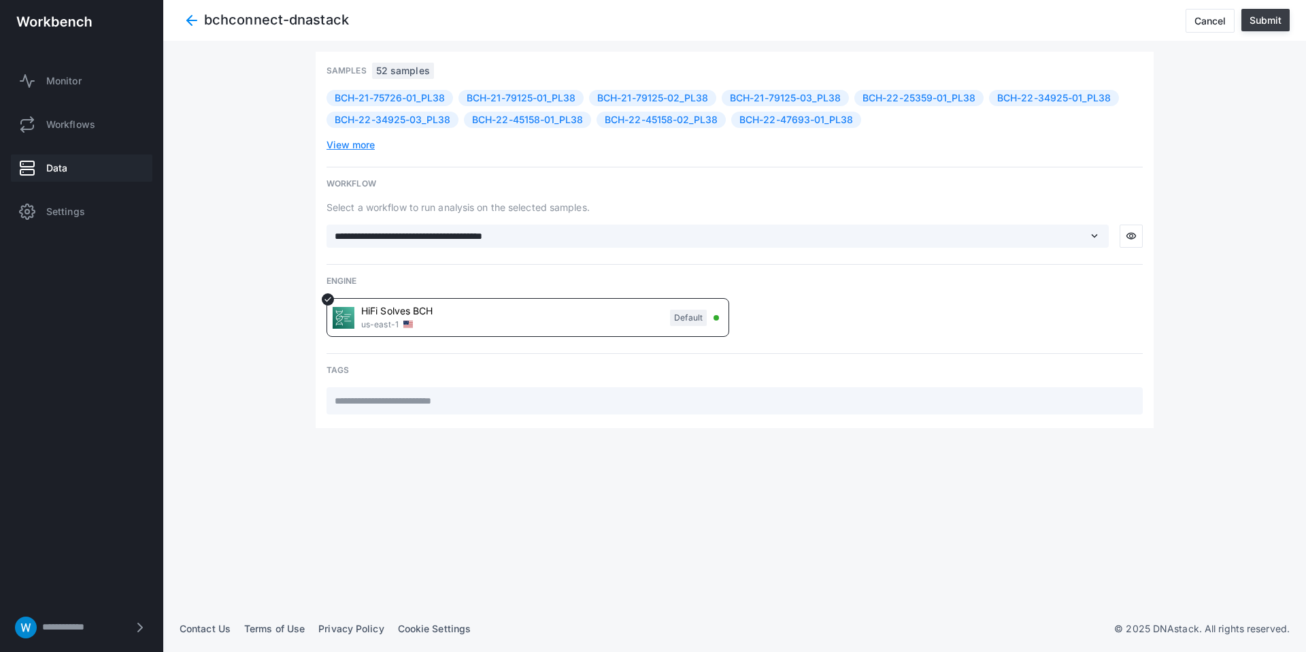
click at [1276, 24] on div "Submit" at bounding box center [1266, 20] width 32 height 12
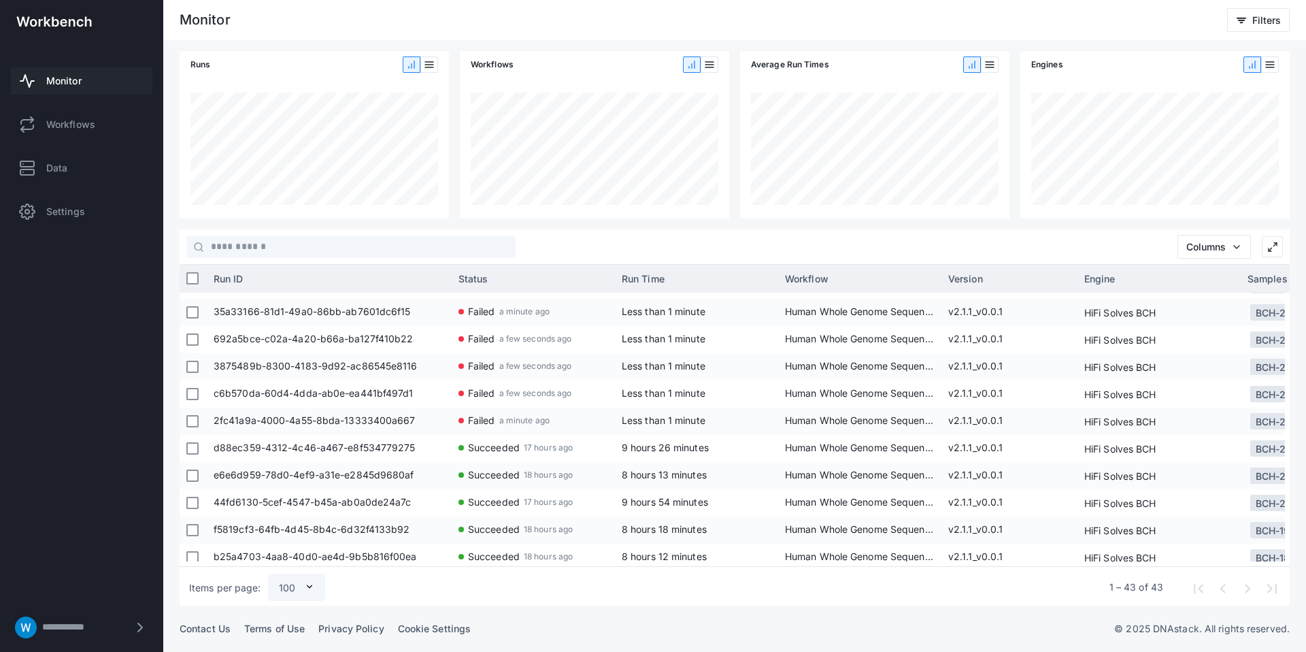
scroll to position [619, 0]
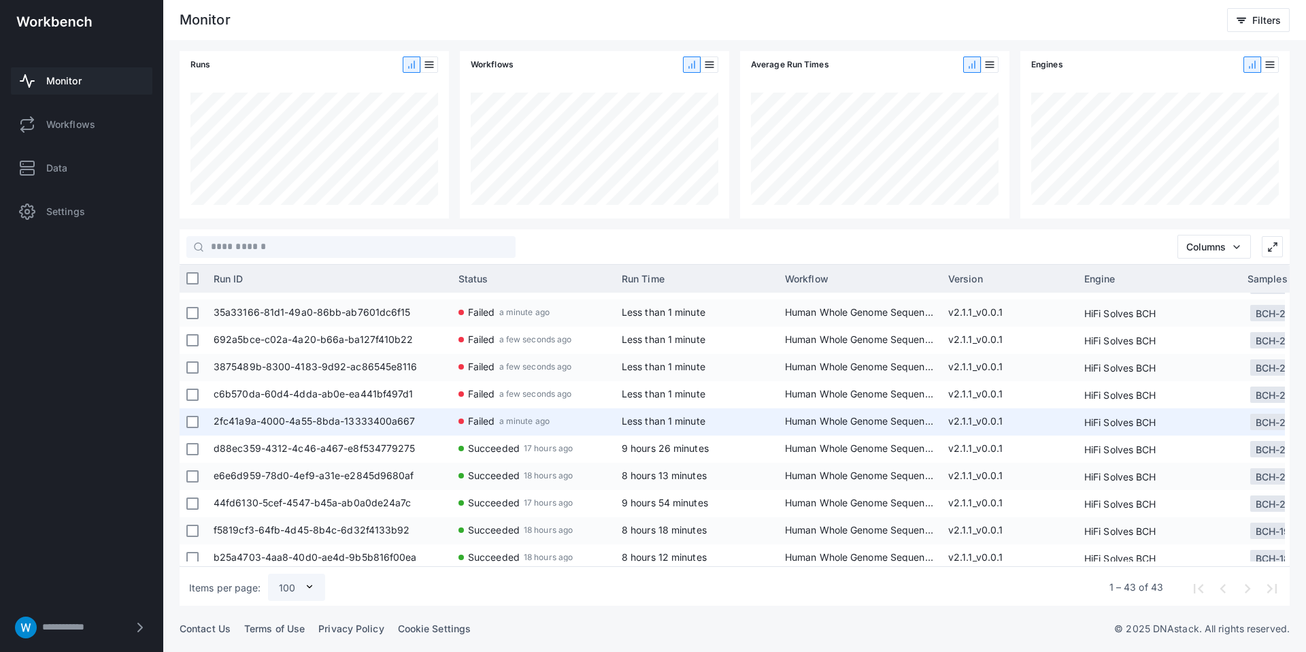
click at [513, 419] on span "a minute ago" at bounding box center [524, 420] width 50 height 25
click at [369, 423] on span "2fc41a9a-4000-4a55-8bda-13333400a667" at bounding box center [329, 421] width 231 height 27
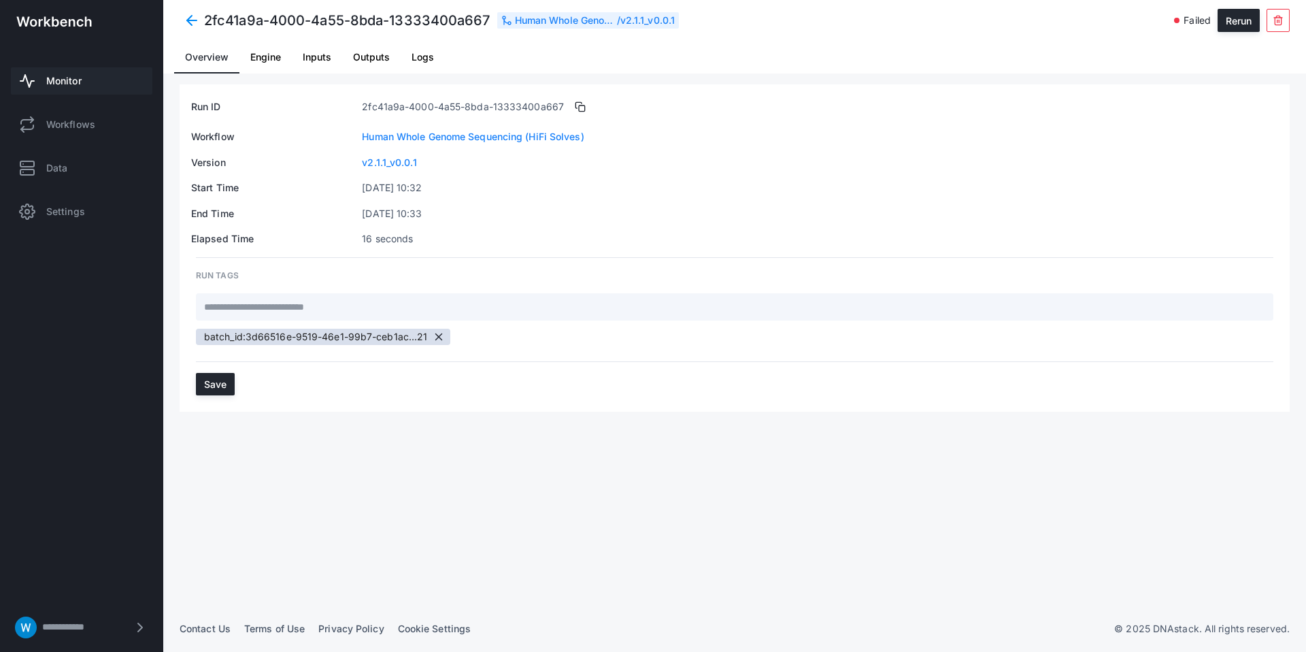
click at [417, 58] on span "Logs" at bounding box center [423, 57] width 22 height 10
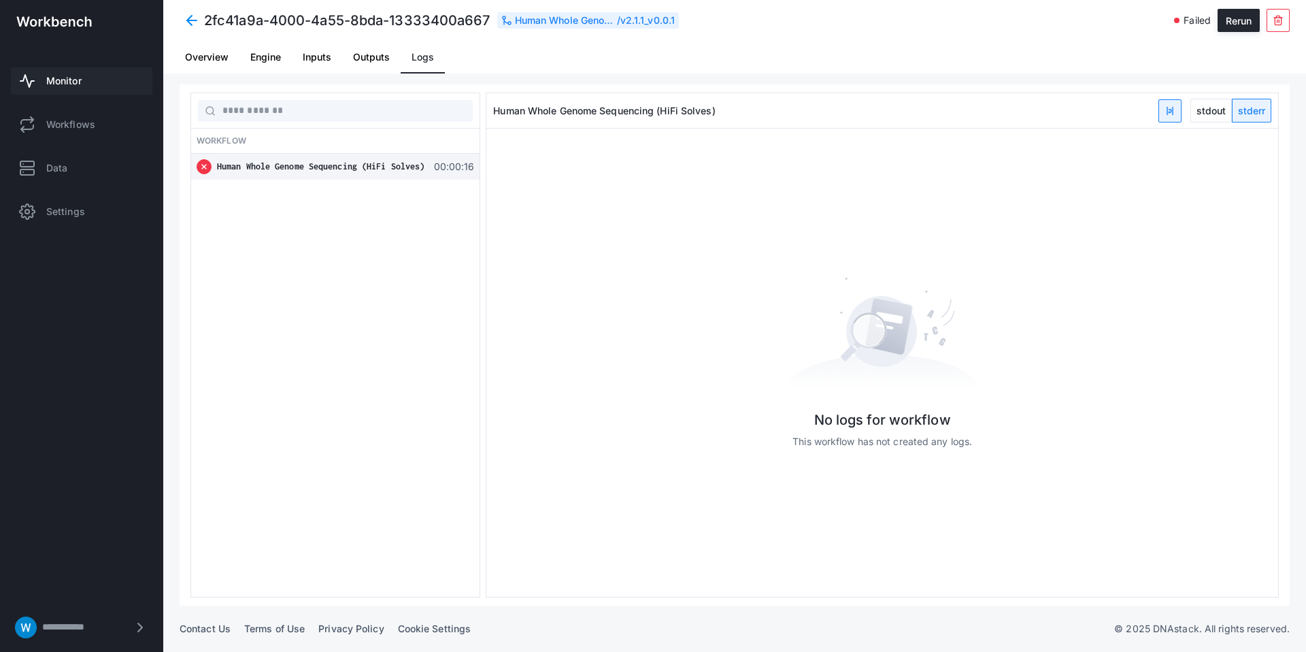
click at [401, 176] on div "Human Whole Genome Sequencing (HiFi Solves) 00:00:16" at bounding box center [335, 167] width 289 height 26
click at [410, 165] on span "Human Whole Genome Sequencing (HiFi Solves)" at bounding box center [321, 166] width 208 height 10
click at [361, 54] on span "Outputs" at bounding box center [371, 57] width 37 height 10
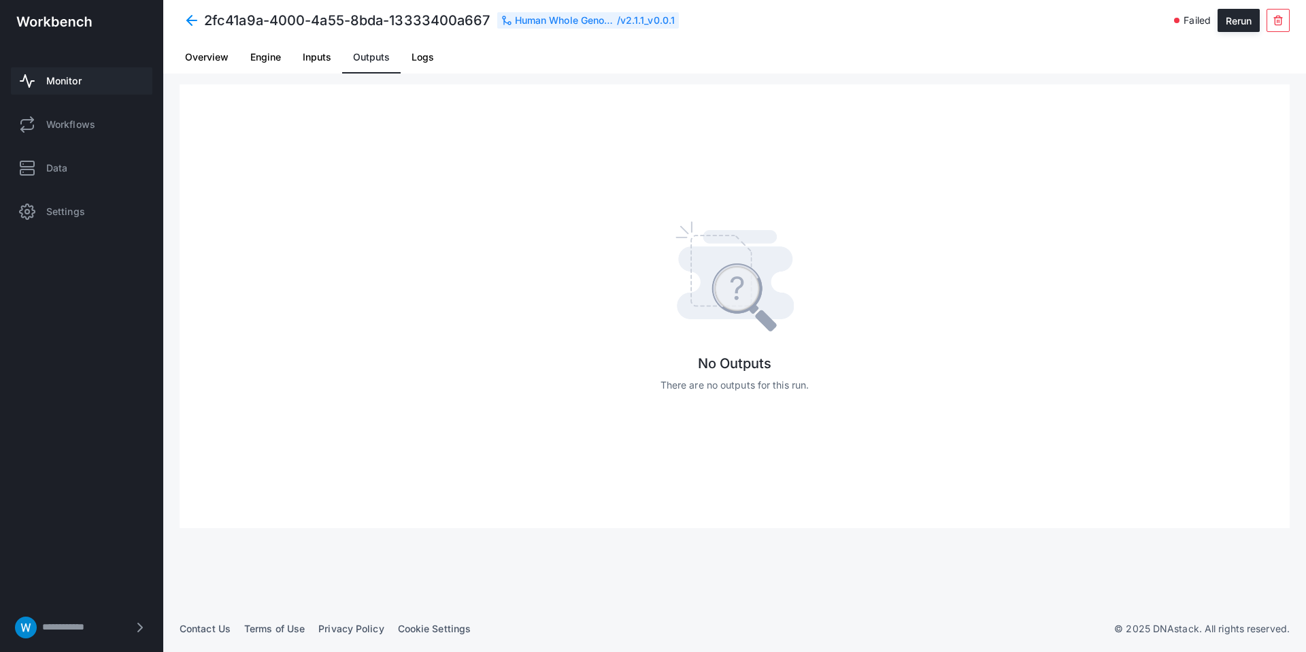
click at [286, 56] on link "Engine" at bounding box center [266, 57] width 52 height 33
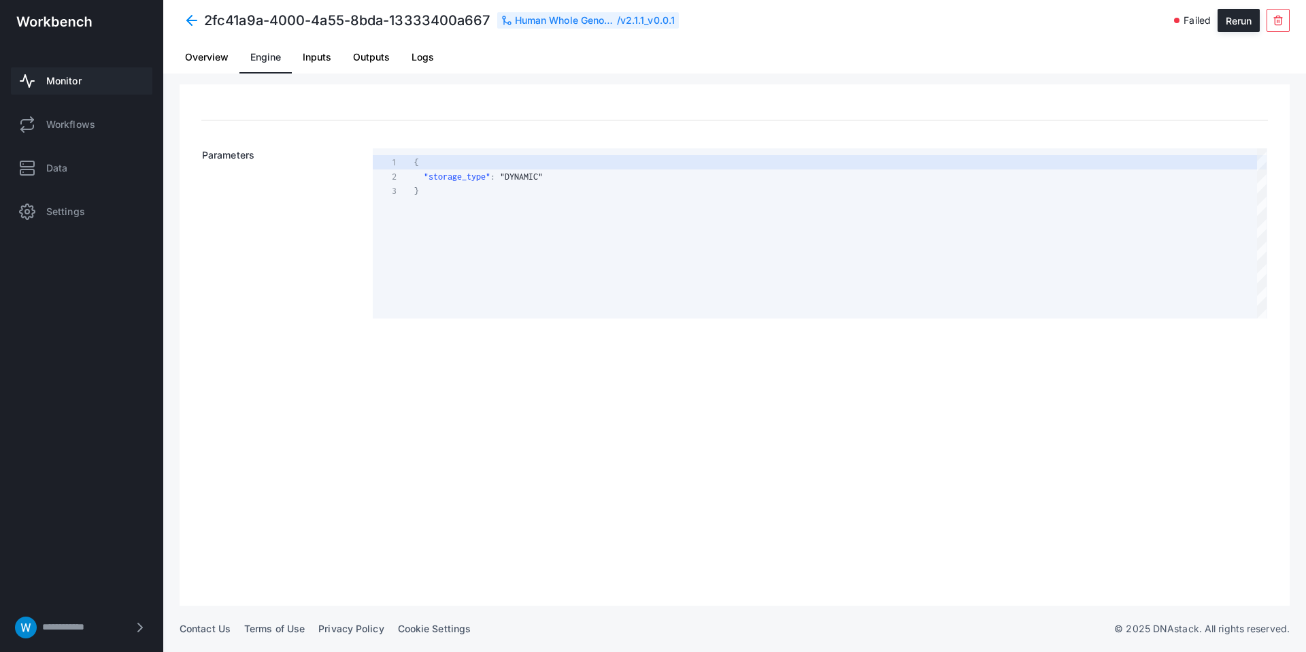
scroll to position [29, 0]
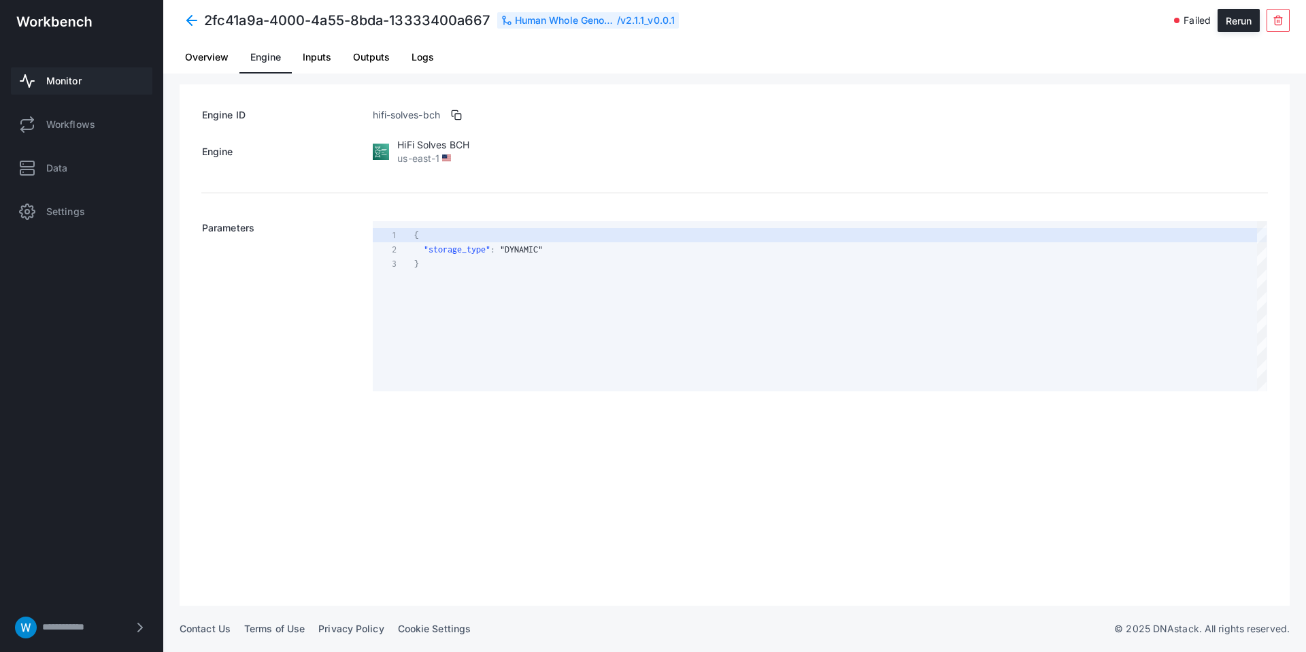
click at [305, 55] on span "Inputs" at bounding box center [317, 57] width 29 height 10
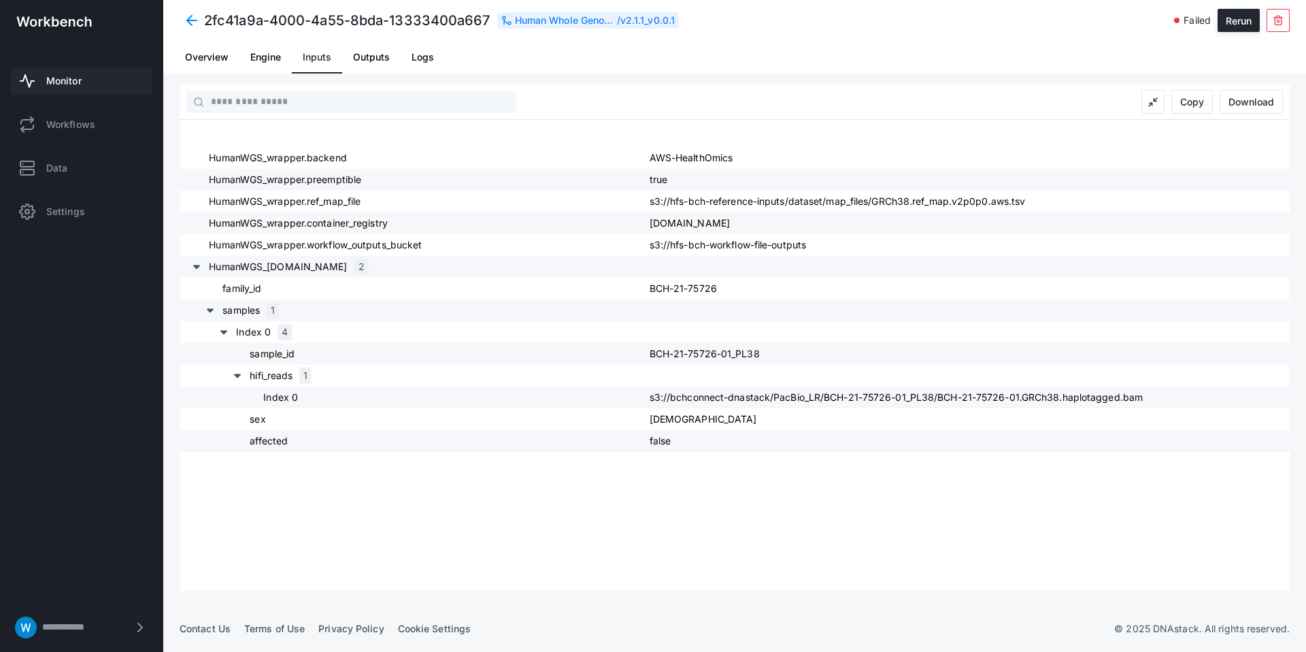
click at [414, 56] on span "Logs" at bounding box center [423, 57] width 22 height 10
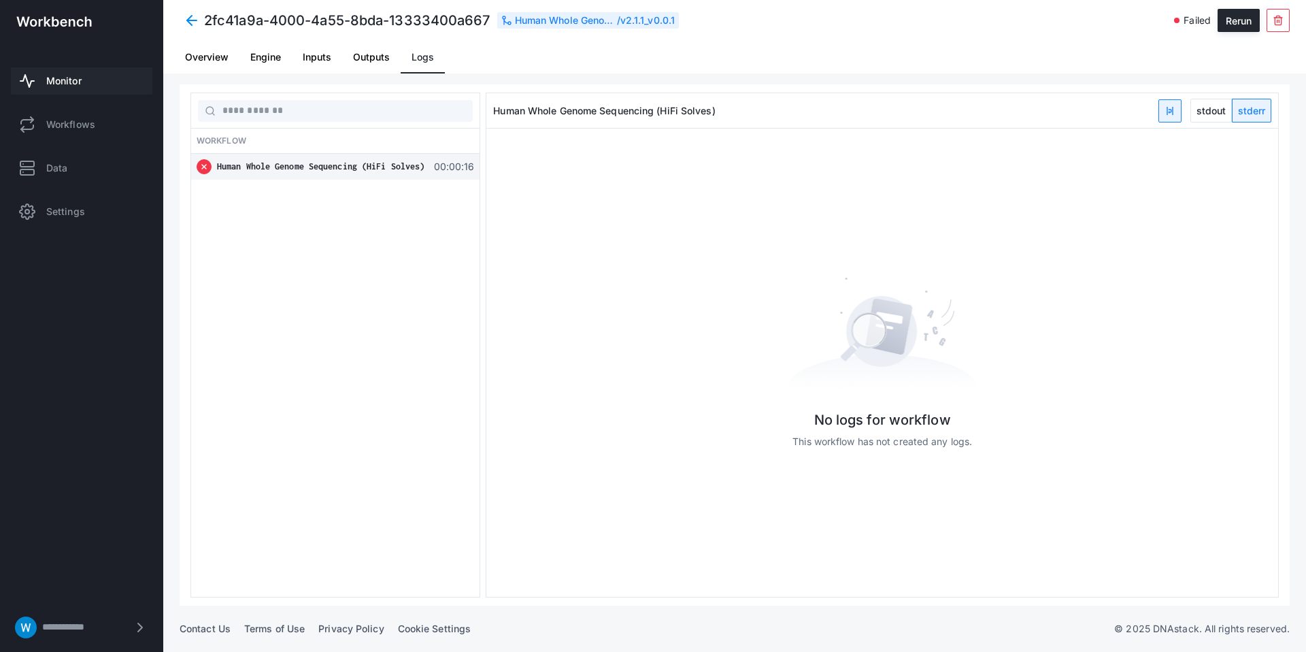
click at [198, 18] on span at bounding box center [192, 20] width 24 height 24
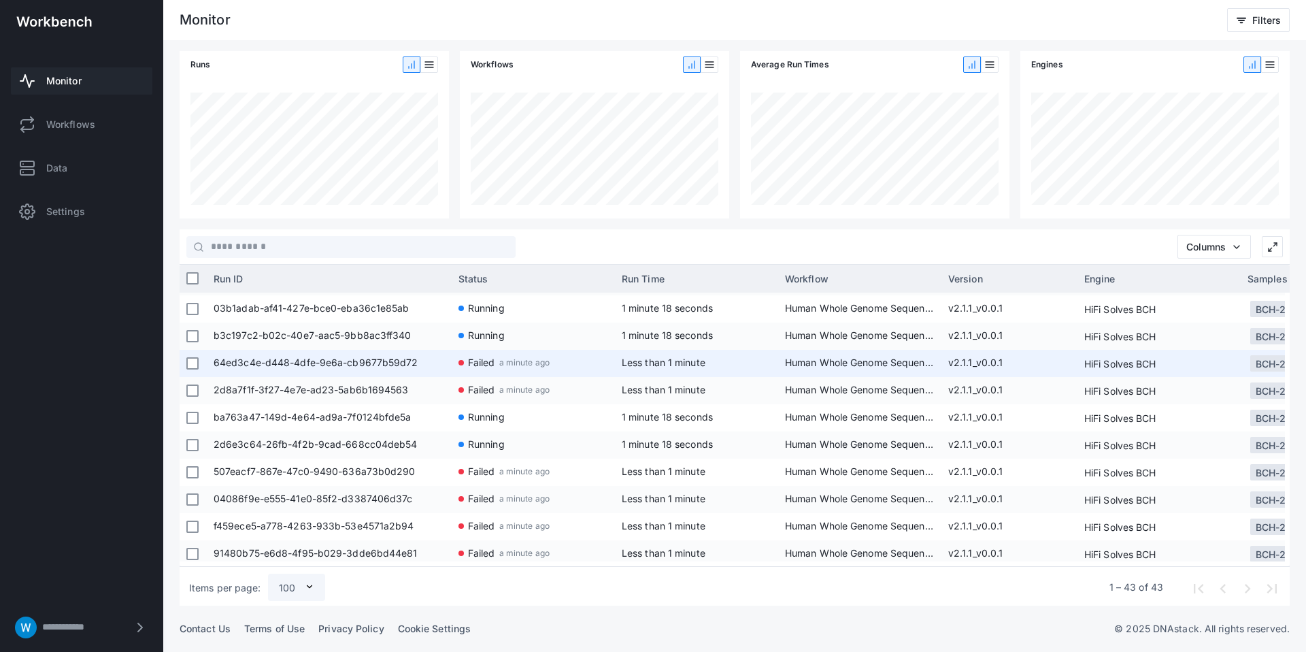
scroll to position [125, 0]
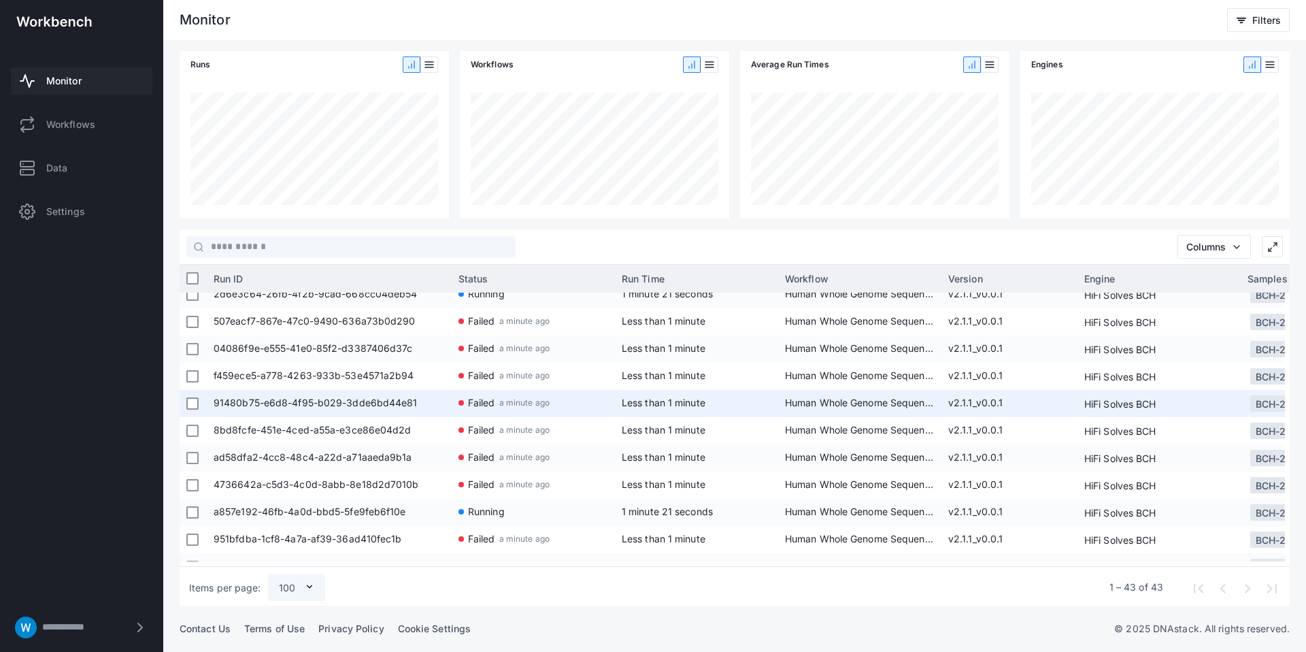
click at [546, 400] on span "a minute ago" at bounding box center [524, 402] width 50 height 25
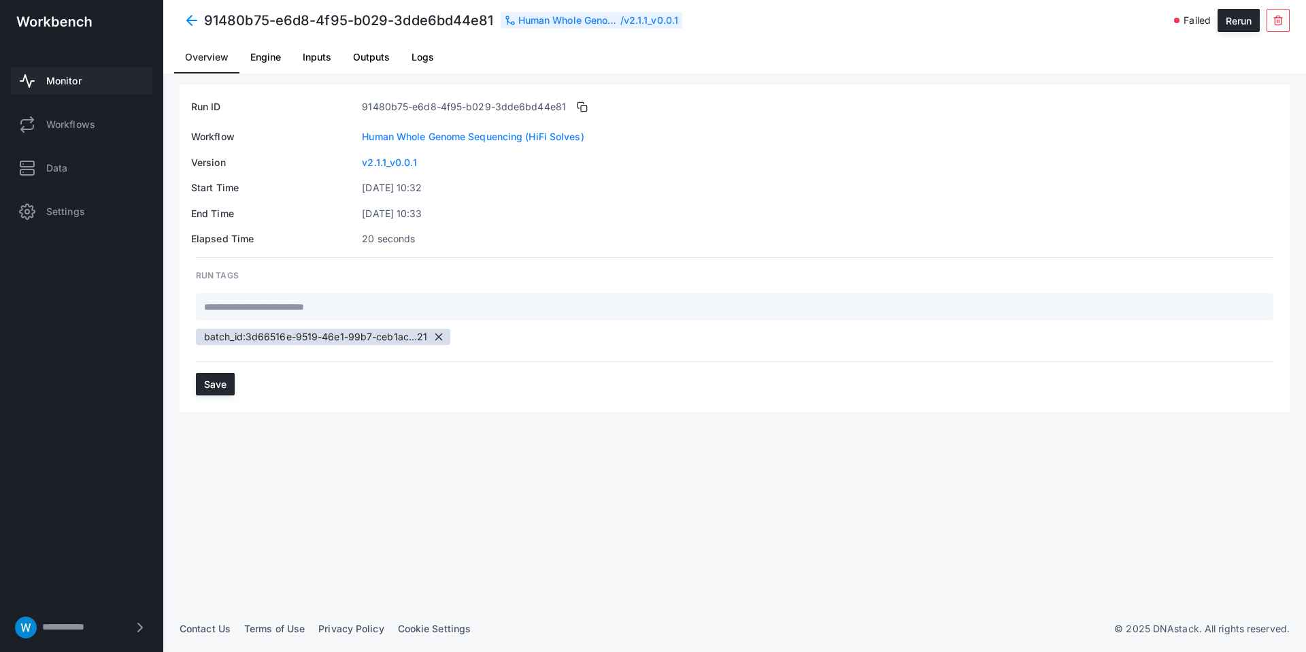
click at [425, 61] on span "Logs" at bounding box center [423, 57] width 22 height 10
click at [416, 49] on span "Logs" at bounding box center [423, 57] width 22 height 33
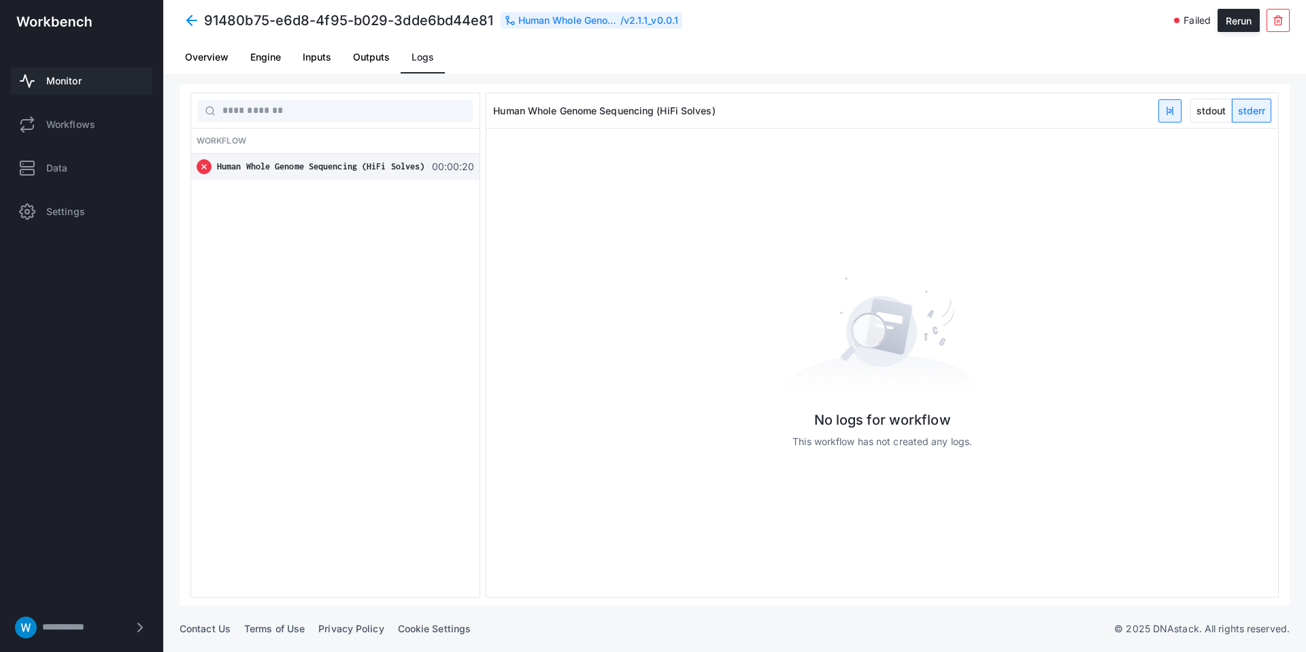
click at [368, 164] on span "Human Whole Genome Sequencing (HiFi Solves)" at bounding box center [321, 166] width 208 height 10
click at [353, 59] on span "Outputs" at bounding box center [371, 57] width 37 height 10
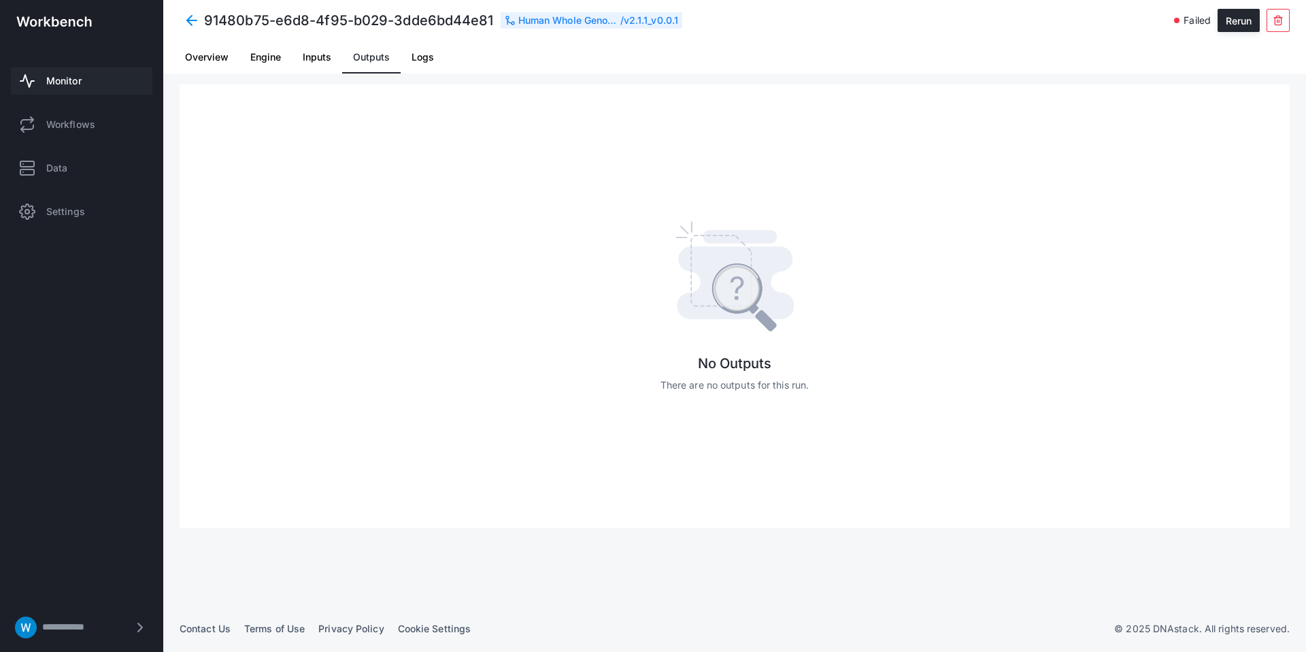
click at [327, 60] on span "Inputs" at bounding box center [317, 57] width 29 height 10
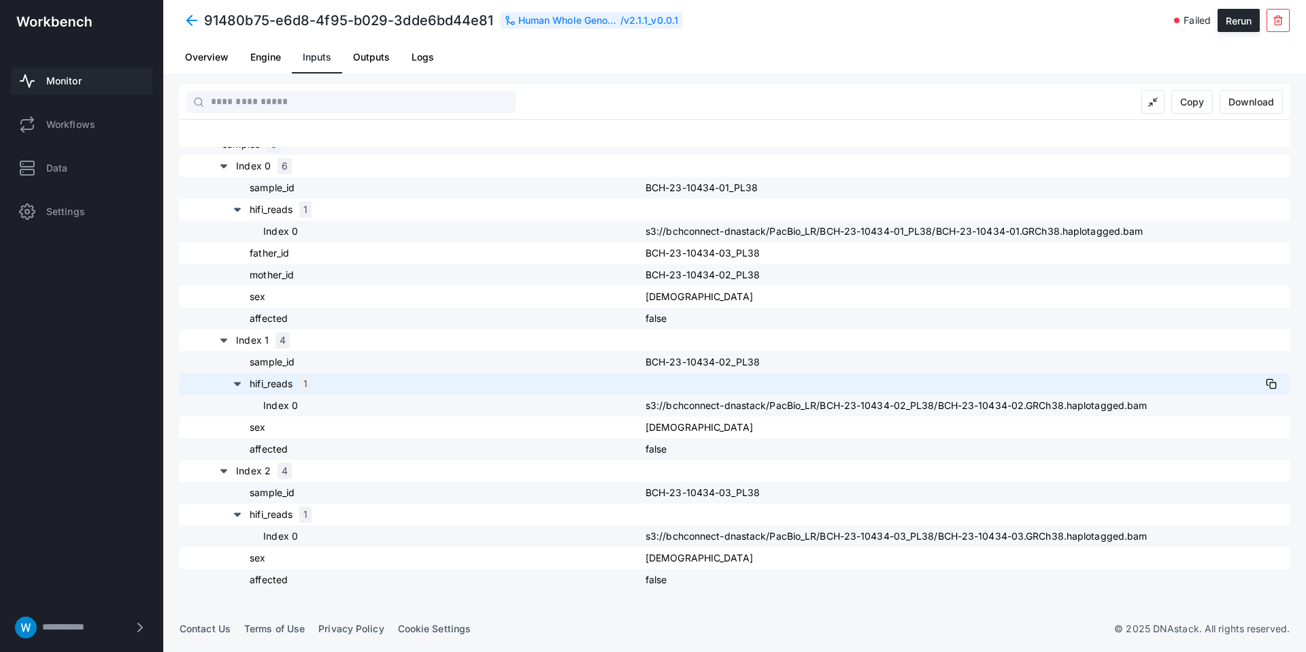
scroll to position [166, 0]
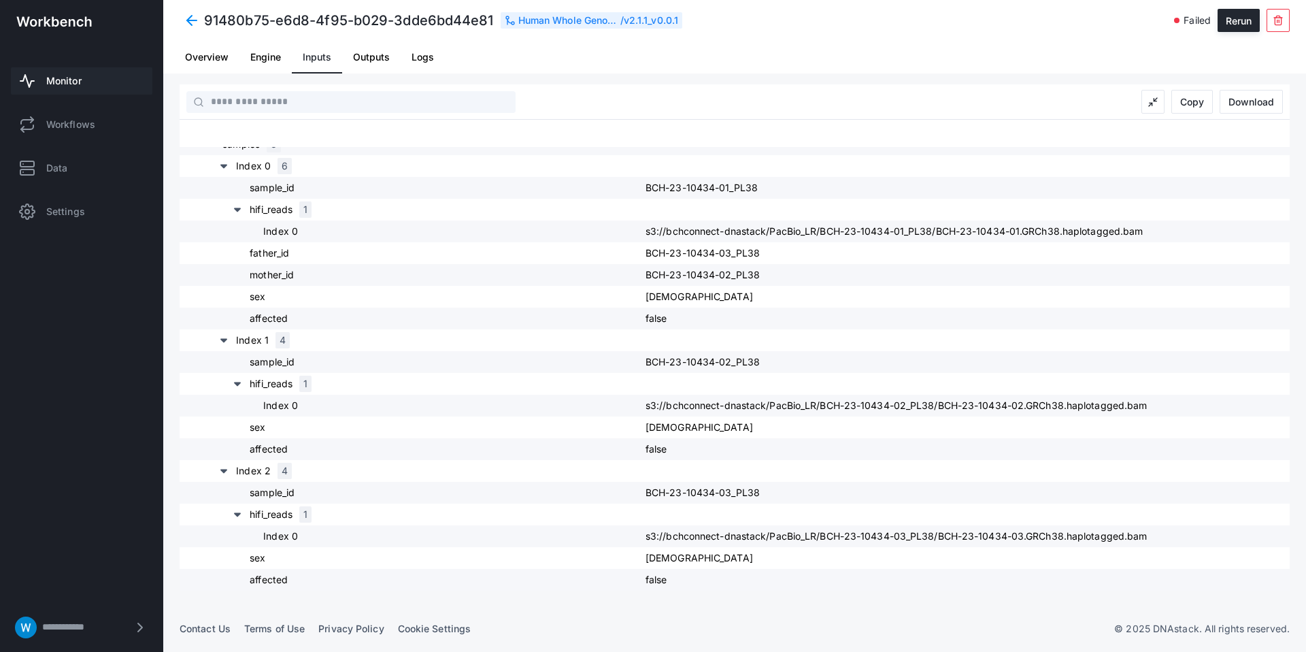
click at [191, 18] on span at bounding box center [192, 20] width 24 height 24
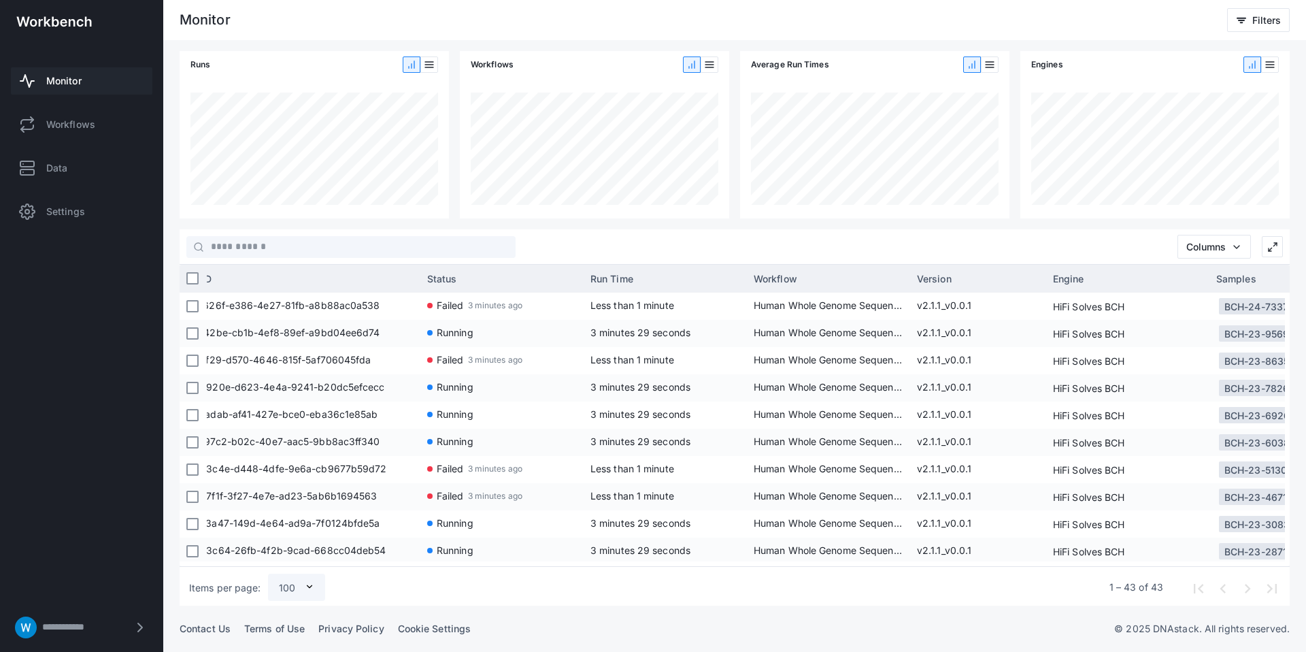
scroll to position [0, 30]
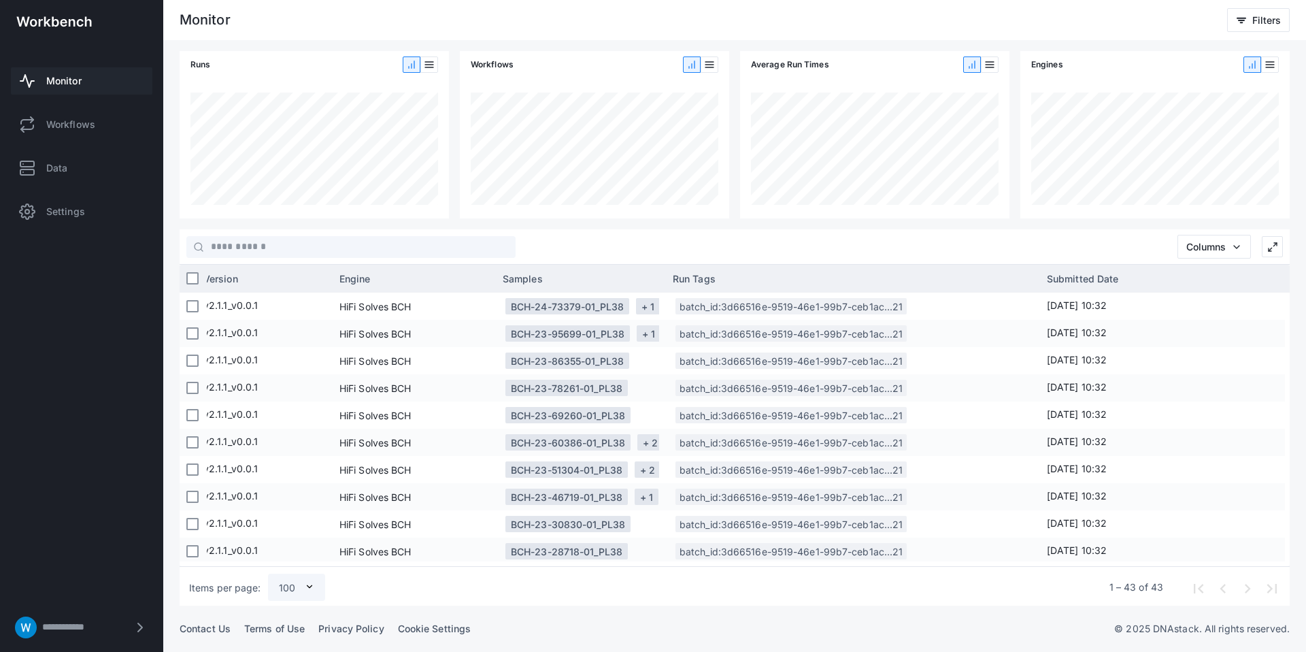
click at [1109, 301] on span "[DATE] 10:32" at bounding box center [1108, 306] width 122 height 27
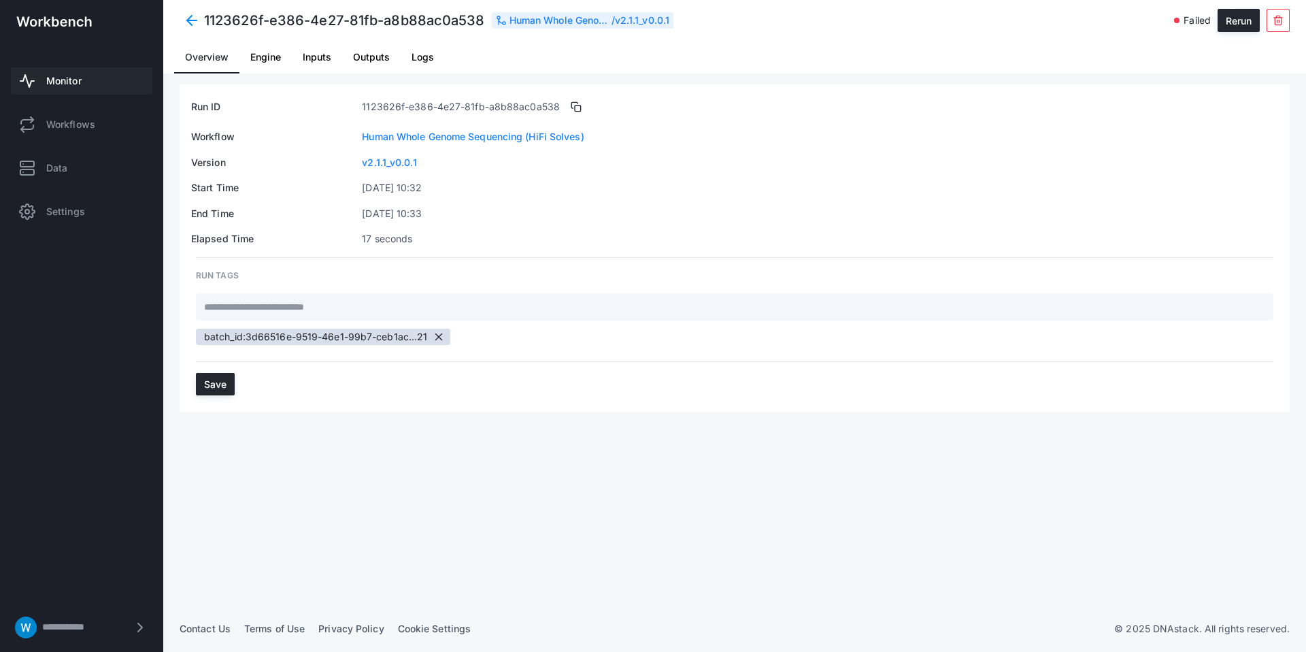
drag, startPoint x: 360, startPoint y: 192, endPoint x: 452, endPoint y: 192, distance: 91.9
click at [452, 192] on tr "Start Time Aug 20, 2025 10:32" at bounding box center [735, 187] width 1089 height 15
copy tr "[DATE] 10:32"
click at [418, 55] on span "Logs" at bounding box center [423, 57] width 22 height 10
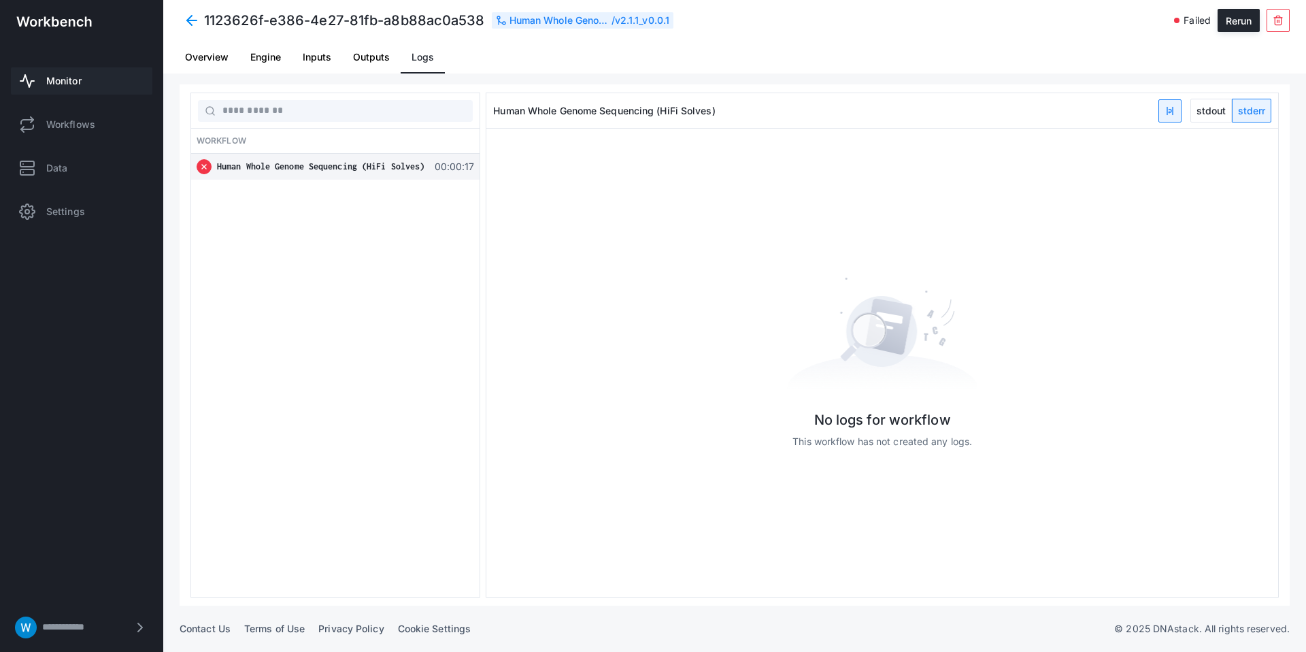
click at [1219, 116] on span "stdout" at bounding box center [1211, 110] width 40 height 22
click at [186, 20] on span at bounding box center [192, 20] width 24 height 24
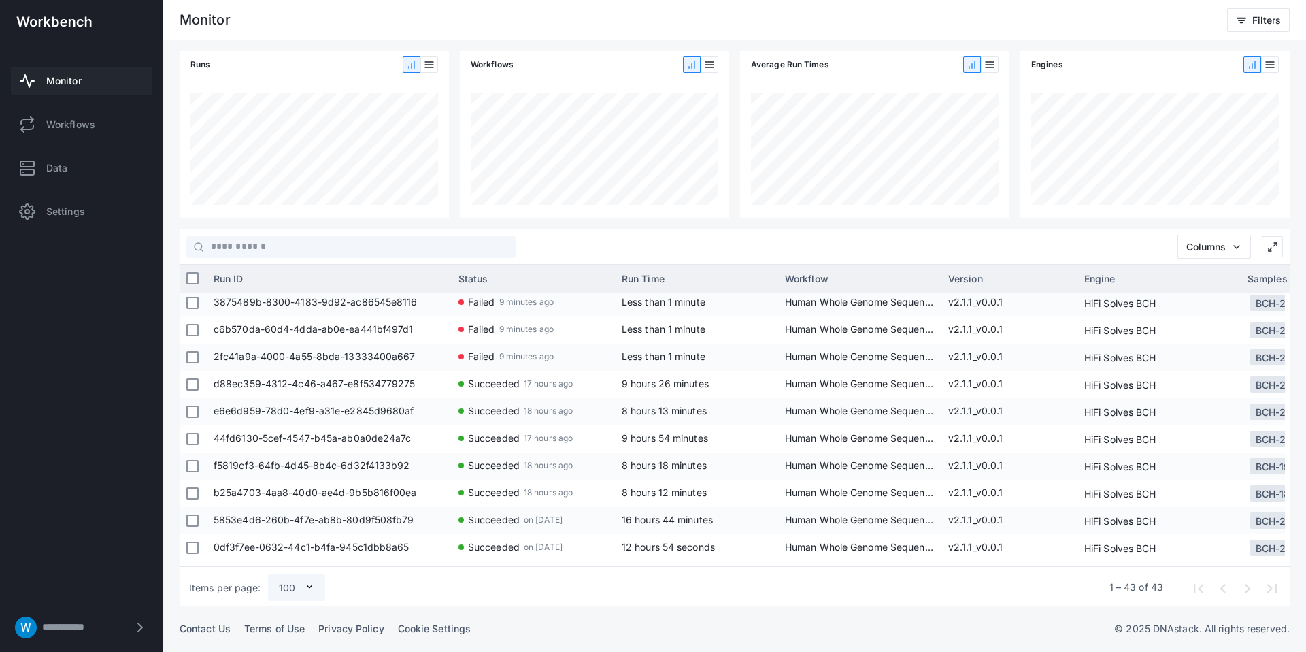
scroll to position [618, 0]
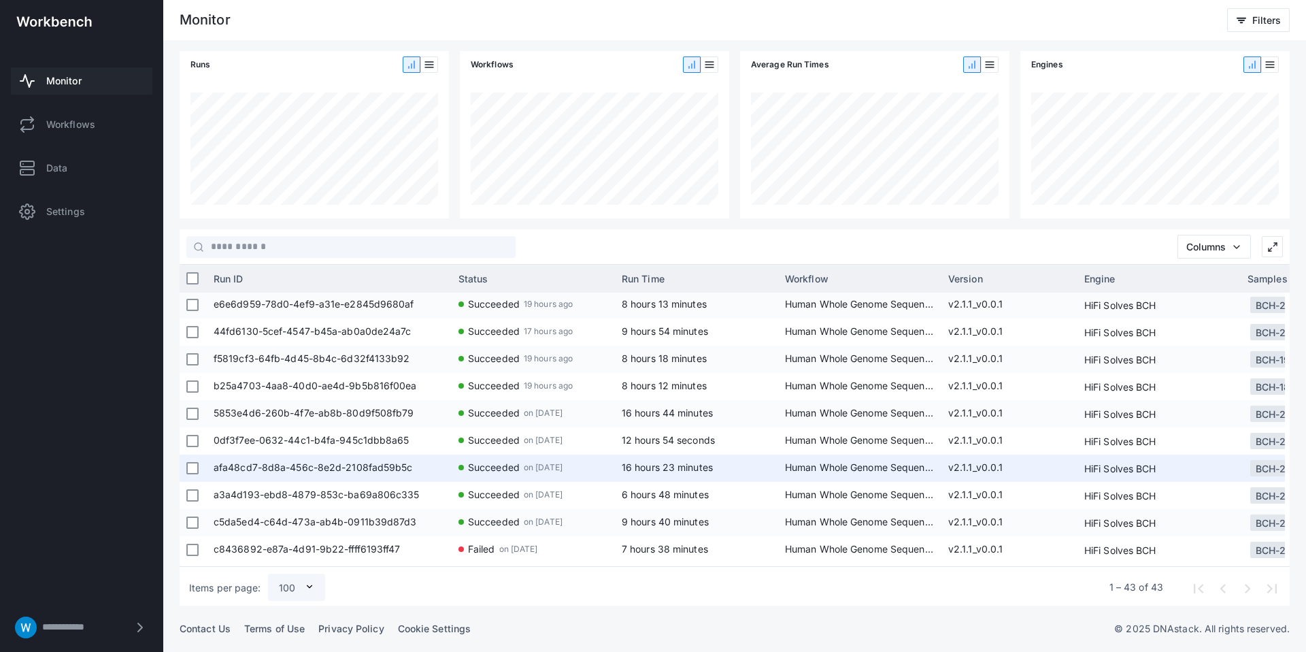
scroll to position [700, 0]
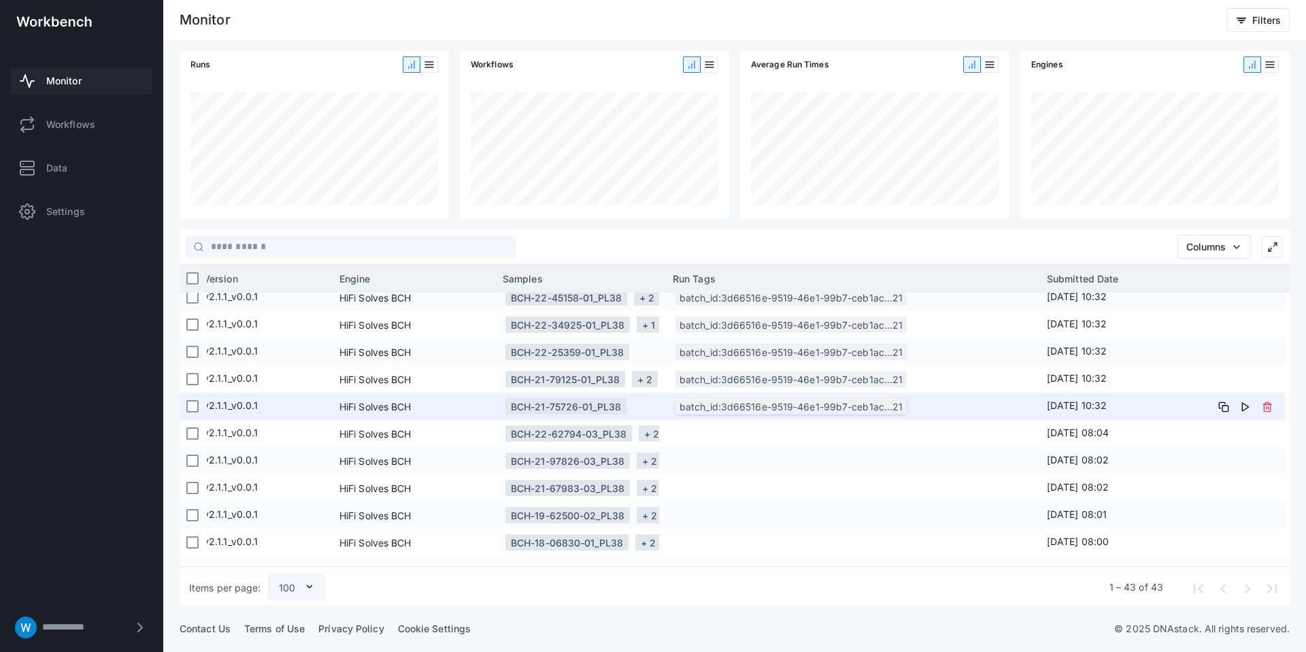
click at [731, 409] on div "batch_id:3d66516e-9519-46e1-99b7-ceb1ac...21" at bounding box center [791, 406] width 231 height 16
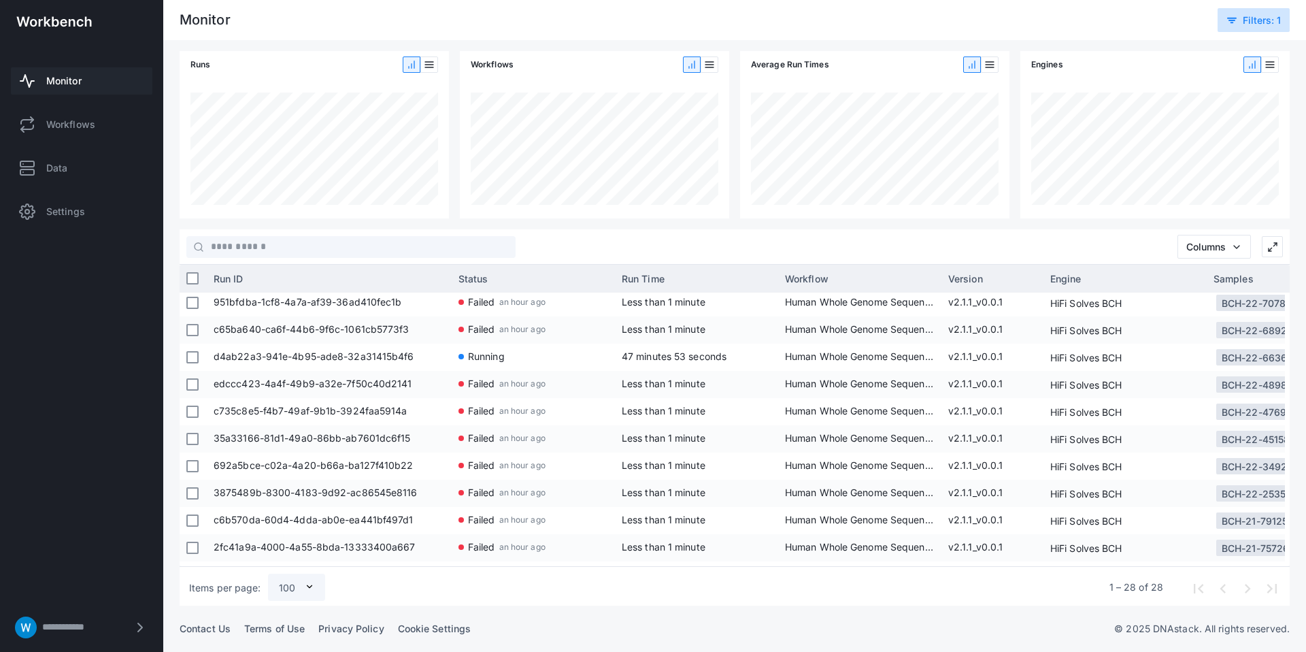
click at [1227, 16] on icon at bounding box center [1232, 20] width 11 height 11
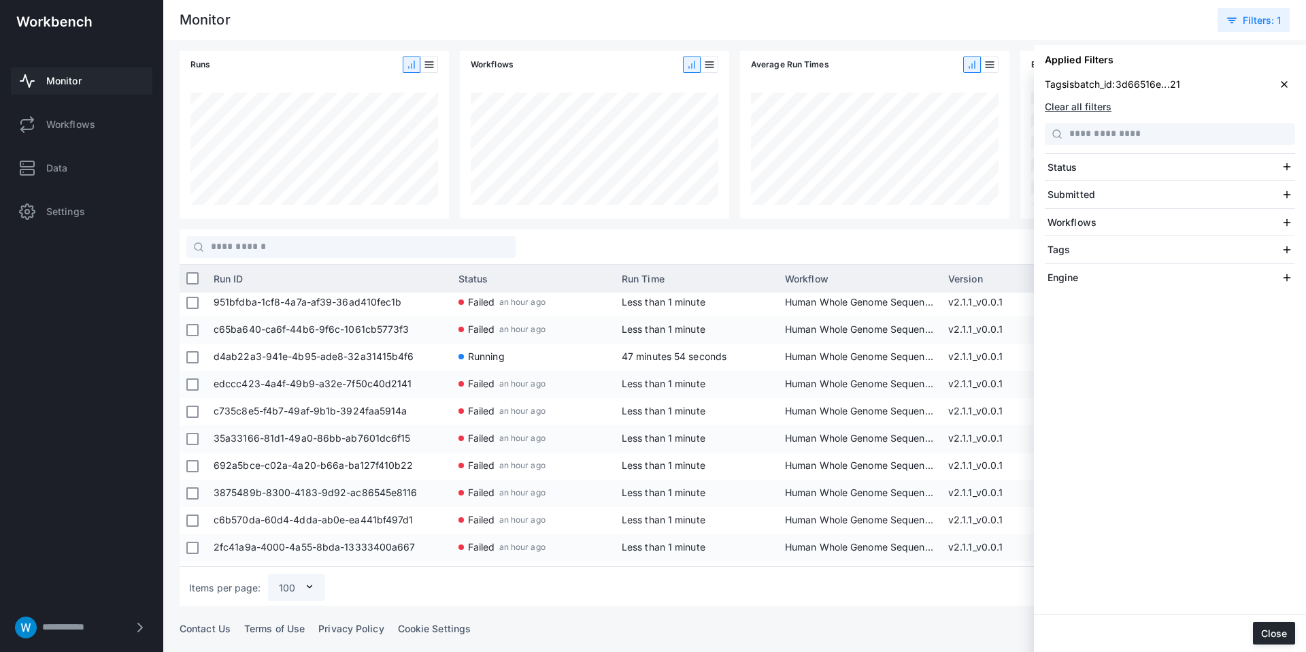
click at [1294, 82] on button at bounding box center [1285, 84] width 22 height 22
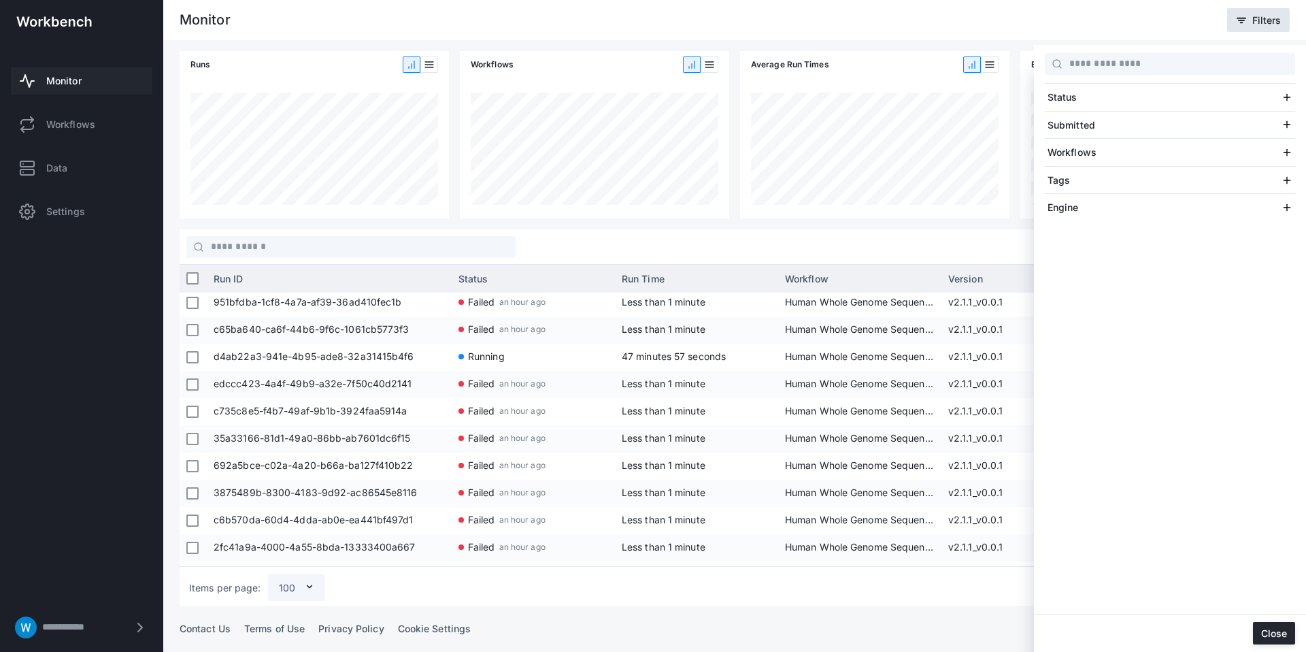
click at [864, 35] on div at bounding box center [653, 326] width 1306 height 652
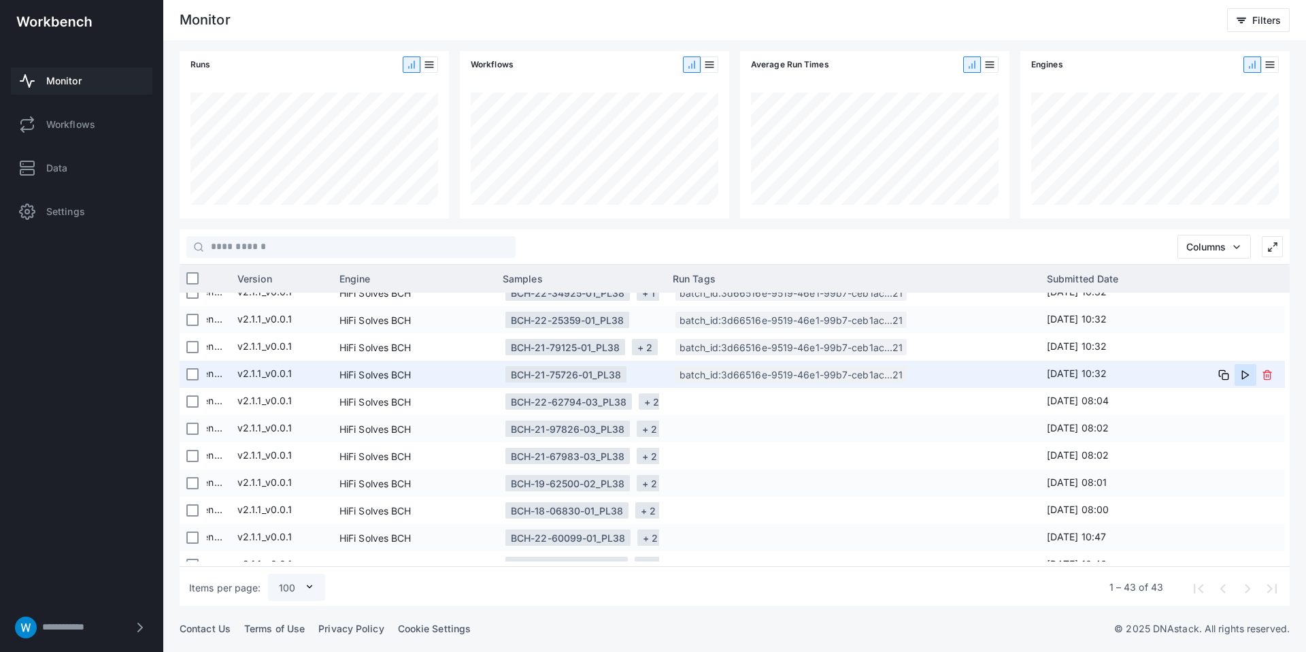
click at [1240, 373] on icon at bounding box center [1245, 374] width 11 height 11
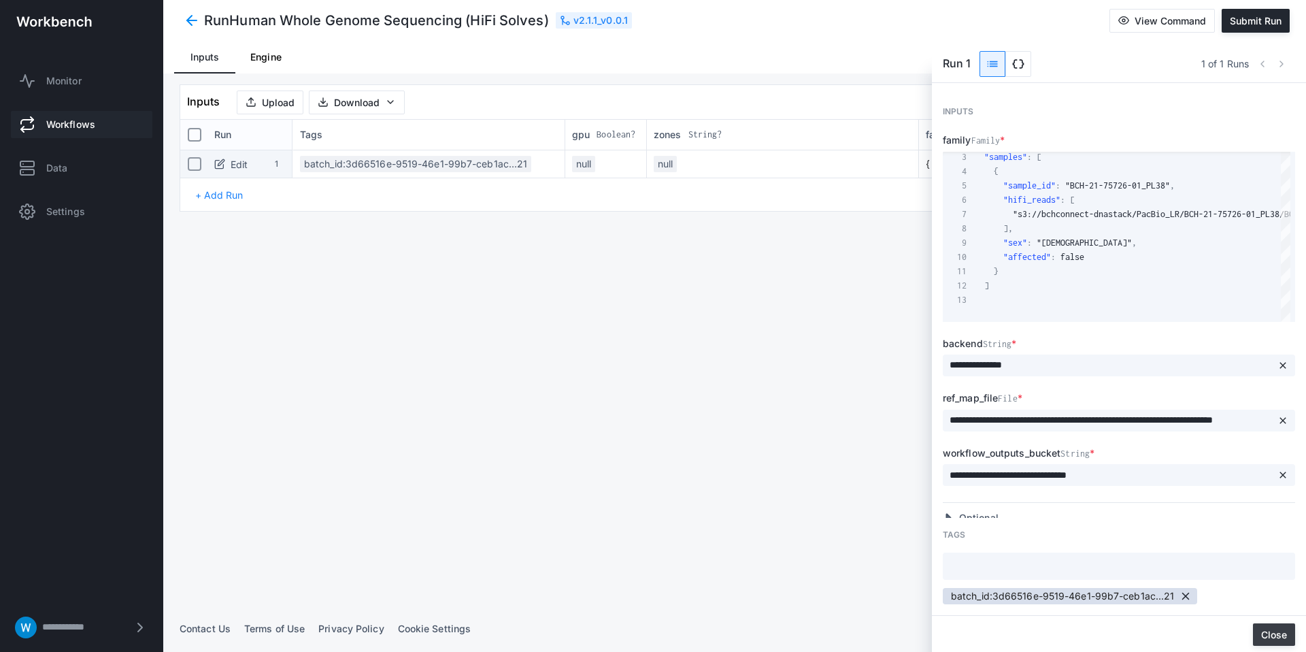
click at [1262, 636] on button "Close" at bounding box center [1274, 634] width 42 height 22
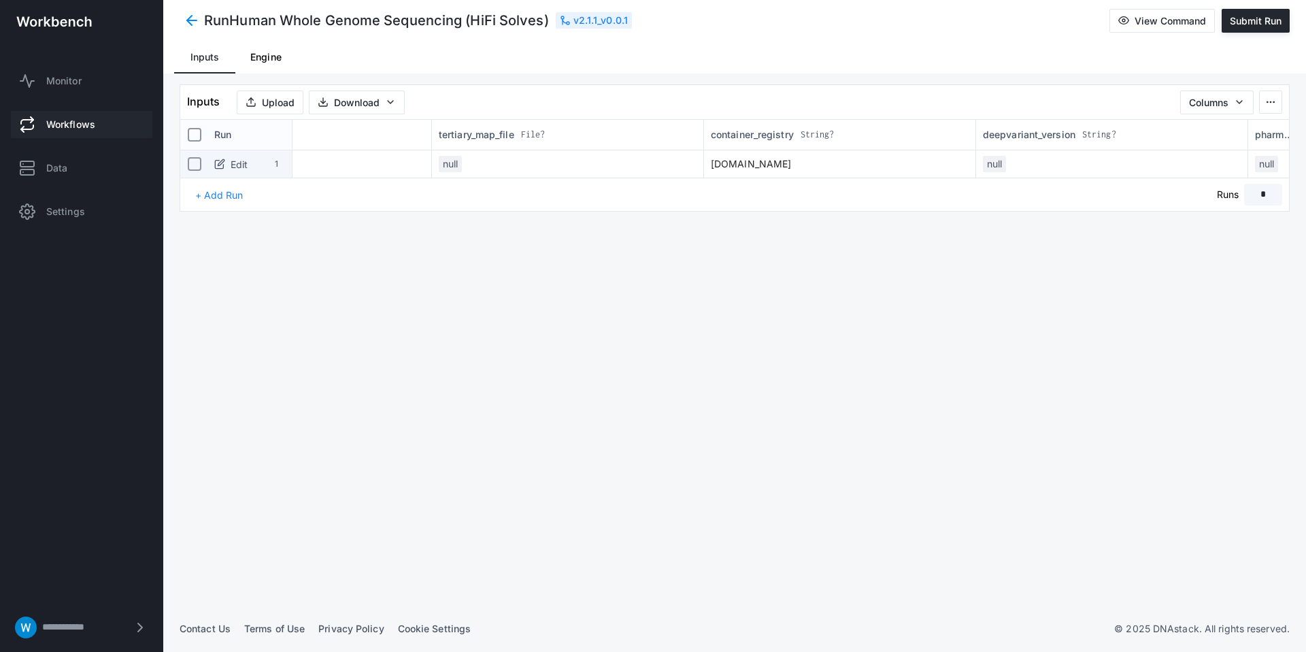
click at [193, 23] on span at bounding box center [192, 20] width 24 height 24
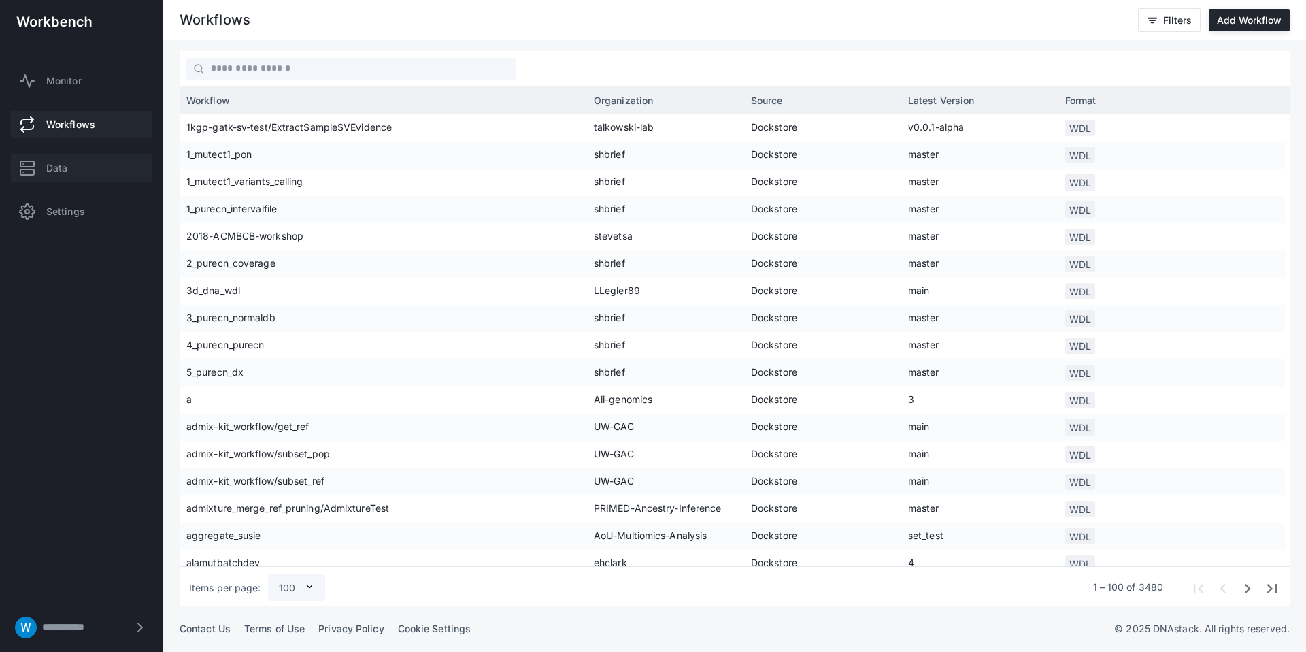
click at [54, 176] on link "Data" at bounding box center [82, 167] width 142 height 27
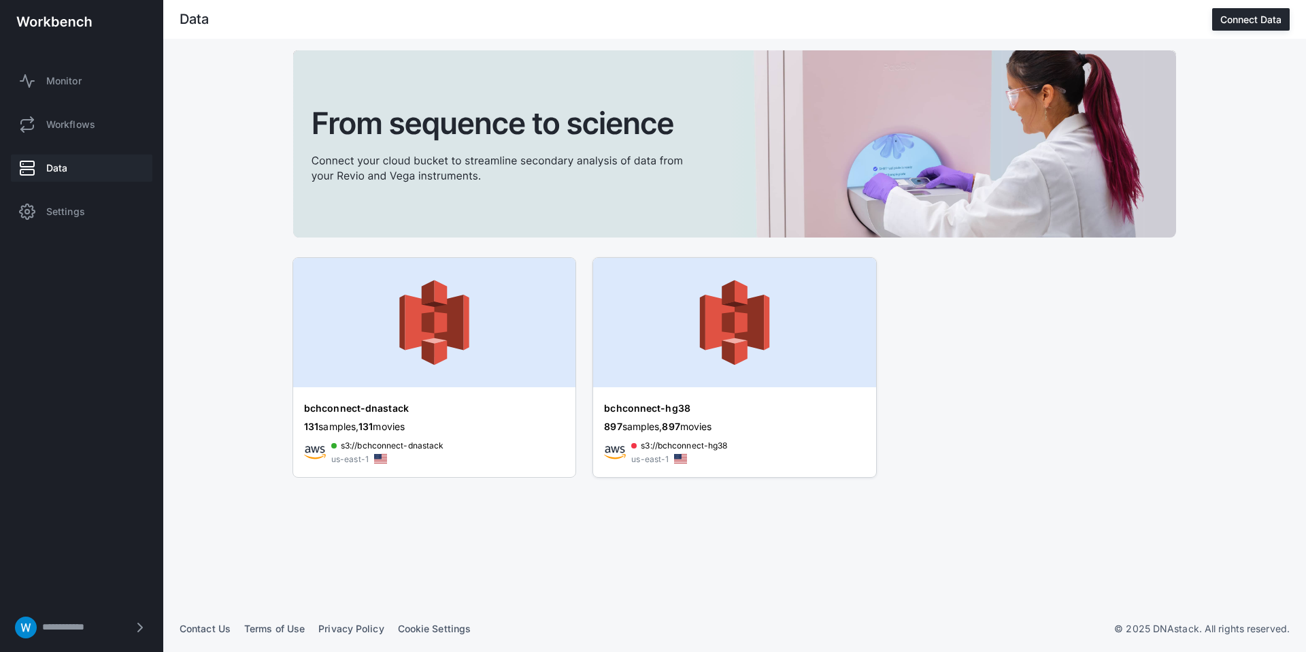
click at [686, 305] on img at bounding box center [734, 322] width 282 height 129
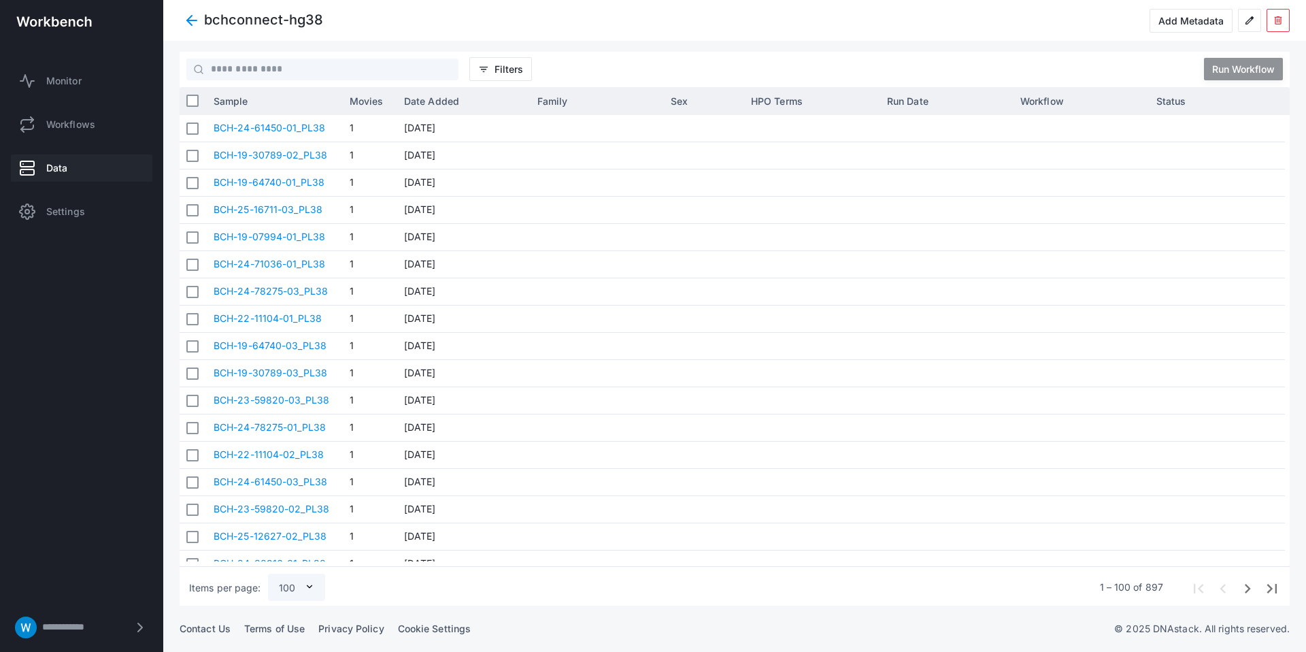
click at [197, 14] on span at bounding box center [192, 20] width 24 height 24
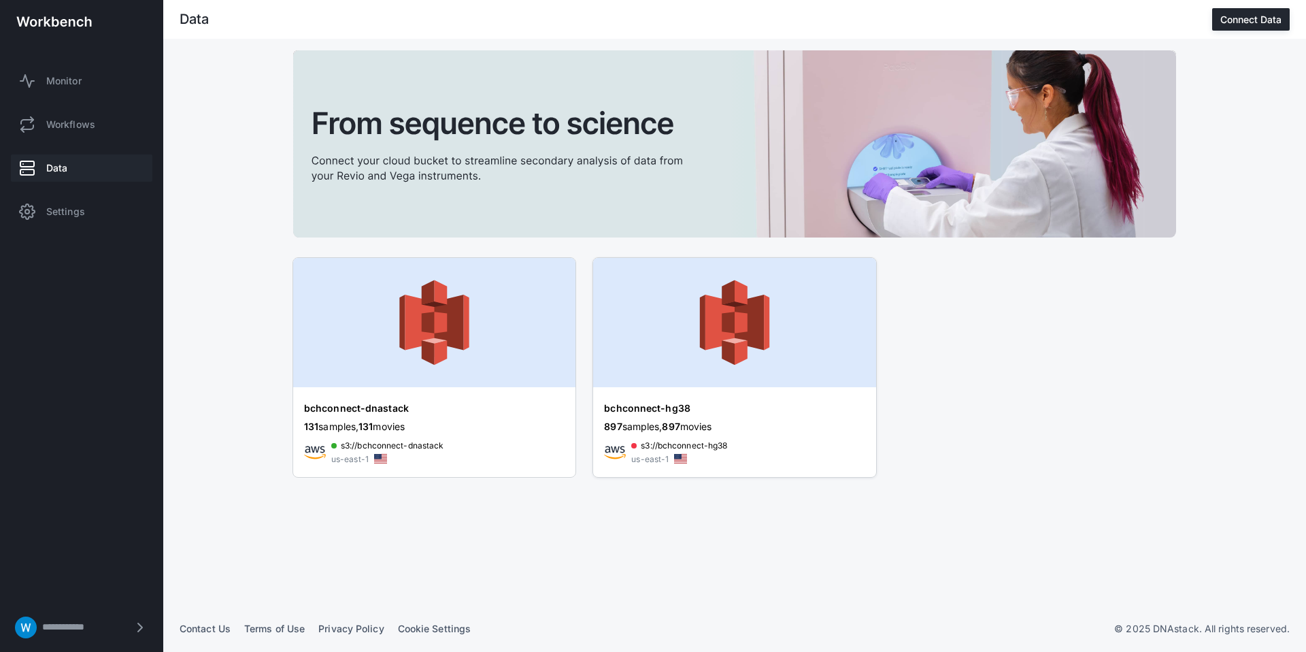
click at [748, 390] on div at bounding box center [734, 324] width 282 height 132
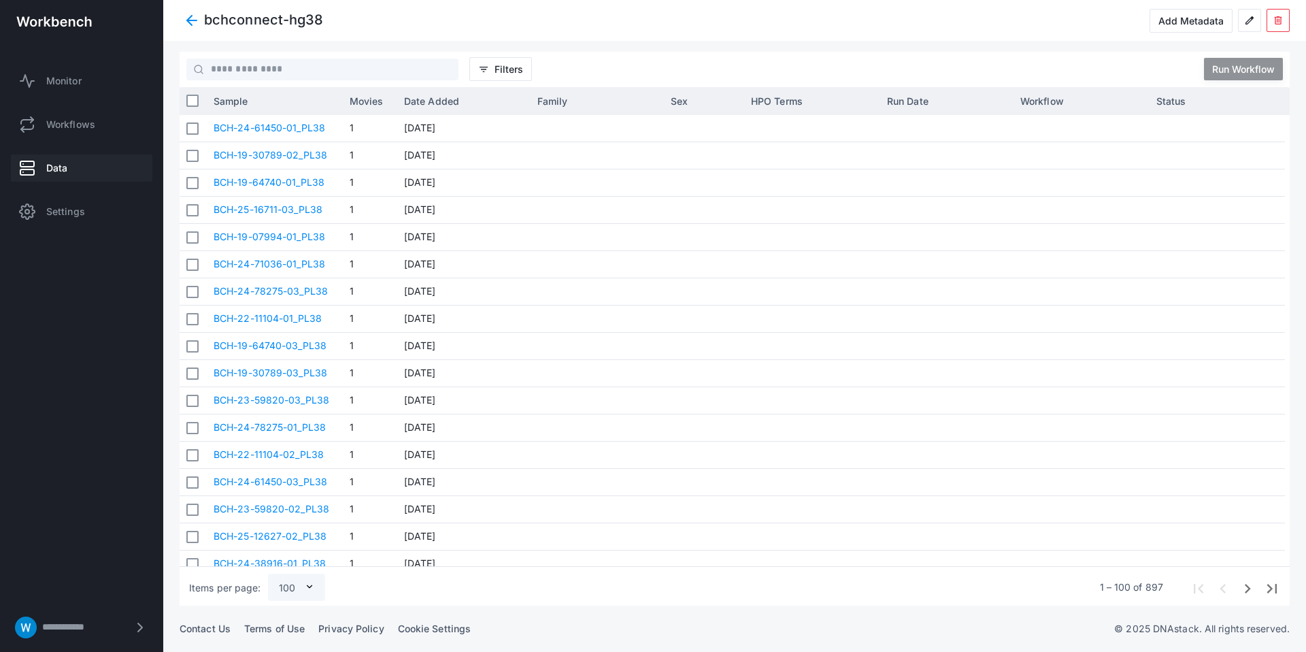
click at [1279, 25] on span "delete" at bounding box center [1278, 20] width 11 height 11
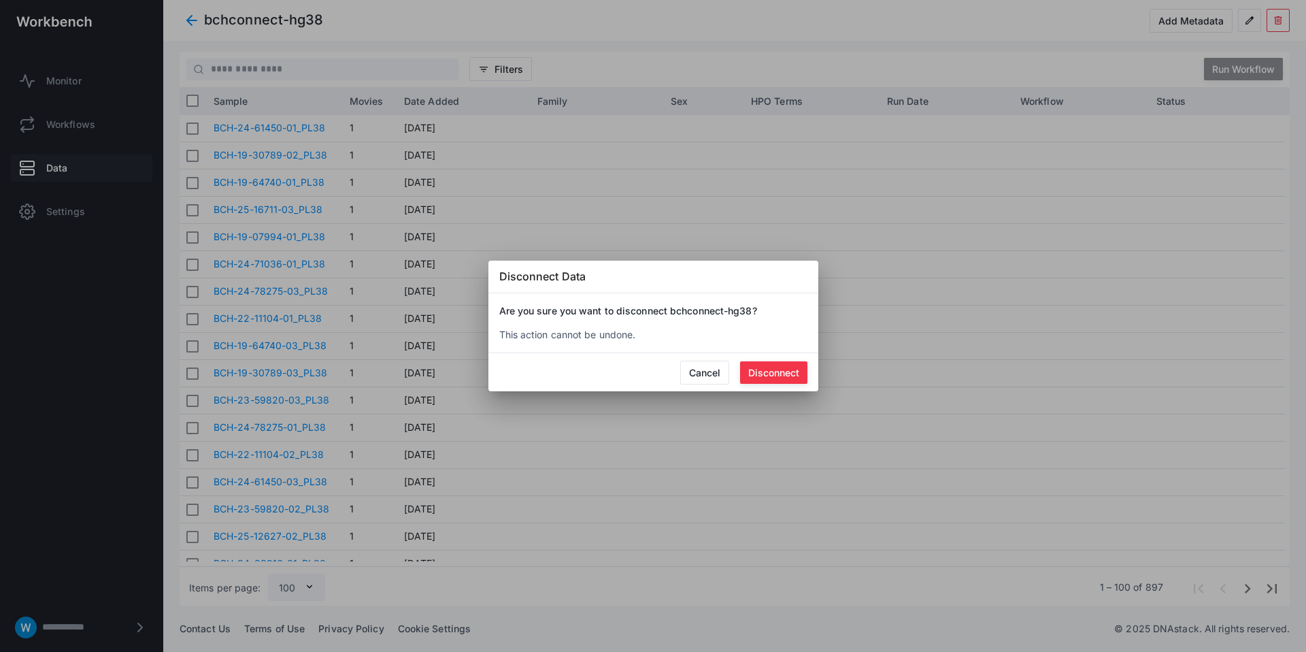
click at [782, 369] on button "Disconnect" at bounding box center [773, 372] width 67 height 22
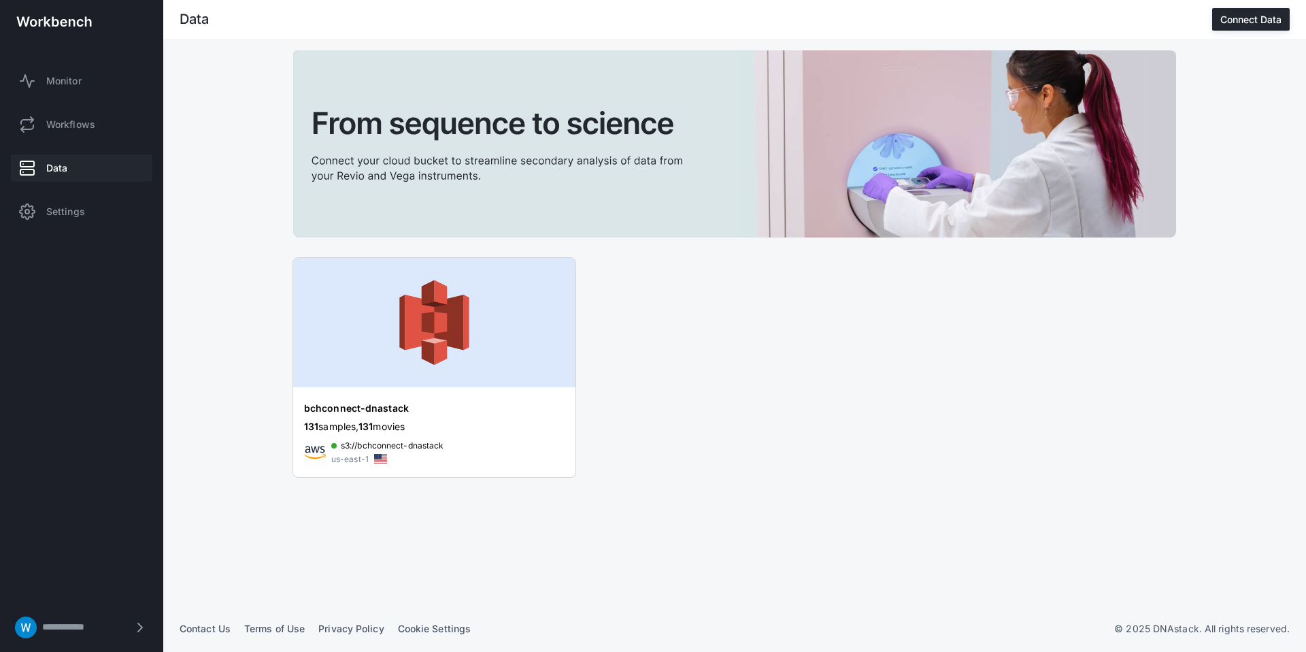
click at [204, 73] on div "bchconnect-dnastack 131 samples, 131 movies s3://bchconnect-dnastack us-east-1" at bounding box center [735, 328] width 1110 height 556
